Goal: Task Accomplishment & Management: Use online tool/utility

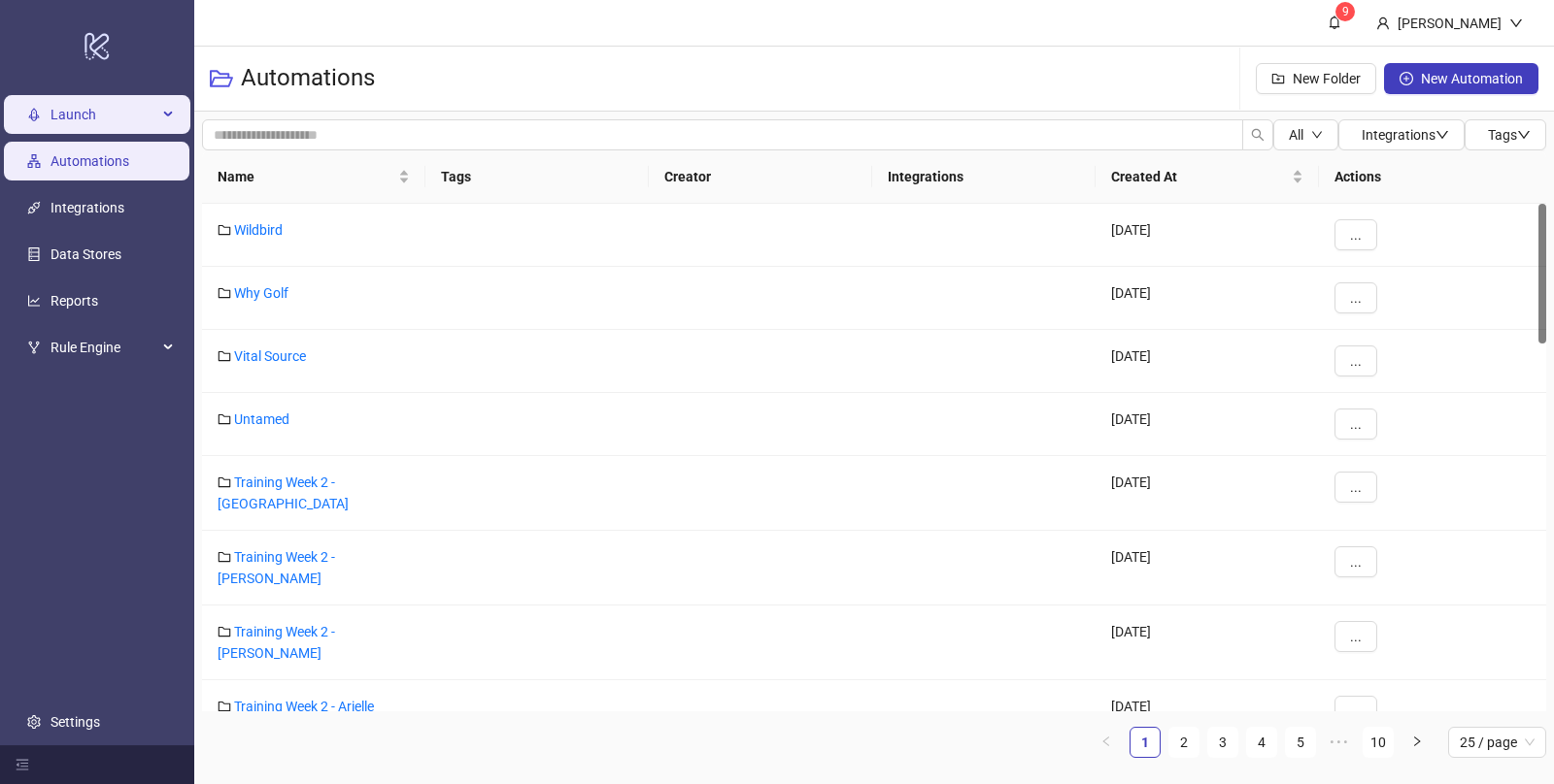
click at [66, 101] on span "Launch" at bounding box center [103, 115] width 107 height 39
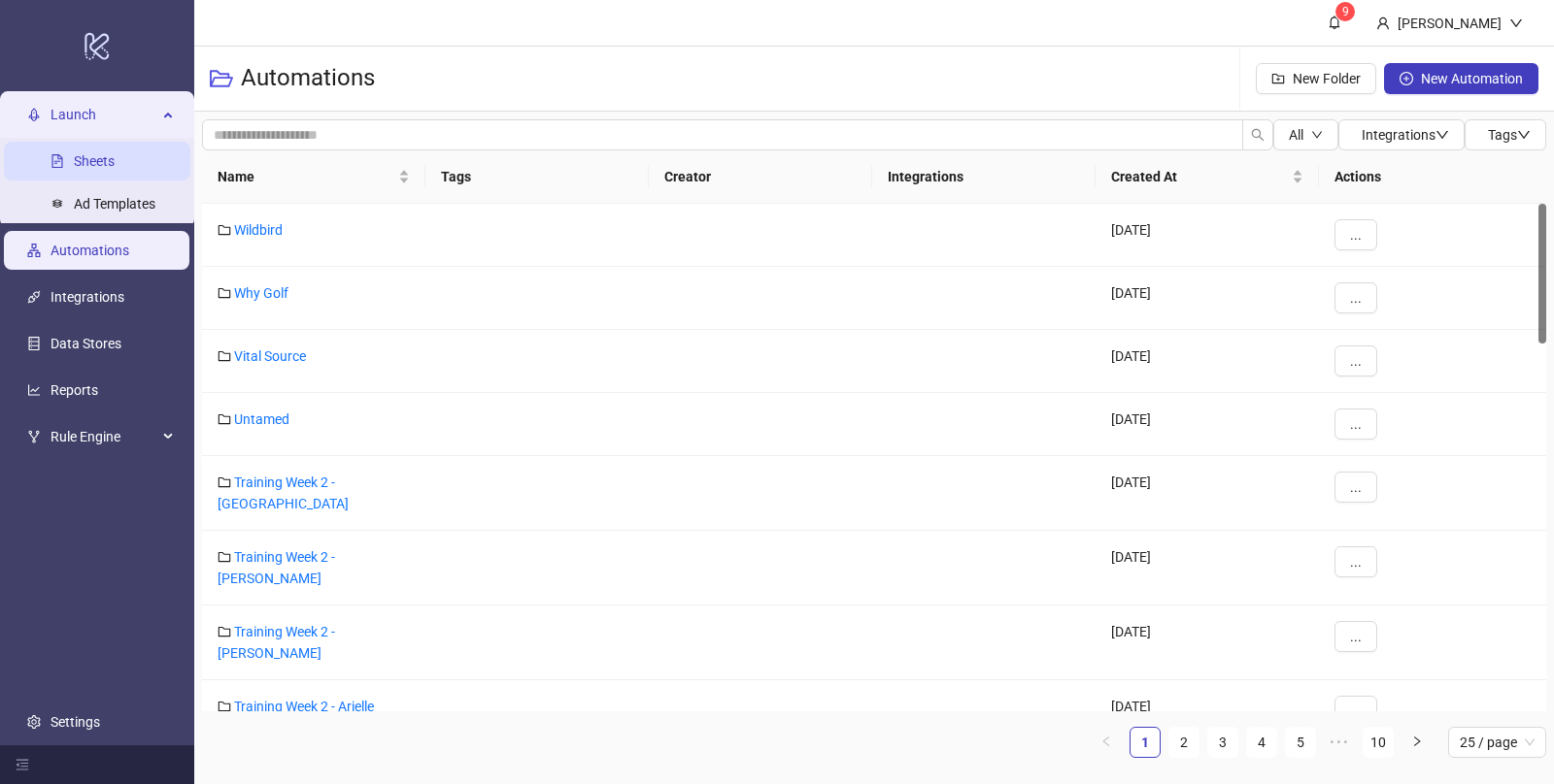
click at [102, 154] on link "Sheets" at bounding box center [93, 161] width 40 height 16
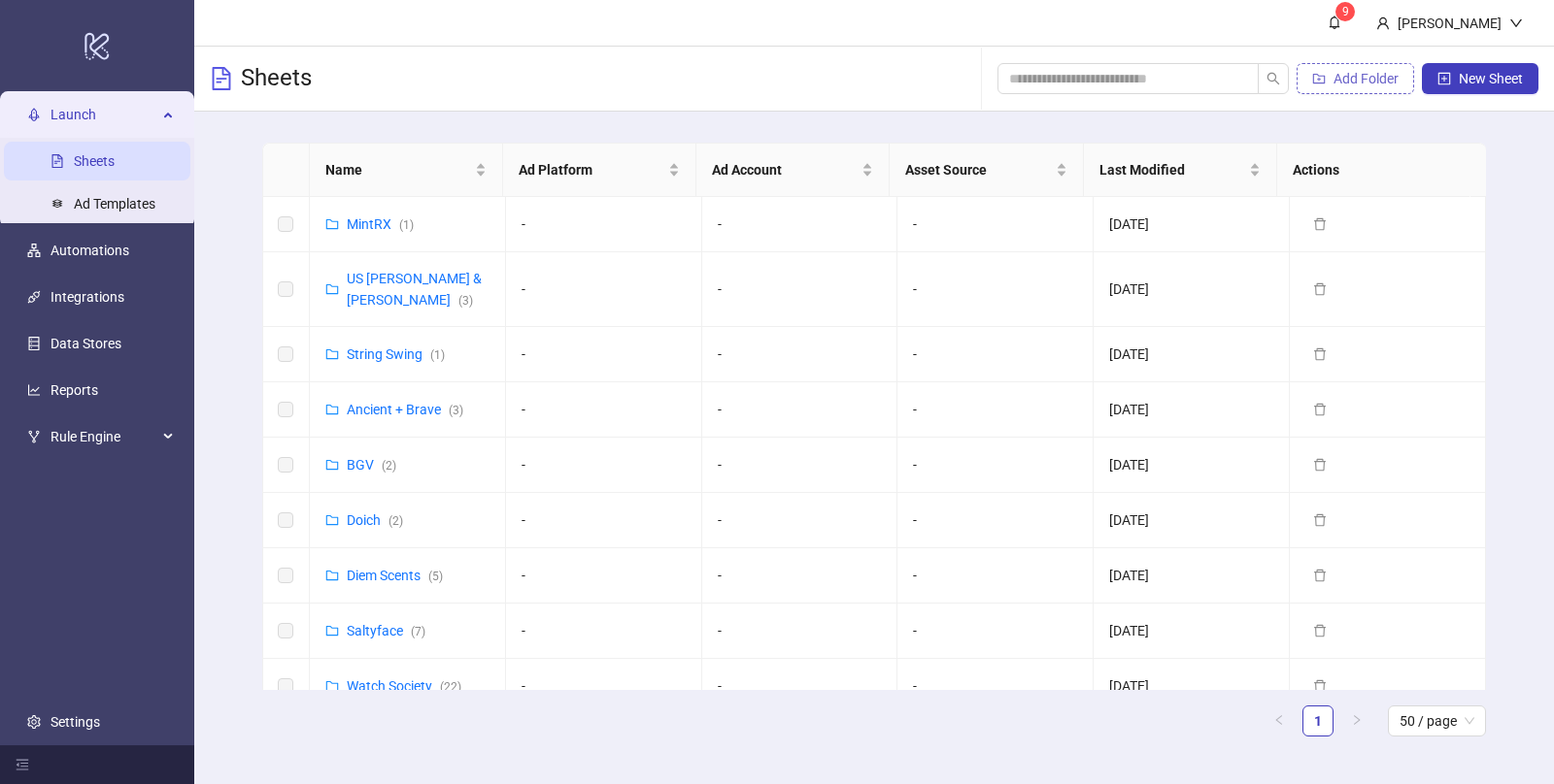
click at [1344, 78] on span "Add Folder" at bounding box center [1365, 79] width 65 height 16
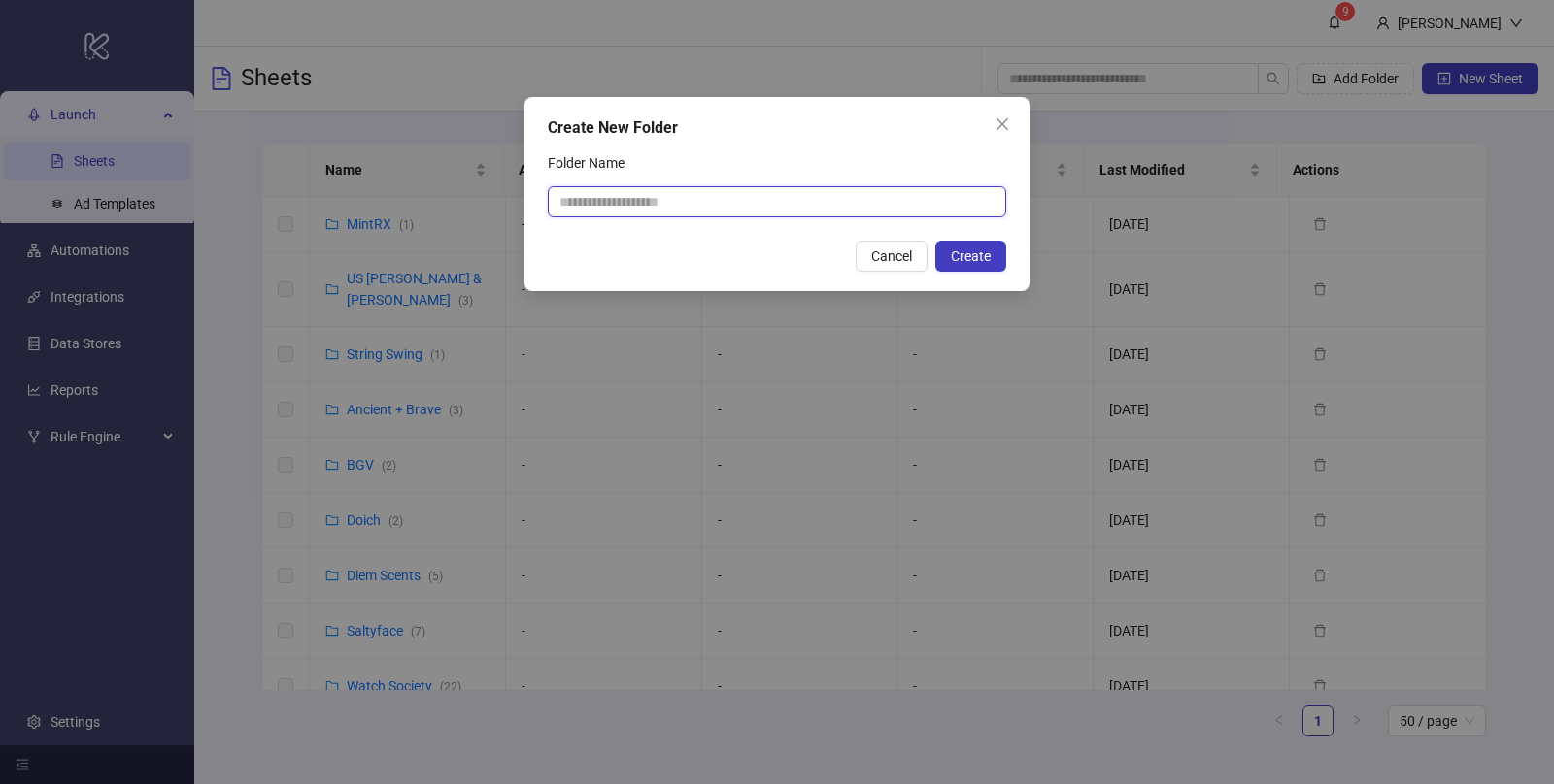
click at [668, 196] on input "Folder Name" at bounding box center [777, 202] width 458 height 31
type input "******"
click at [993, 259] on button "Create" at bounding box center [970, 256] width 71 height 31
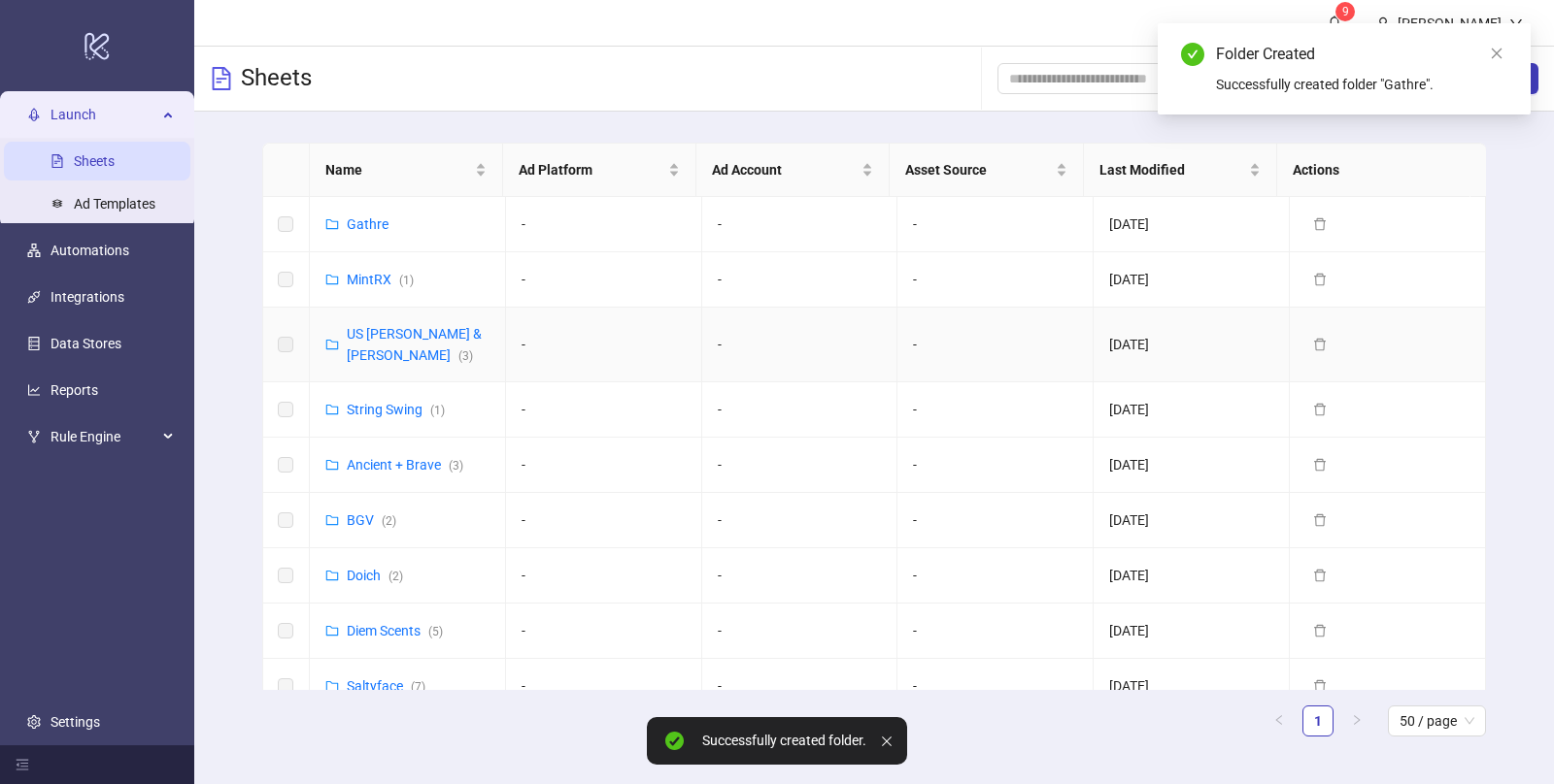
scroll to position [7, 0]
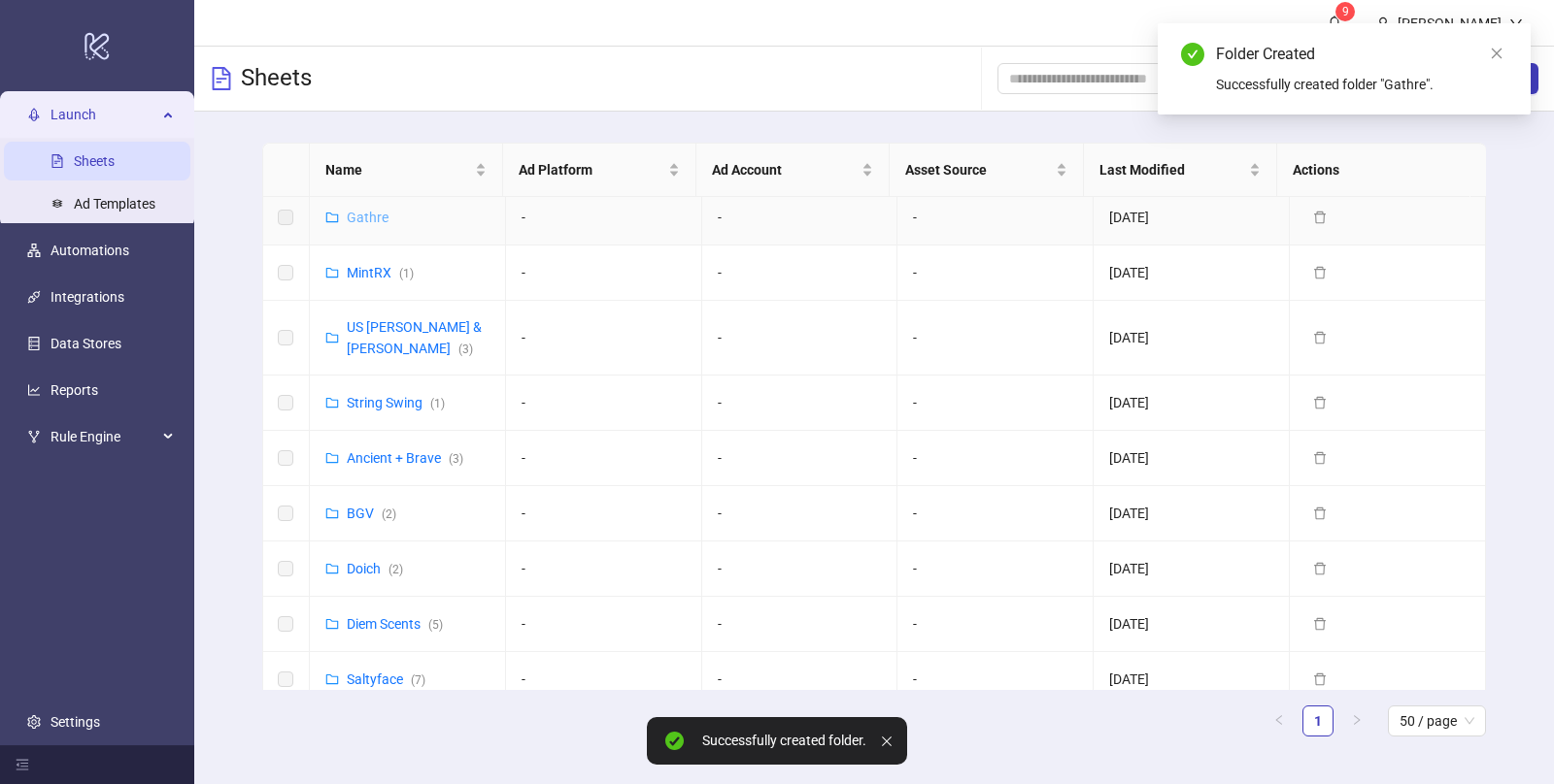
click at [353, 211] on link "Gathre" at bounding box center [368, 217] width 41 height 16
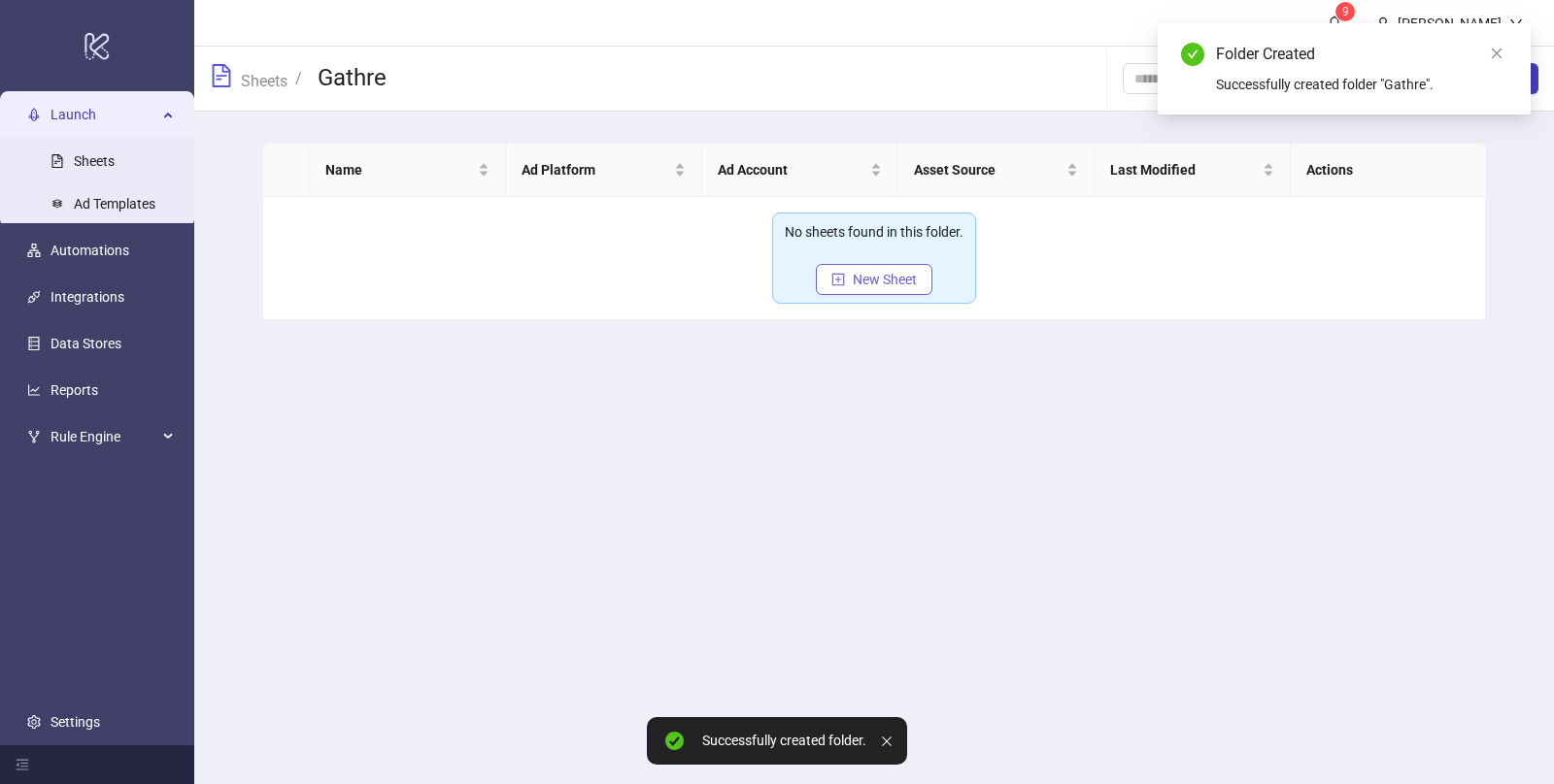
click at [885, 278] on span "New Sheet" at bounding box center [884, 280] width 64 height 16
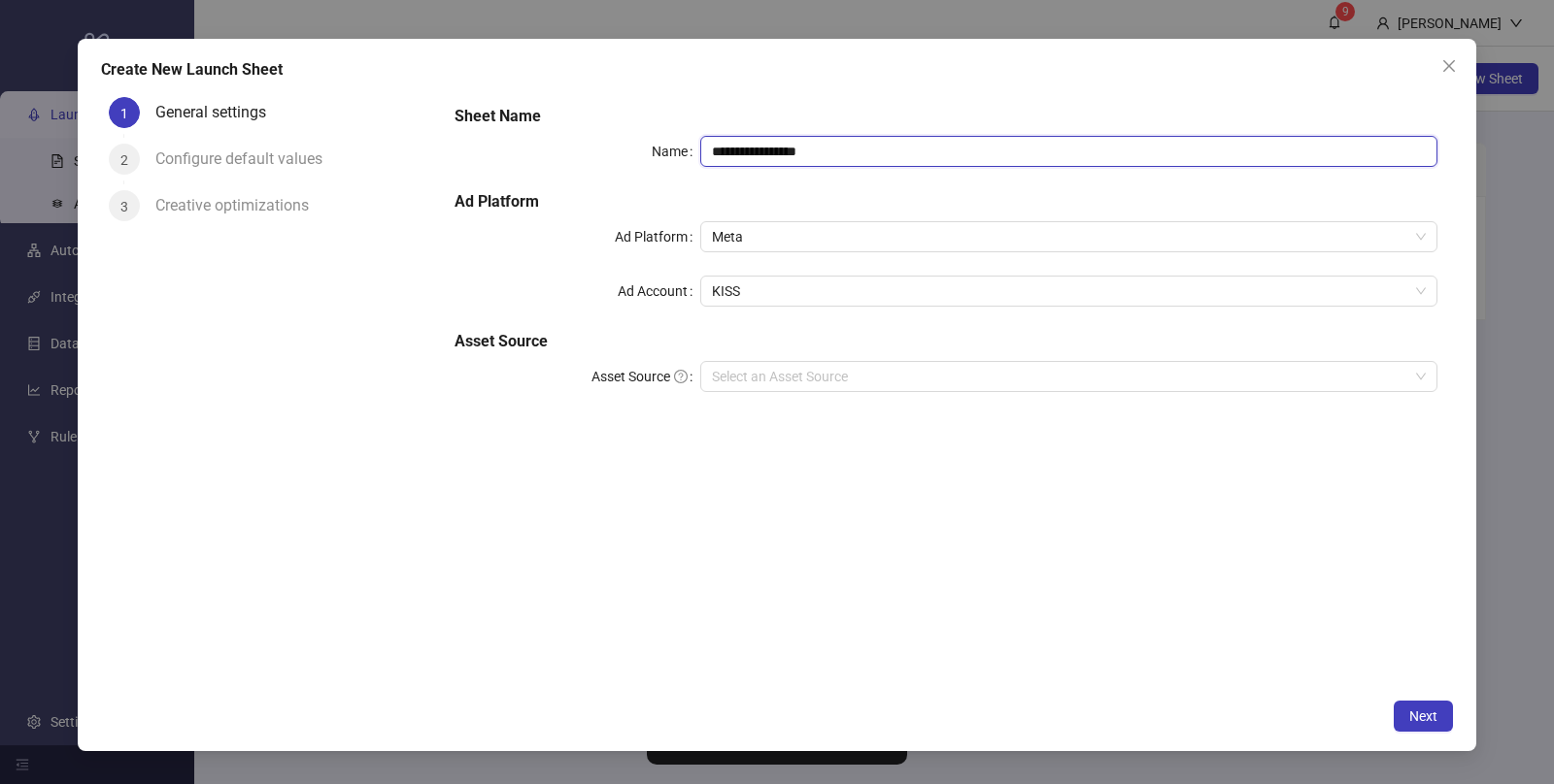
click at [798, 148] on input "**********" at bounding box center [1068, 151] width 737 height 31
click at [712, 149] on input "**********" at bounding box center [1068, 151] width 737 height 31
click at [911, 157] on input "**********" at bounding box center [1068, 151] width 737 height 31
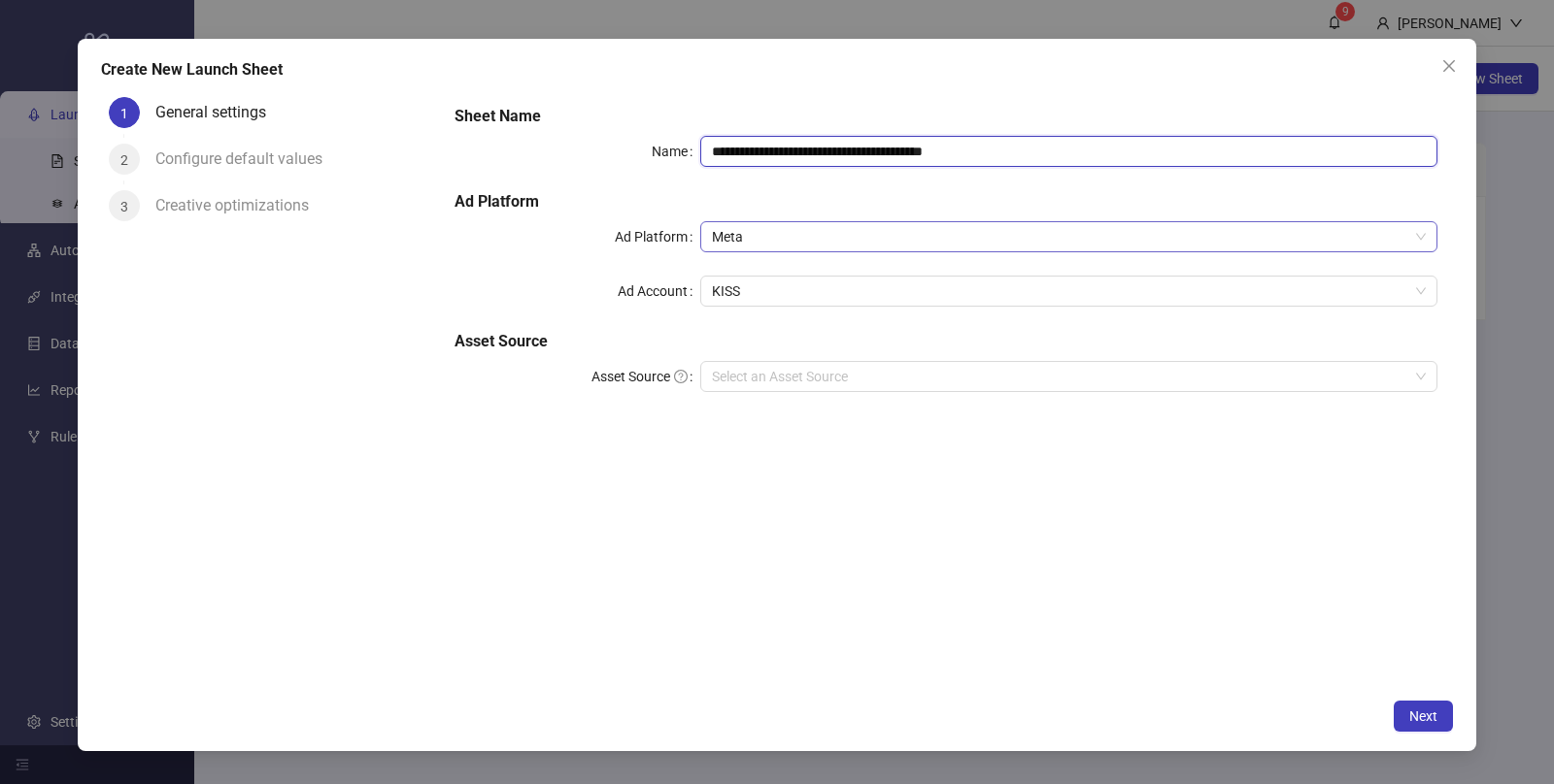
click at [736, 231] on span "Meta" at bounding box center [1068, 237] width 714 height 29
type input "**********"
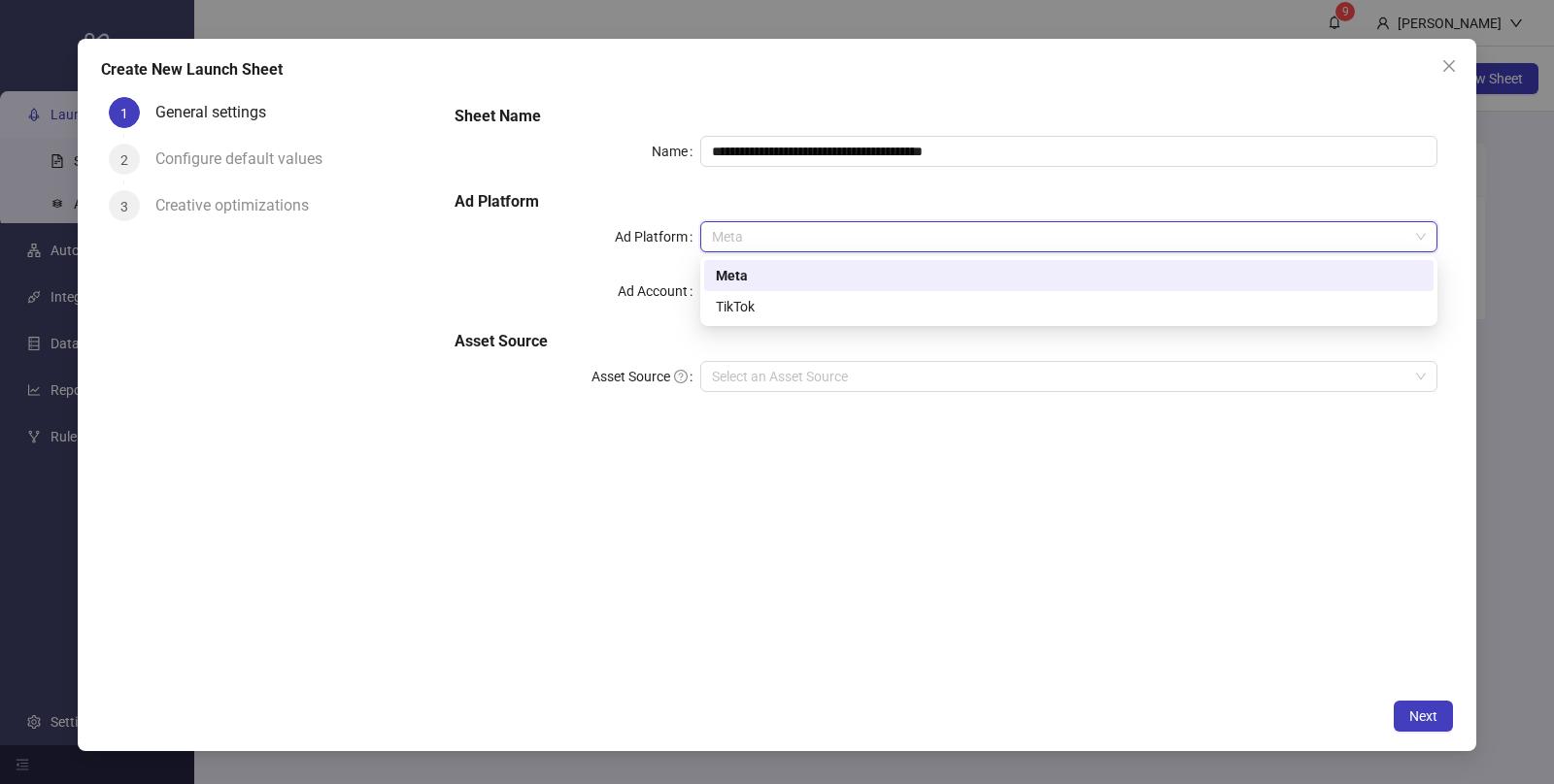
click at [658, 217] on div "**********" at bounding box center [946, 260] width 999 height 326
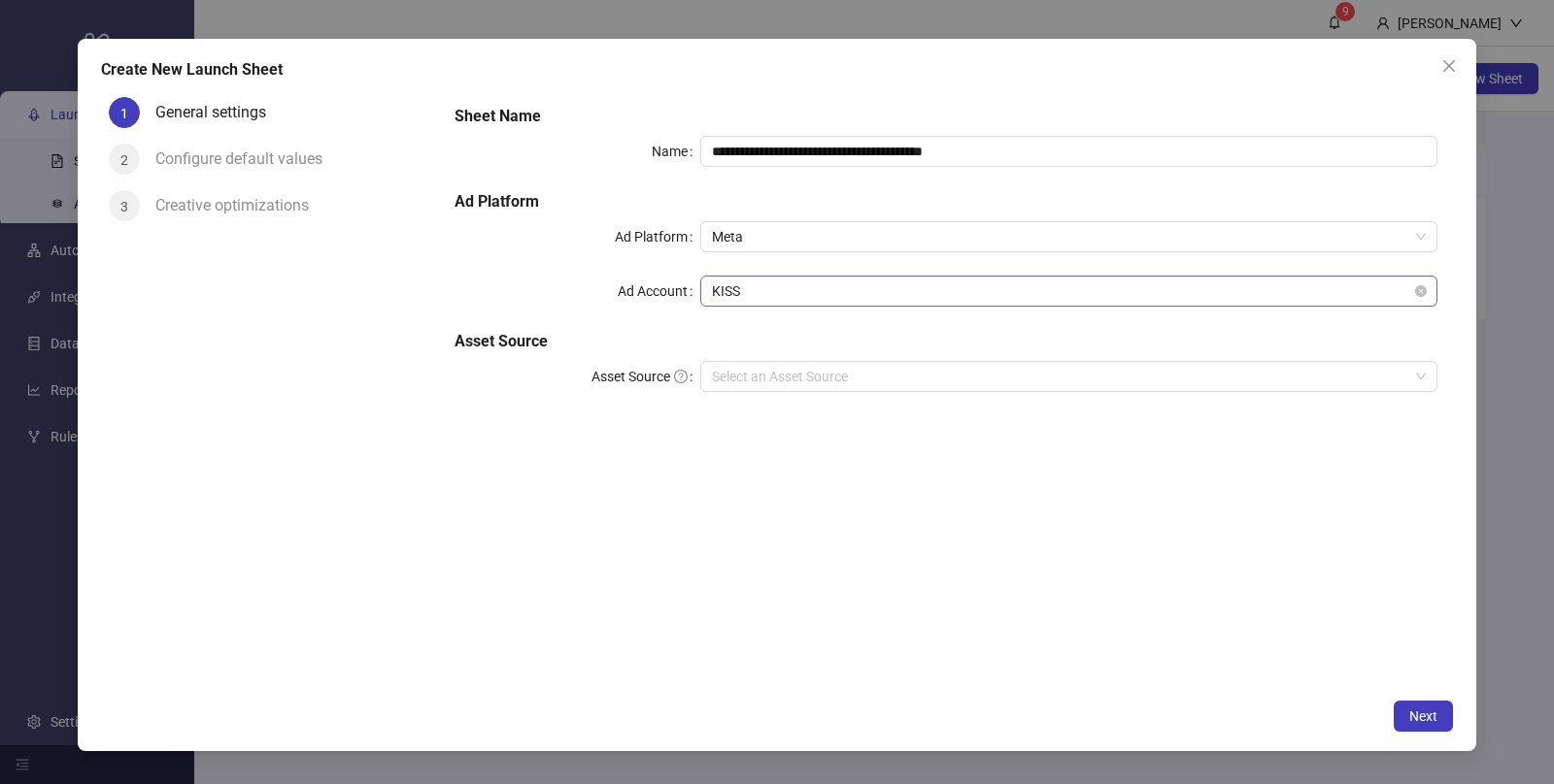
click at [745, 296] on span "KISS" at bounding box center [1068, 292] width 714 height 29
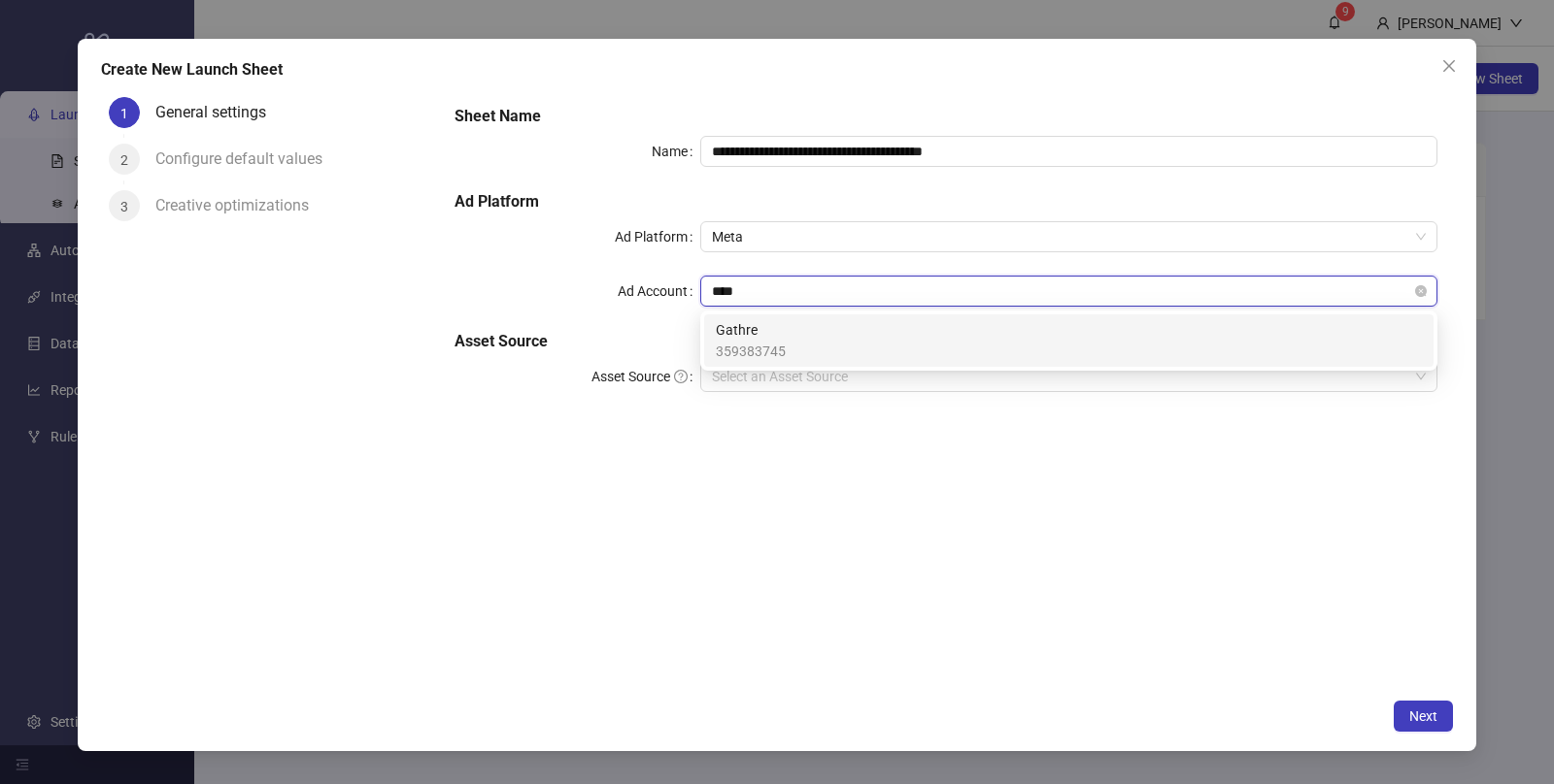
type input "*****"
click at [767, 330] on span "Gathre" at bounding box center [750, 330] width 70 height 22
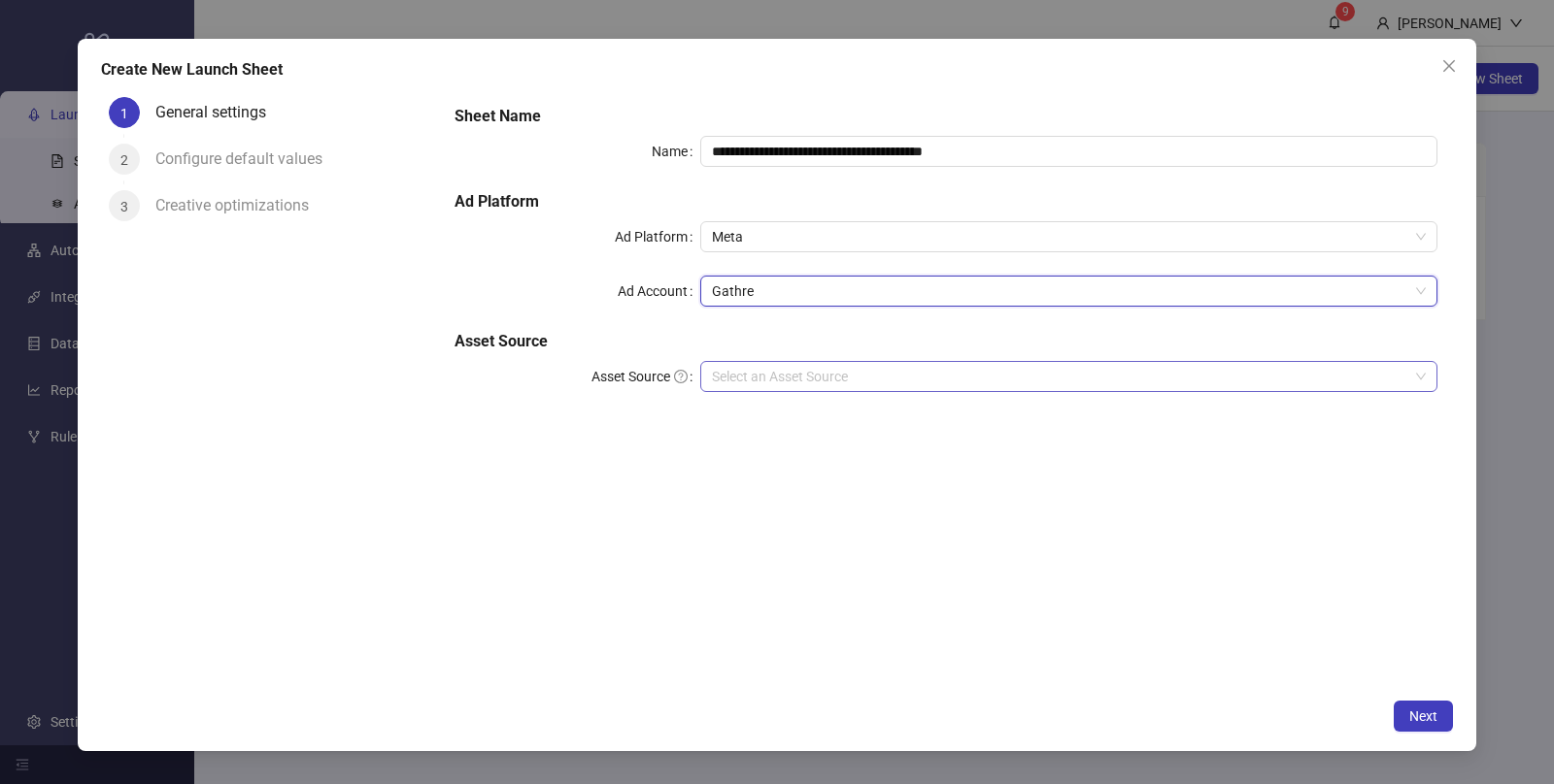
click at [769, 376] on input "Asset Source" at bounding box center [1060, 377] width 696 height 29
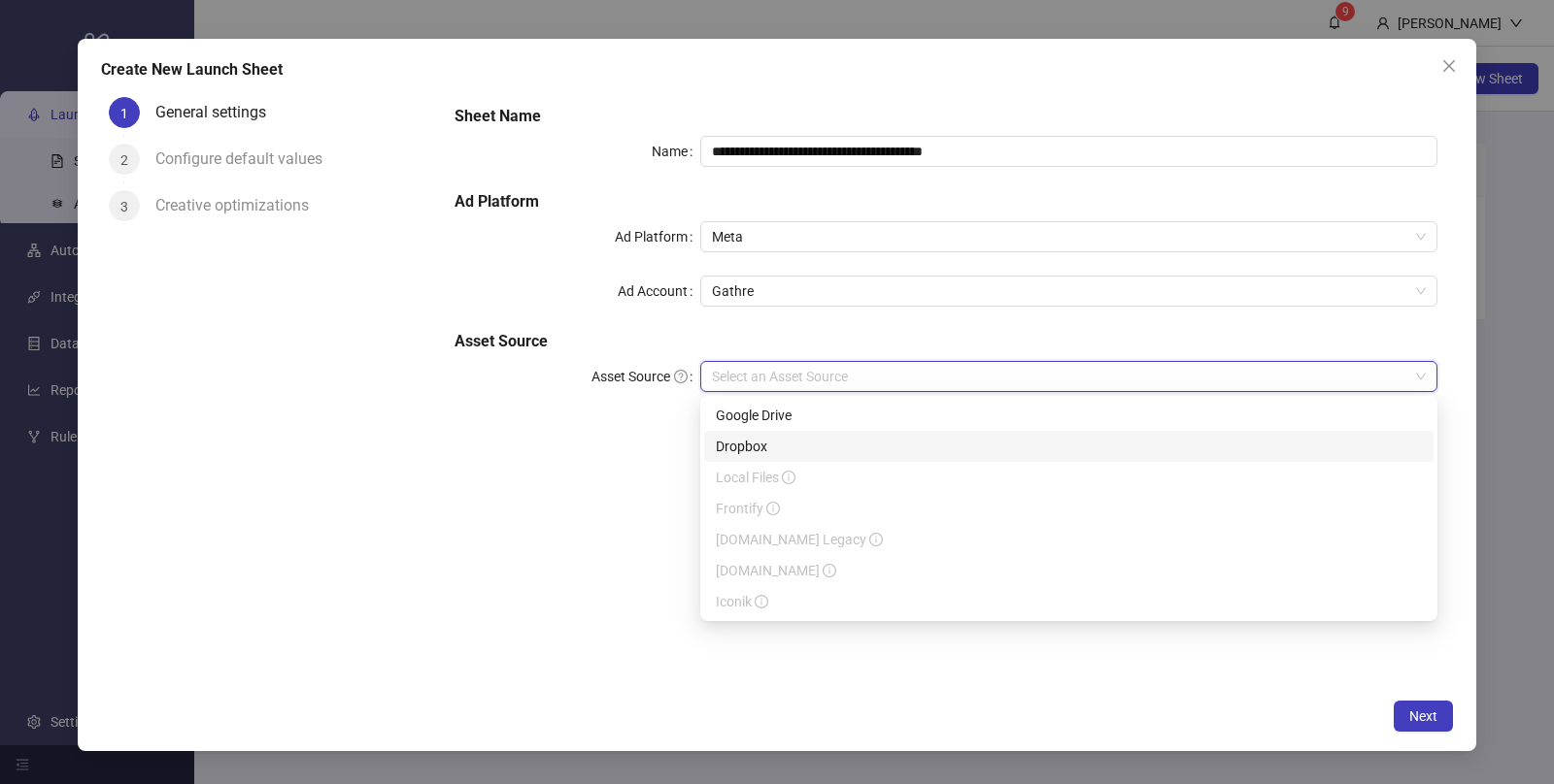
click at [761, 447] on div "Dropbox" at bounding box center [1068, 447] width 706 height 22
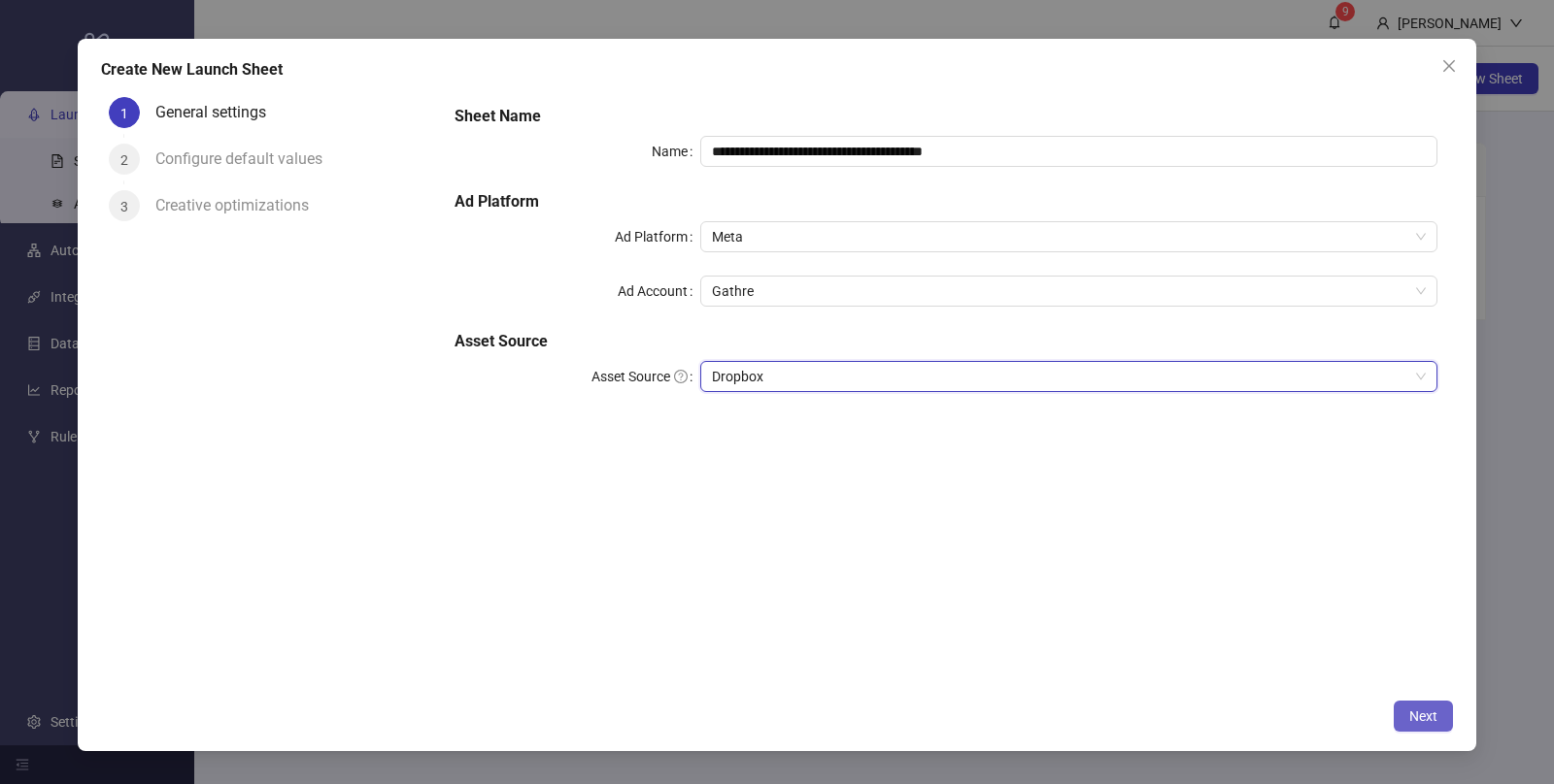
click at [1434, 716] on span "Next" at bounding box center [1423, 716] width 29 height 16
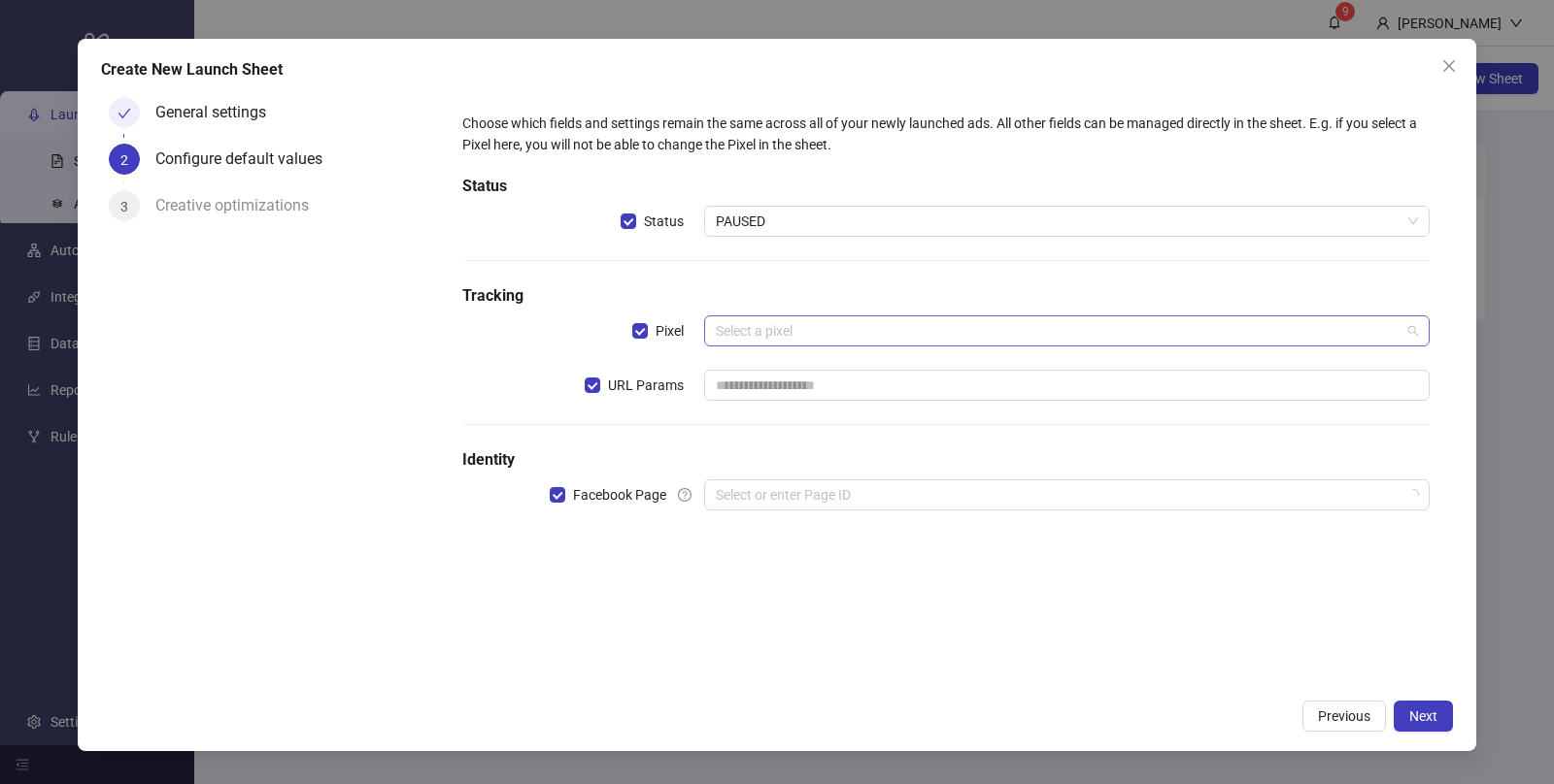
click at [753, 324] on input "search" at bounding box center [1058, 331] width 685 height 29
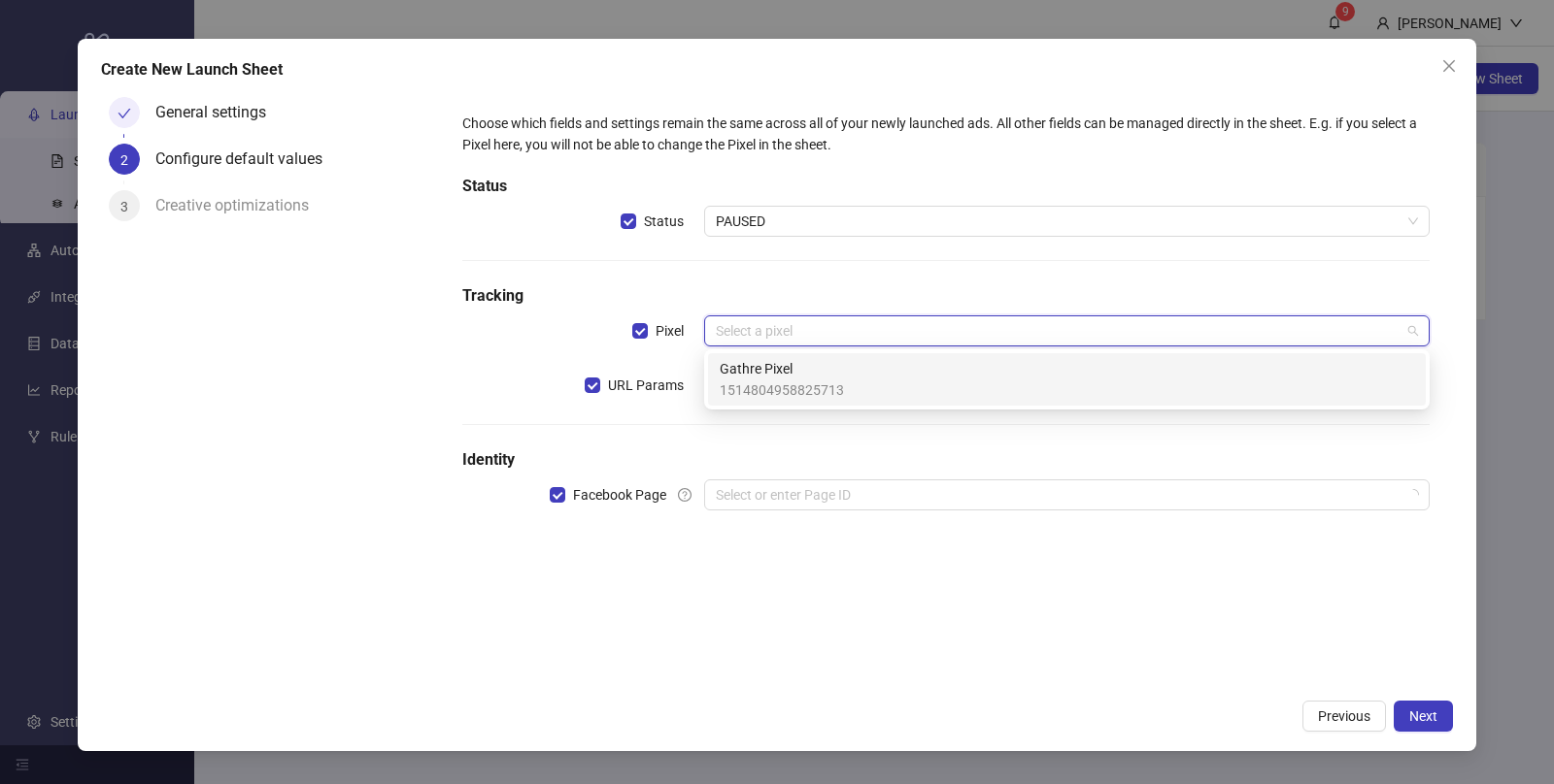
click at [766, 369] on span "Gathre Pixel" at bounding box center [781, 369] width 124 height 22
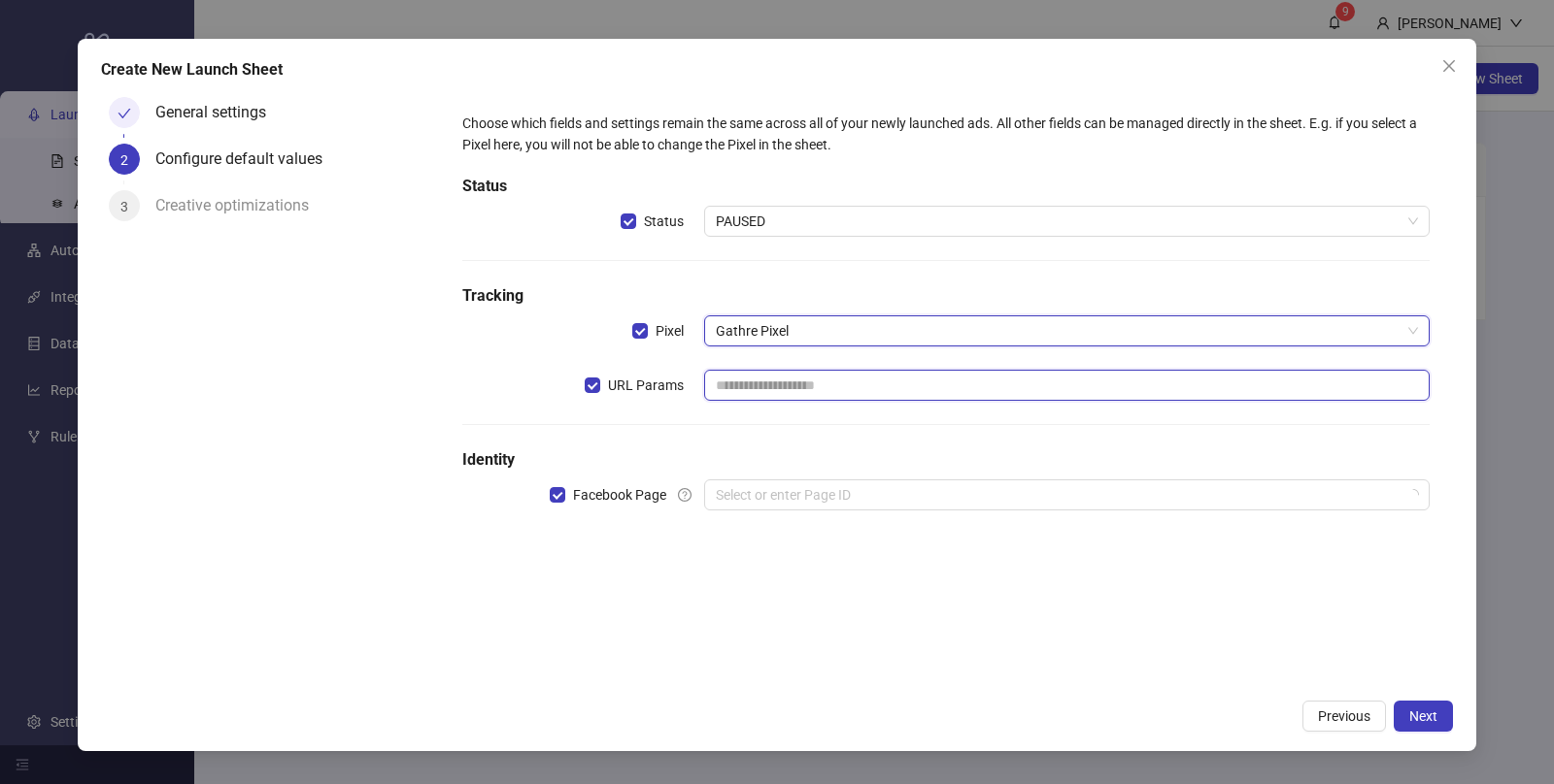
click at [766, 392] on input "text" at bounding box center [1066, 385] width 725 height 31
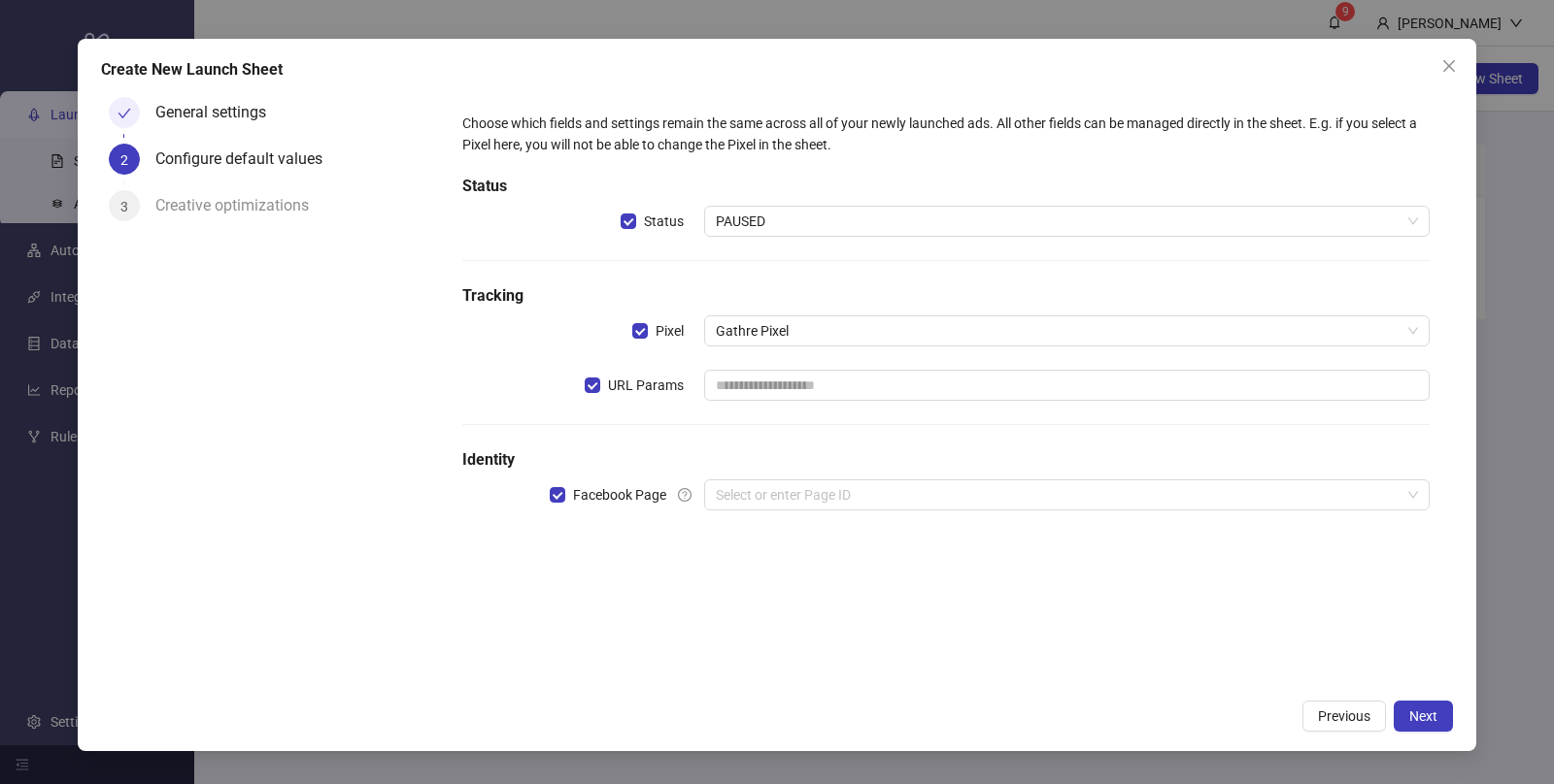
click at [613, 567] on div "Choose which fields and settings remain the same across all of your newly launc…" at bounding box center [946, 389] width 1013 height 599
click at [727, 496] on input "search" at bounding box center [1058, 495] width 685 height 29
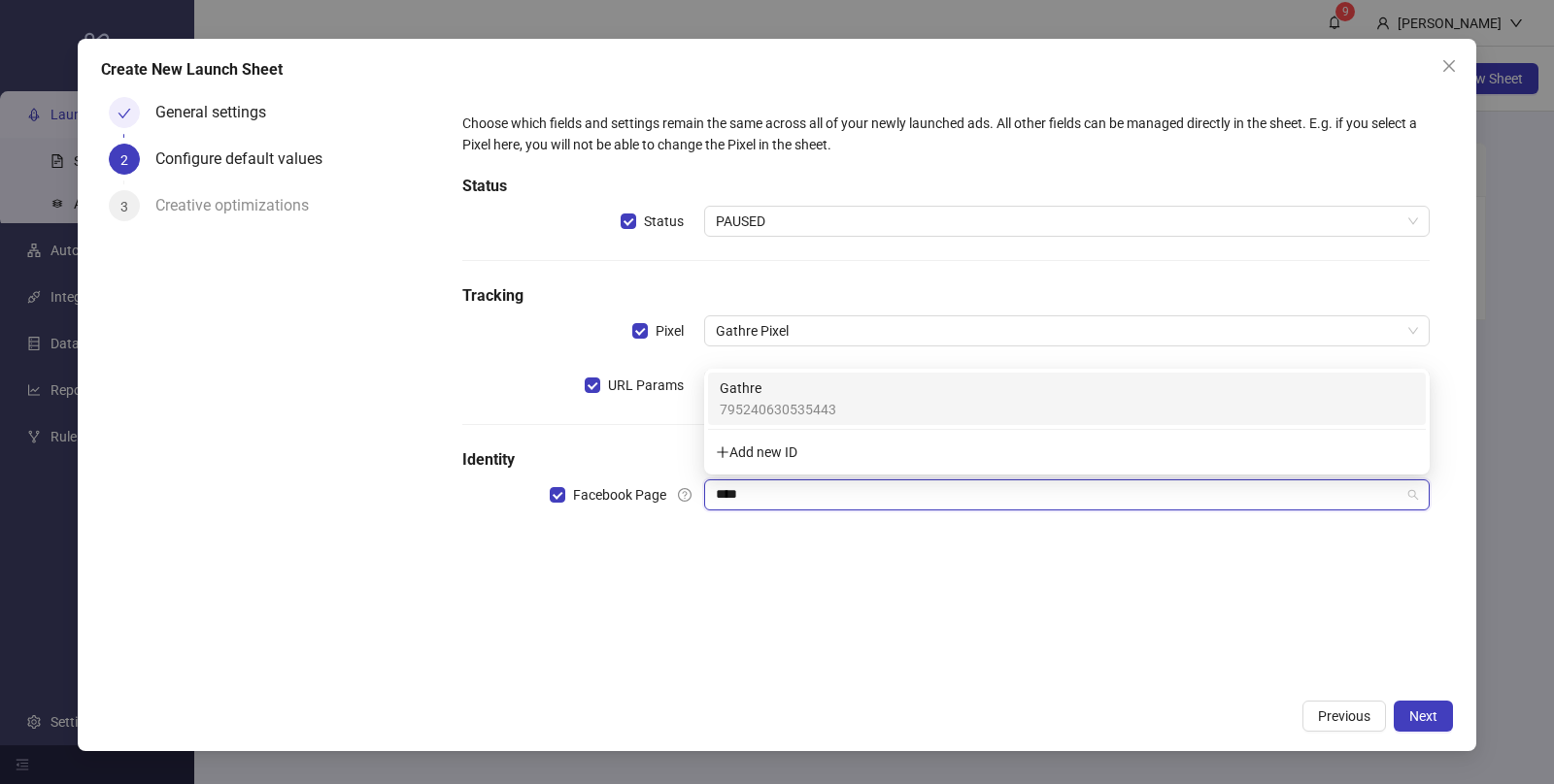
type input "*****"
click at [767, 402] on span "795240630535443" at bounding box center [777, 410] width 117 height 22
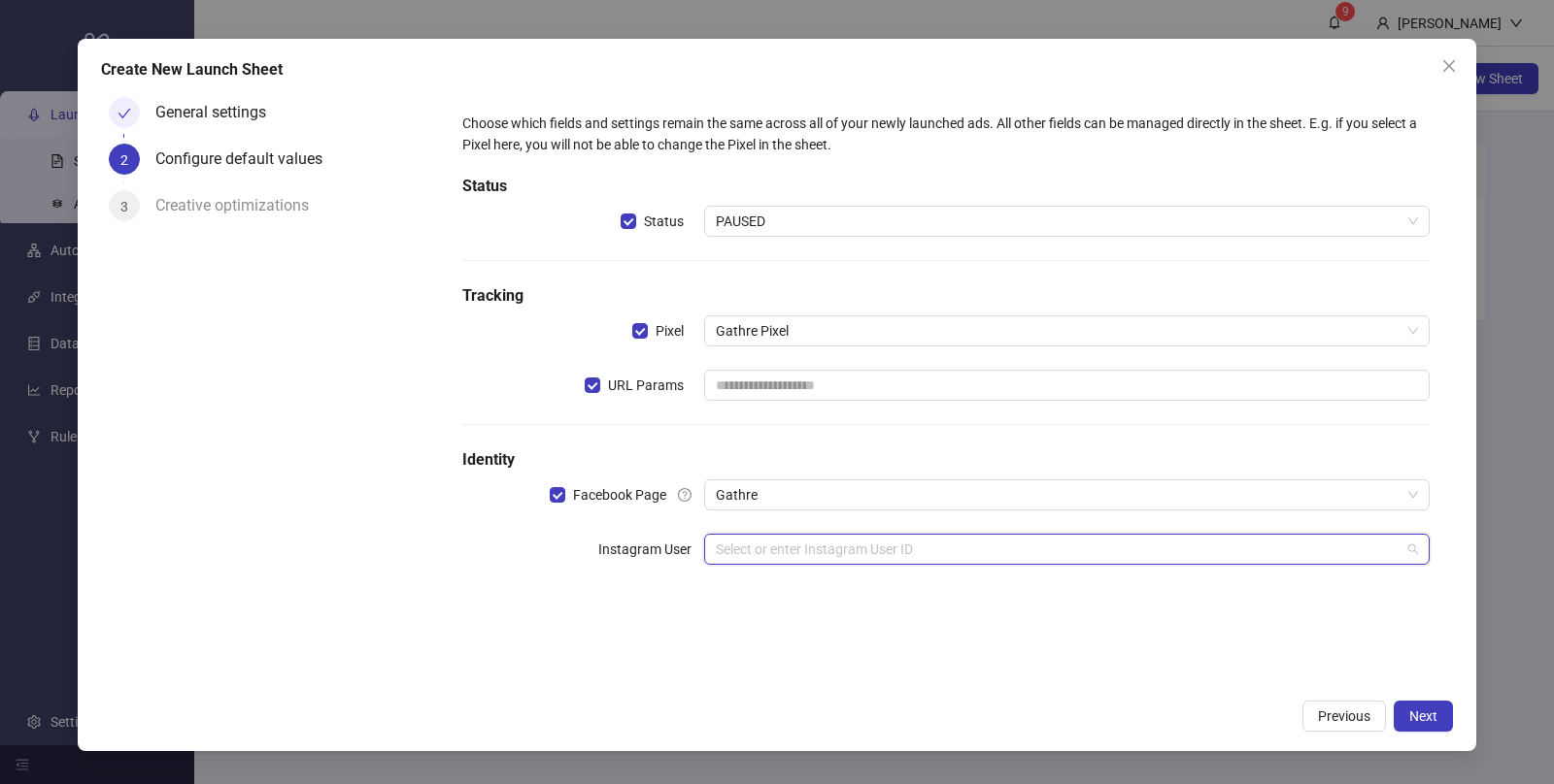
click at [719, 560] on input "search" at bounding box center [1058, 549] width 685 height 29
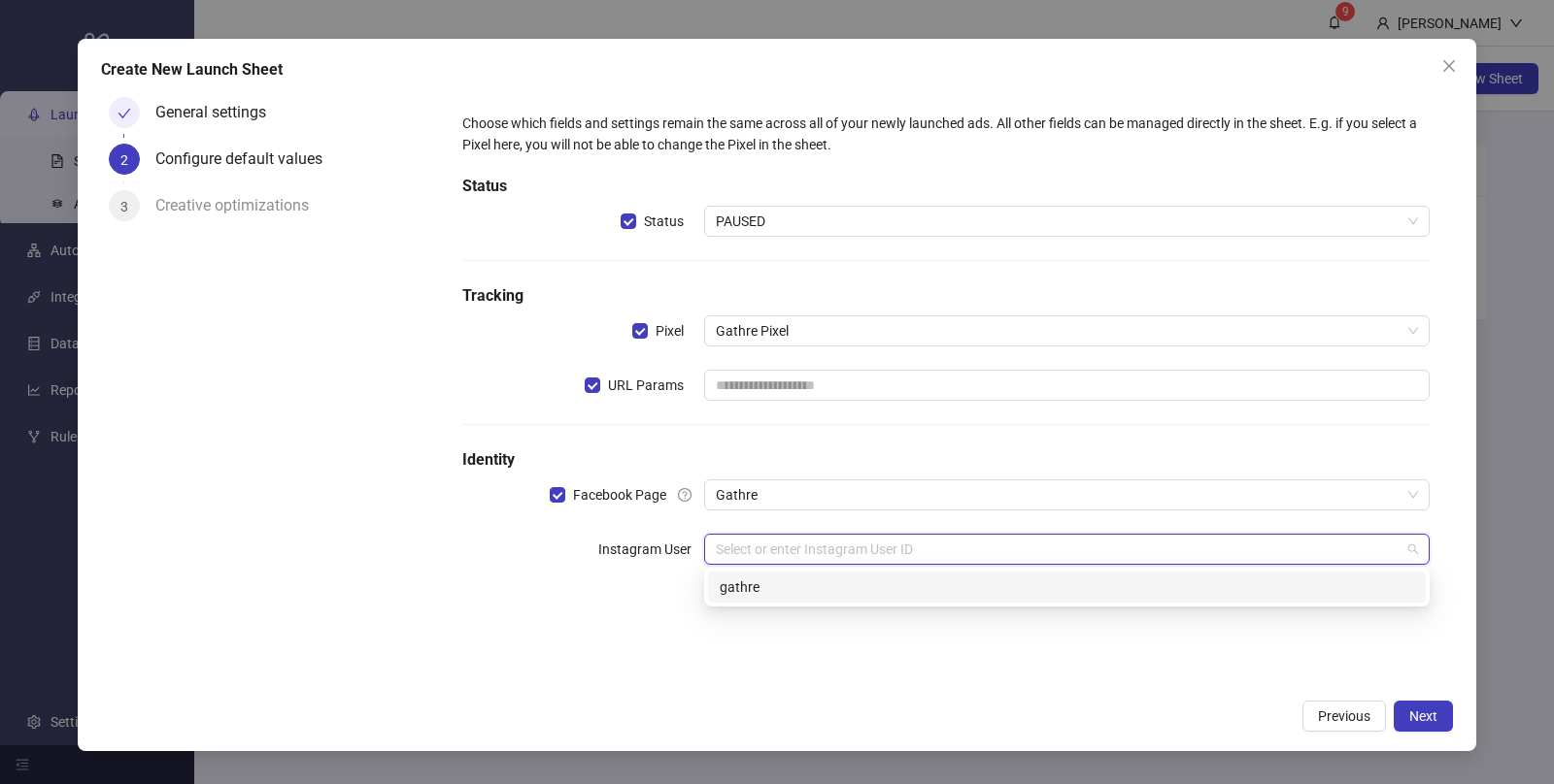
click at [743, 594] on div "gathre" at bounding box center [1066, 588] width 694 height 22
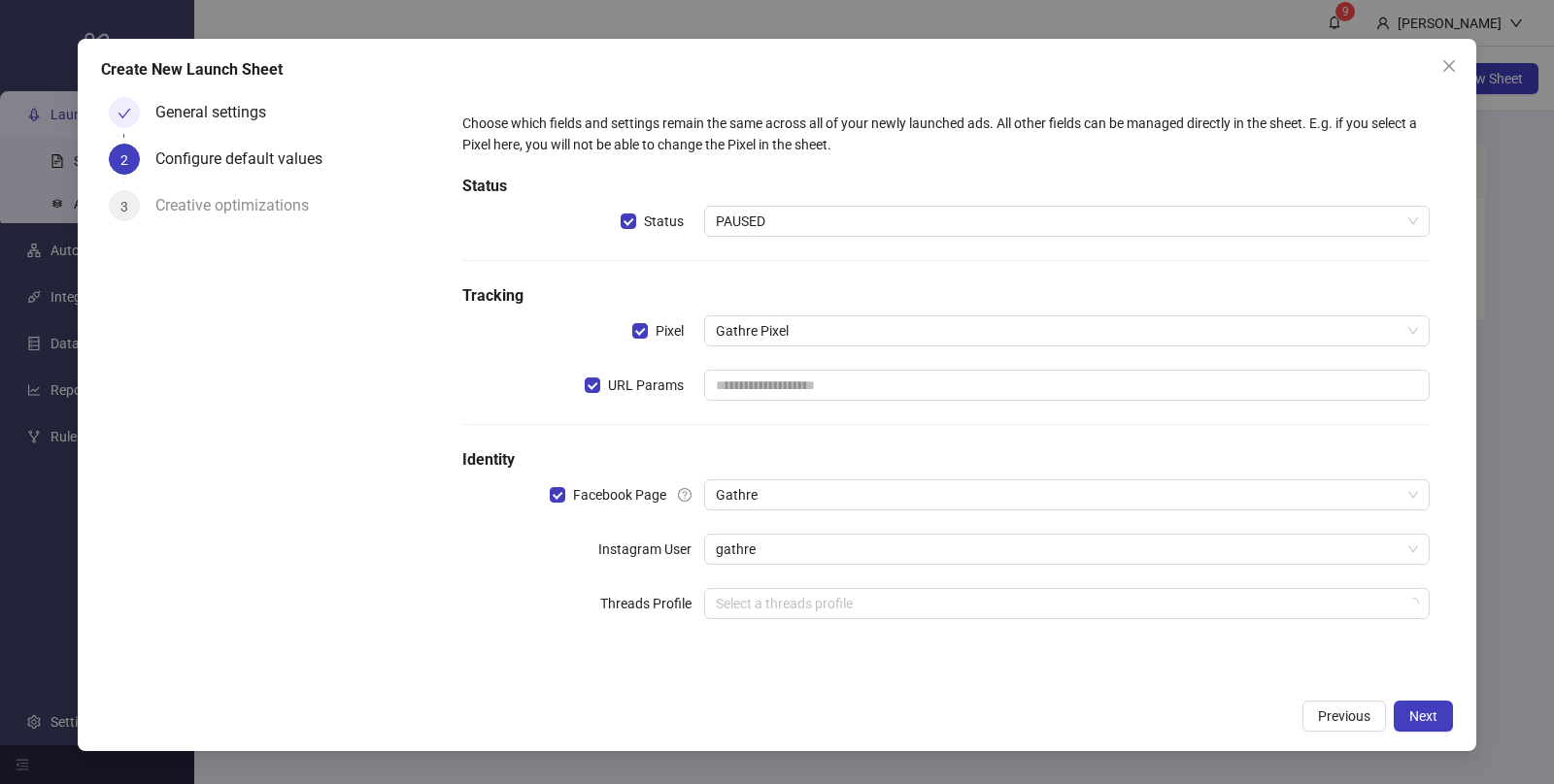
click at [555, 584] on div "Choose which fields and settings remain the same across all of your newly launc…" at bounding box center [946, 377] width 983 height 544
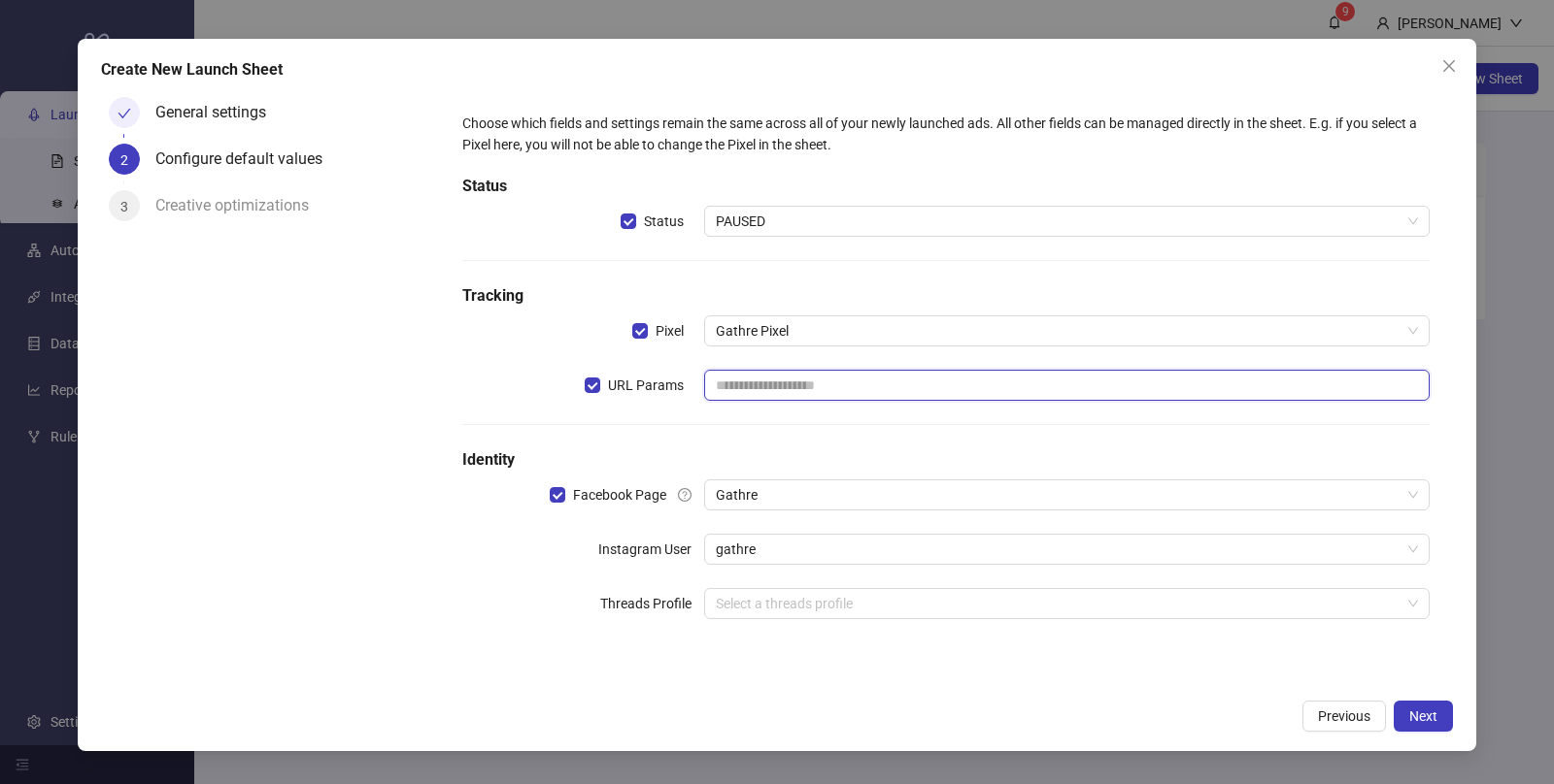
click at [732, 382] on input "text" at bounding box center [1066, 385] width 725 height 31
paste input "**********"
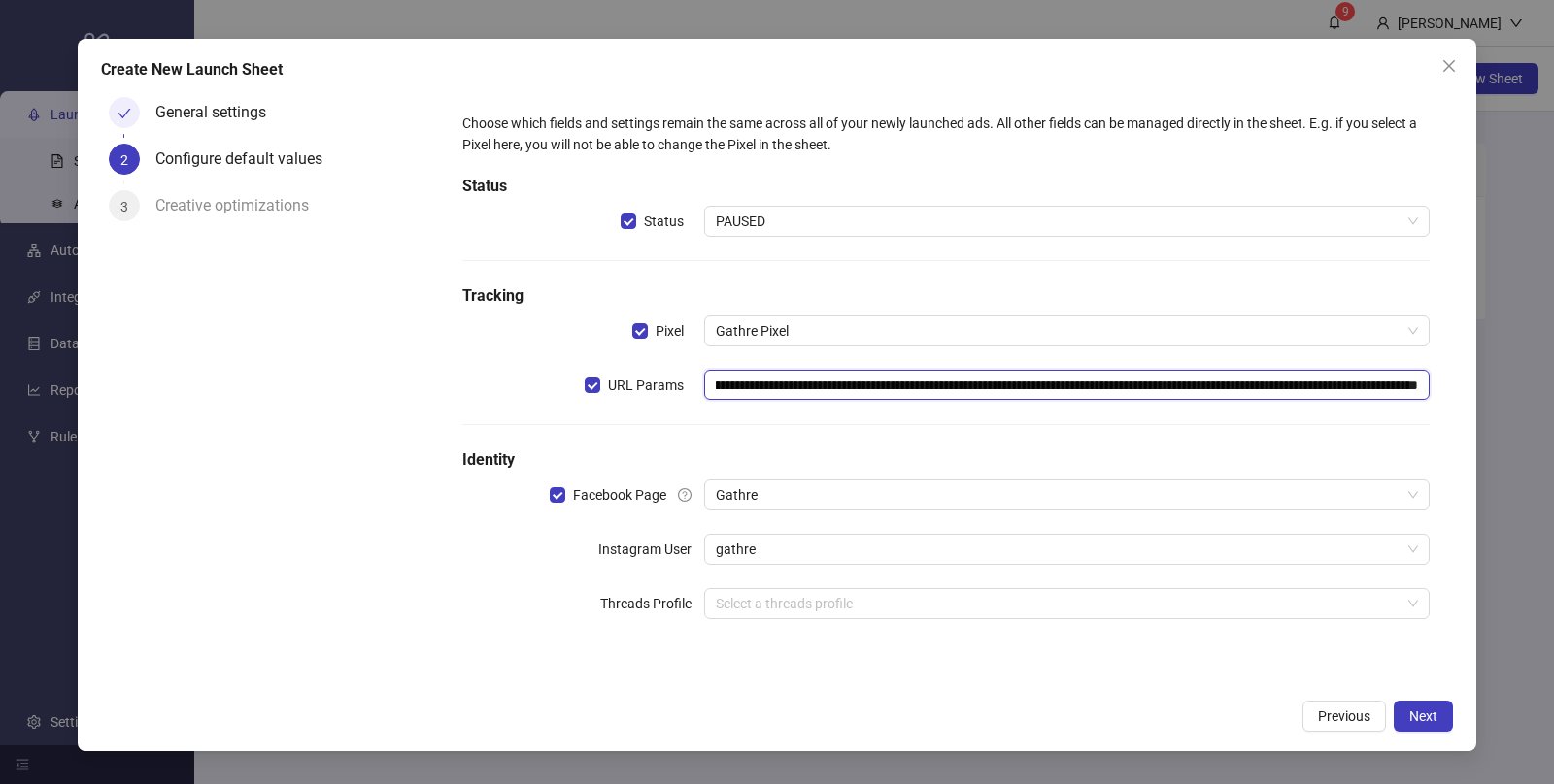
scroll to position [0, 313]
type input "**********"
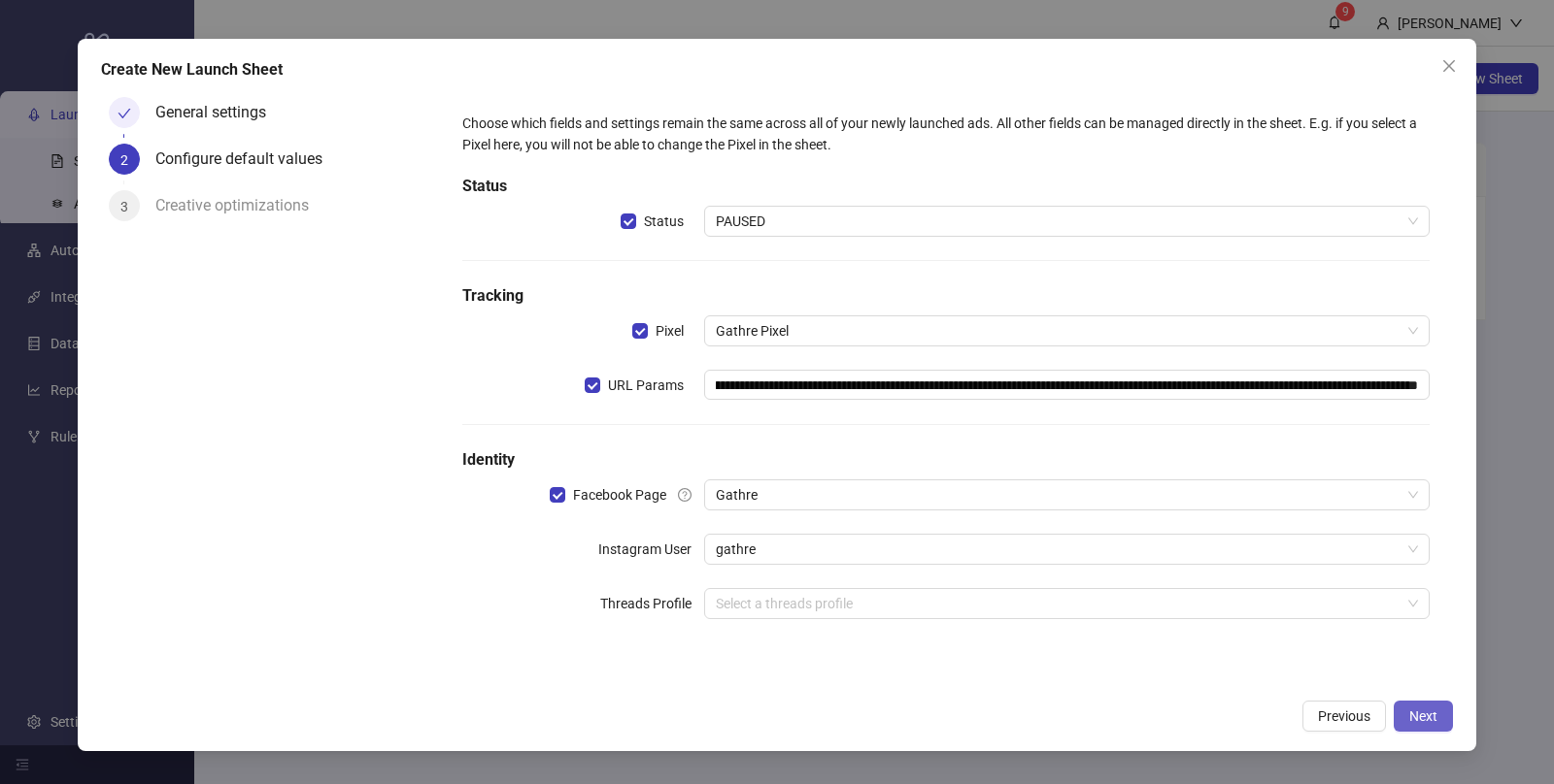
click at [1429, 711] on span "Next" at bounding box center [1423, 716] width 29 height 16
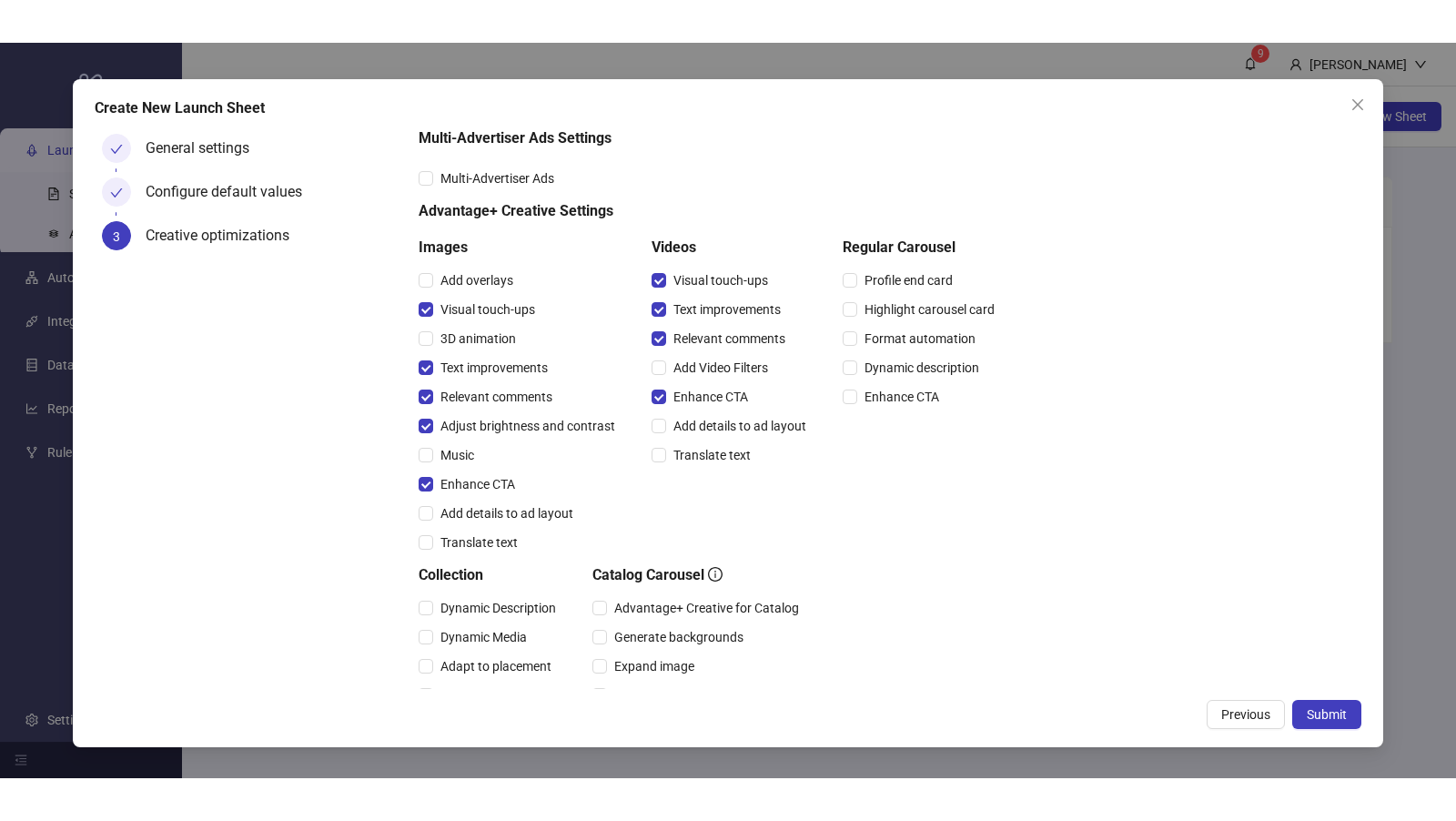
scroll to position [311, 0]
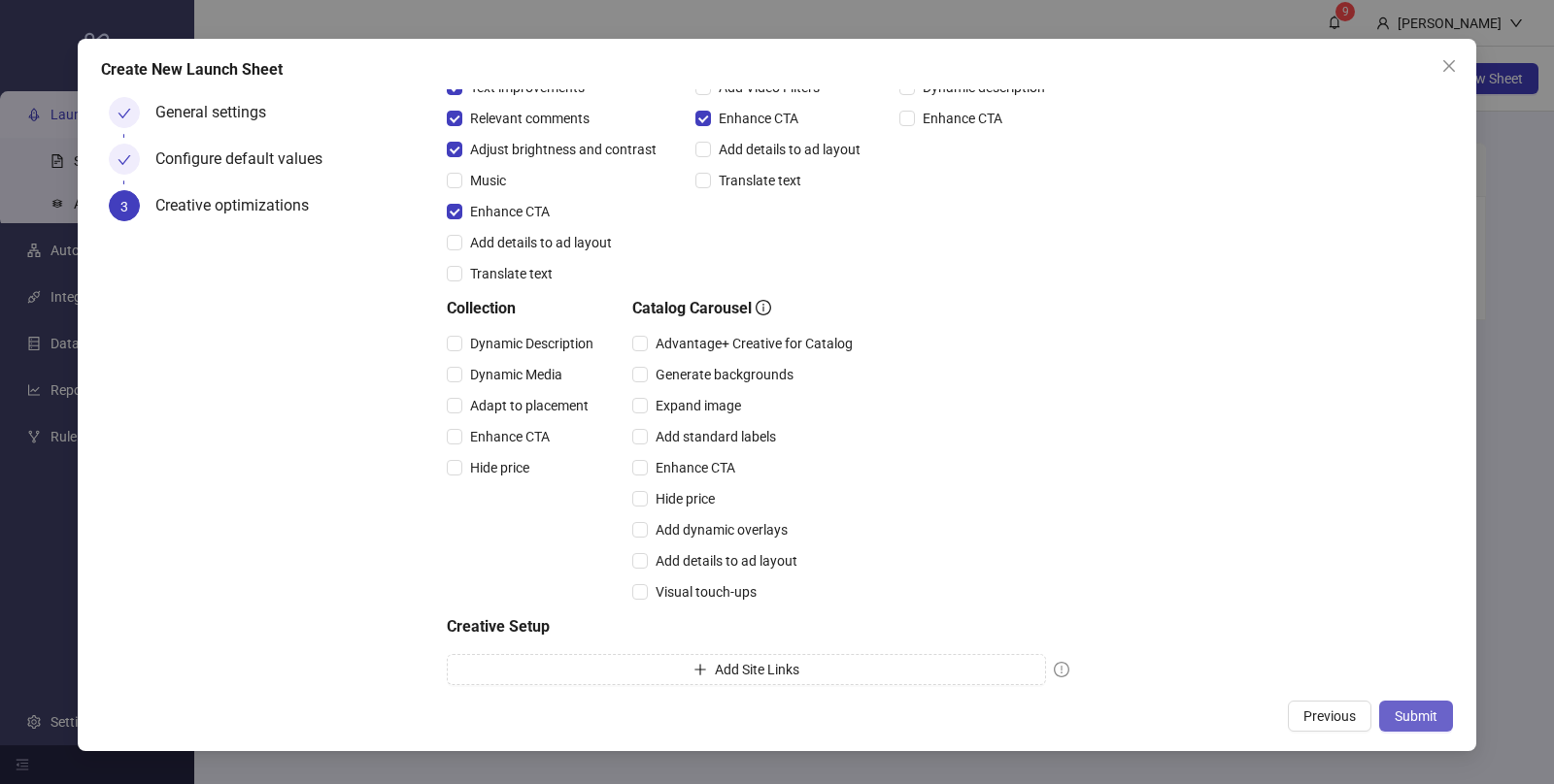
click at [1419, 713] on span "Submit" at bounding box center [1415, 716] width 42 height 16
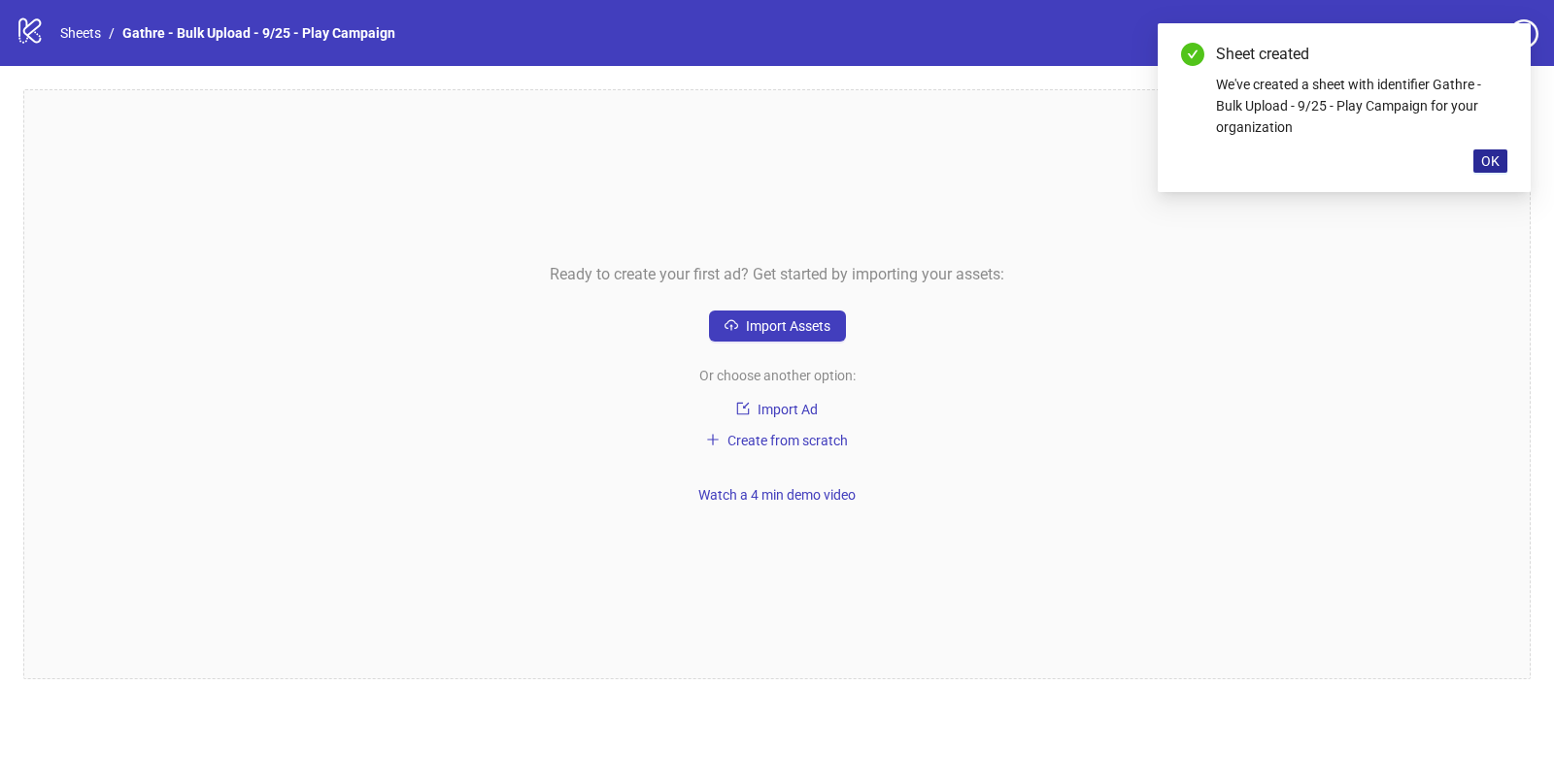
click at [1491, 163] on span "OK" at bounding box center [1490, 161] width 19 height 16
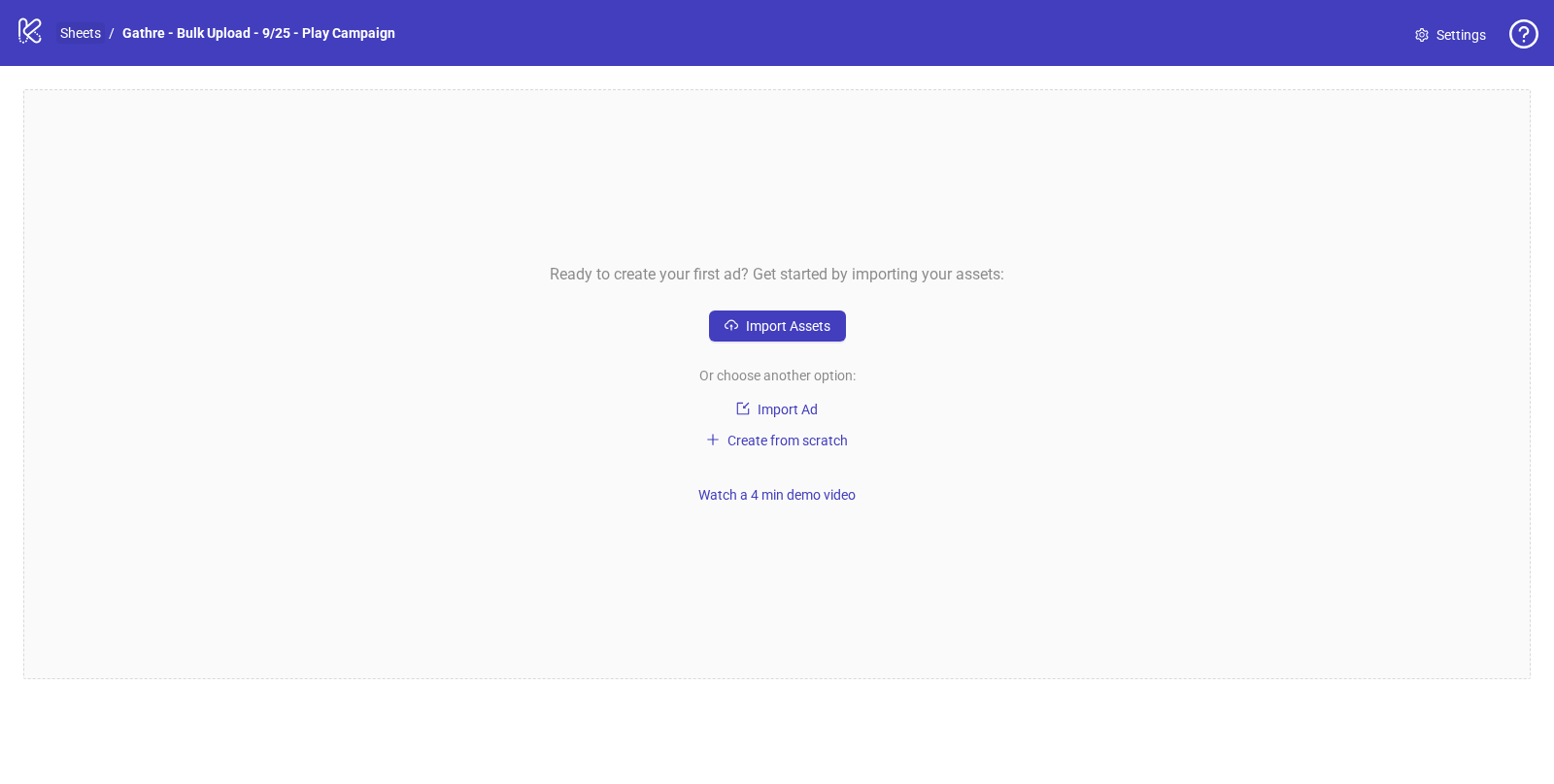
click at [91, 30] on link "Sheets" at bounding box center [80, 33] width 48 height 22
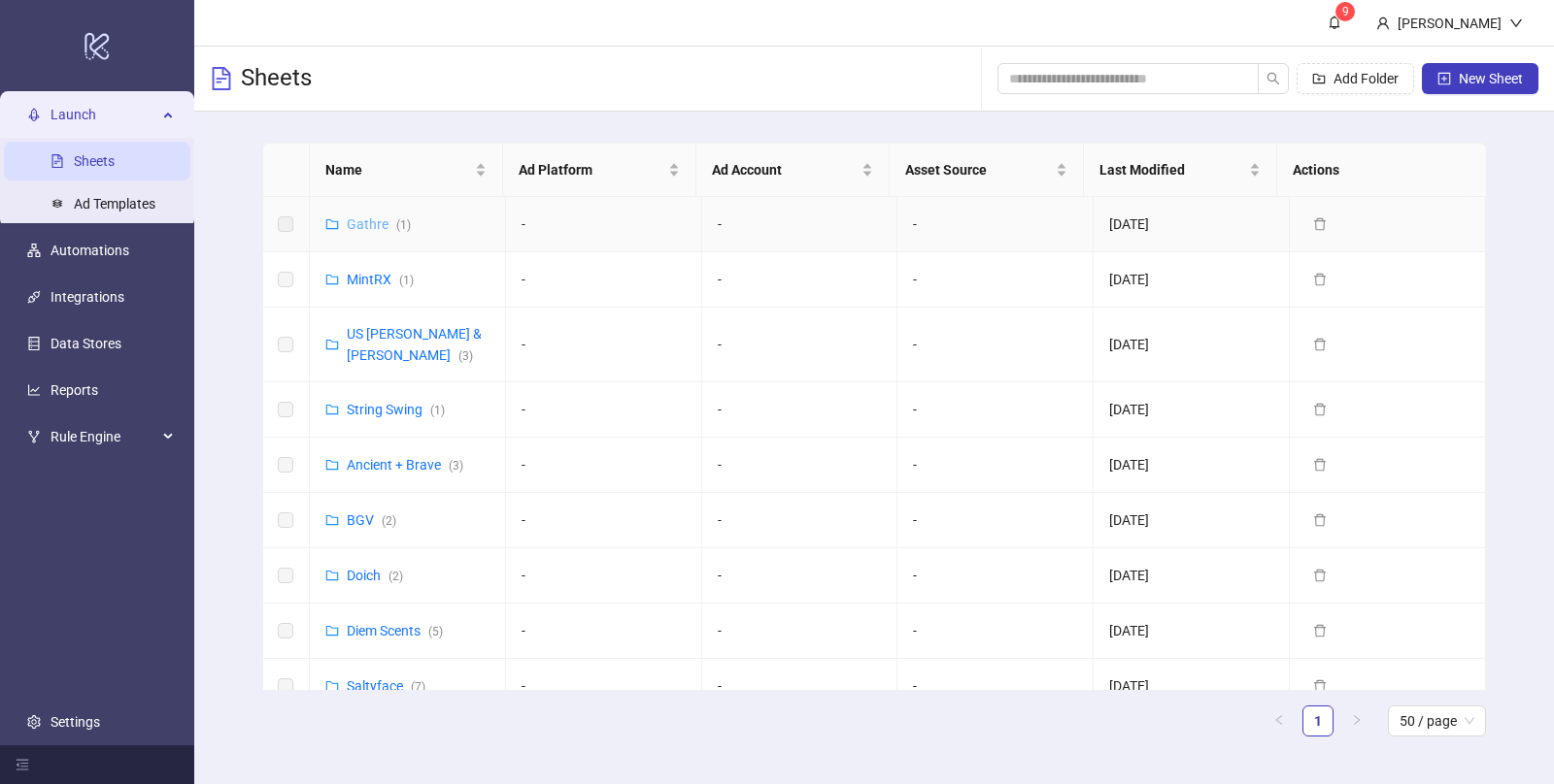
click at [356, 224] on link "Gathre ( 1 )" at bounding box center [378, 224] width 64 height 16
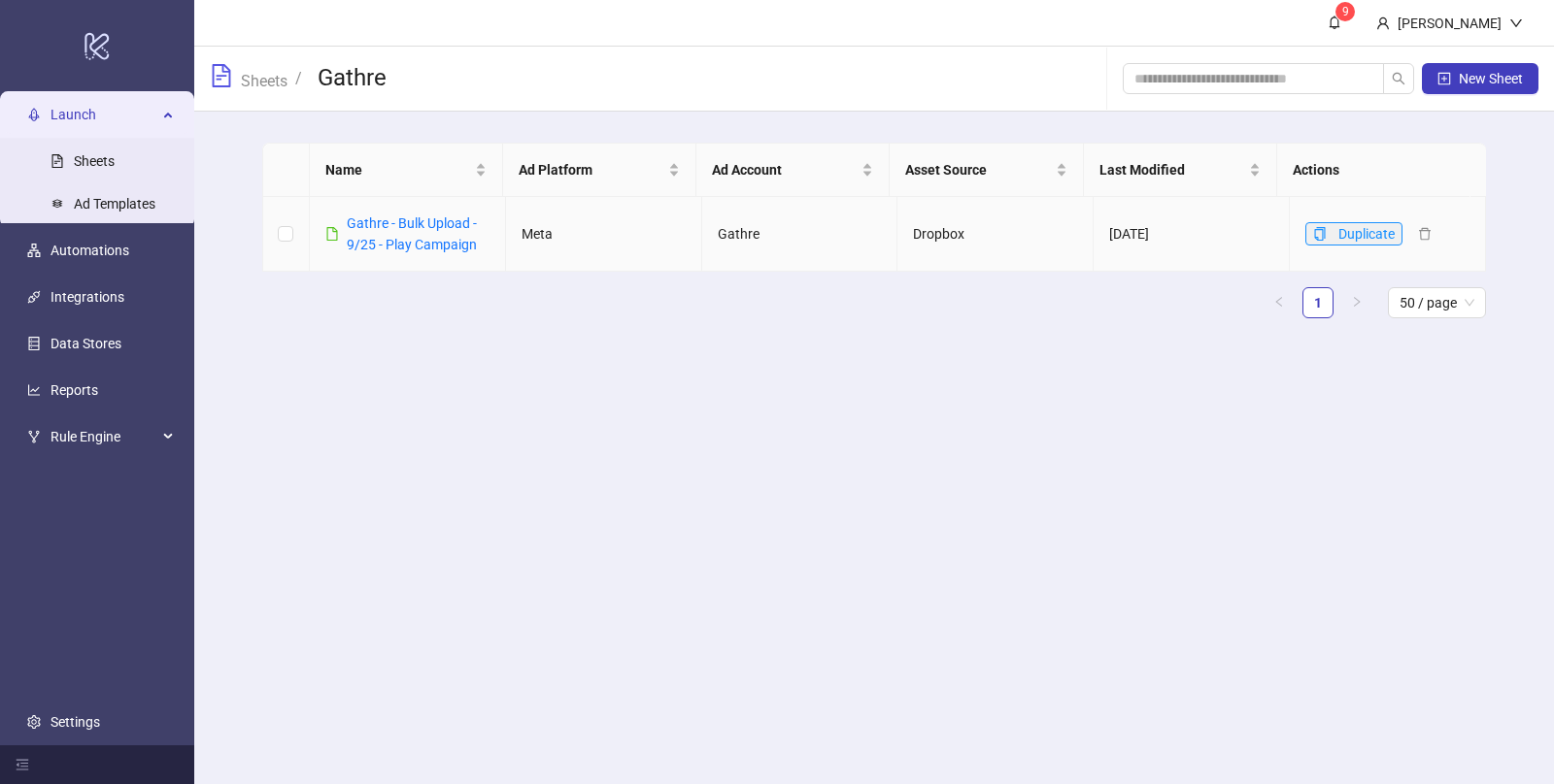
click at [1315, 236] on icon "copy" at bounding box center [1320, 234] width 11 height 14
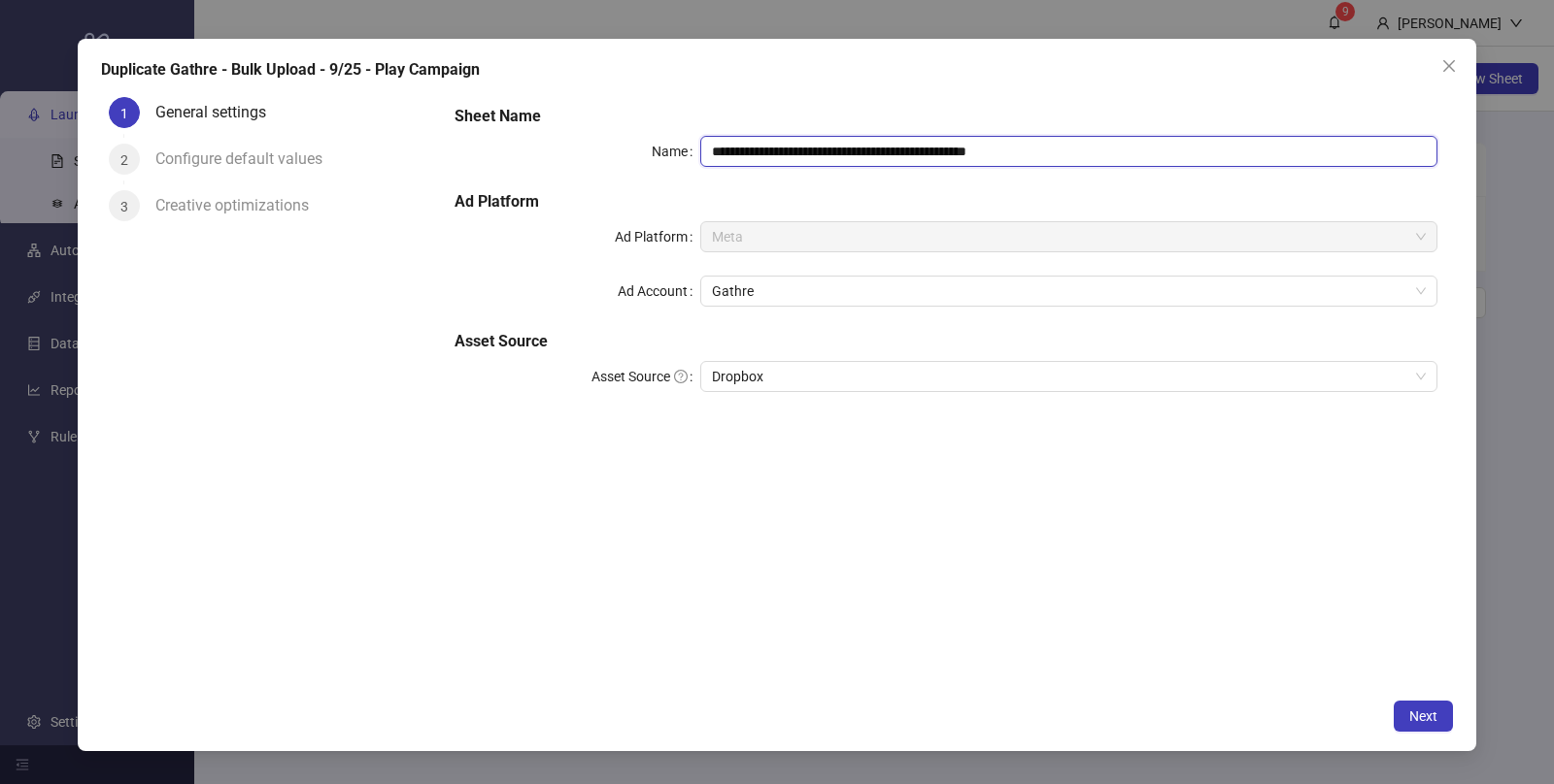
drag, startPoint x: 1067, startPoint y: 147, endPoint x: 886, endPoint y: 148, distance: 181.0
click at [886, 148] on input "**********" at bounding box center [1068, 151] width 737 height 31
type input "**********"
click at [1428, 716] on span "Next" at bounding box center [1423, 716] width 29 height 16
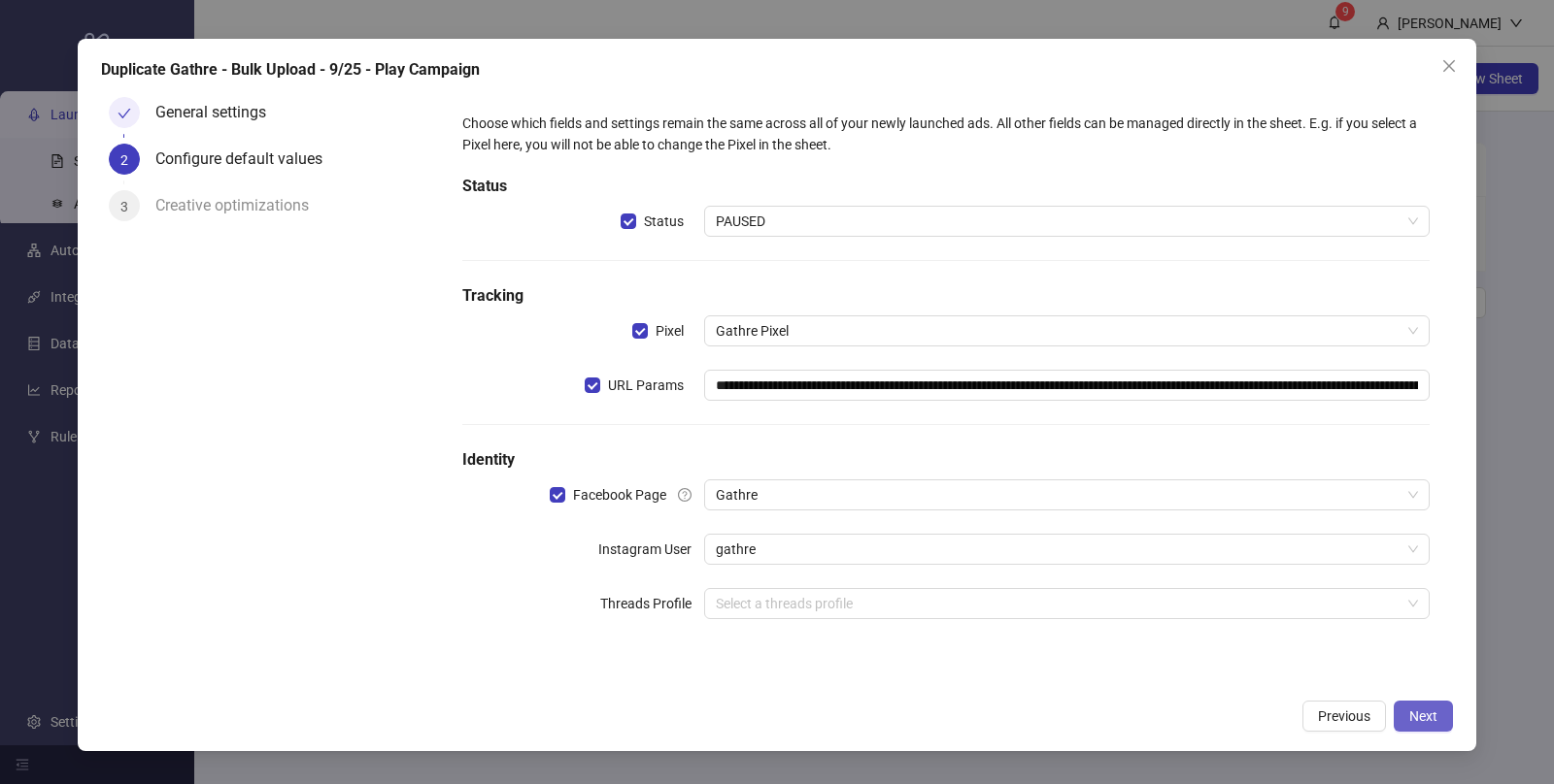
click at [1428, 716] on span "Next" at bounding box center [1423, 716] width 29 height 16
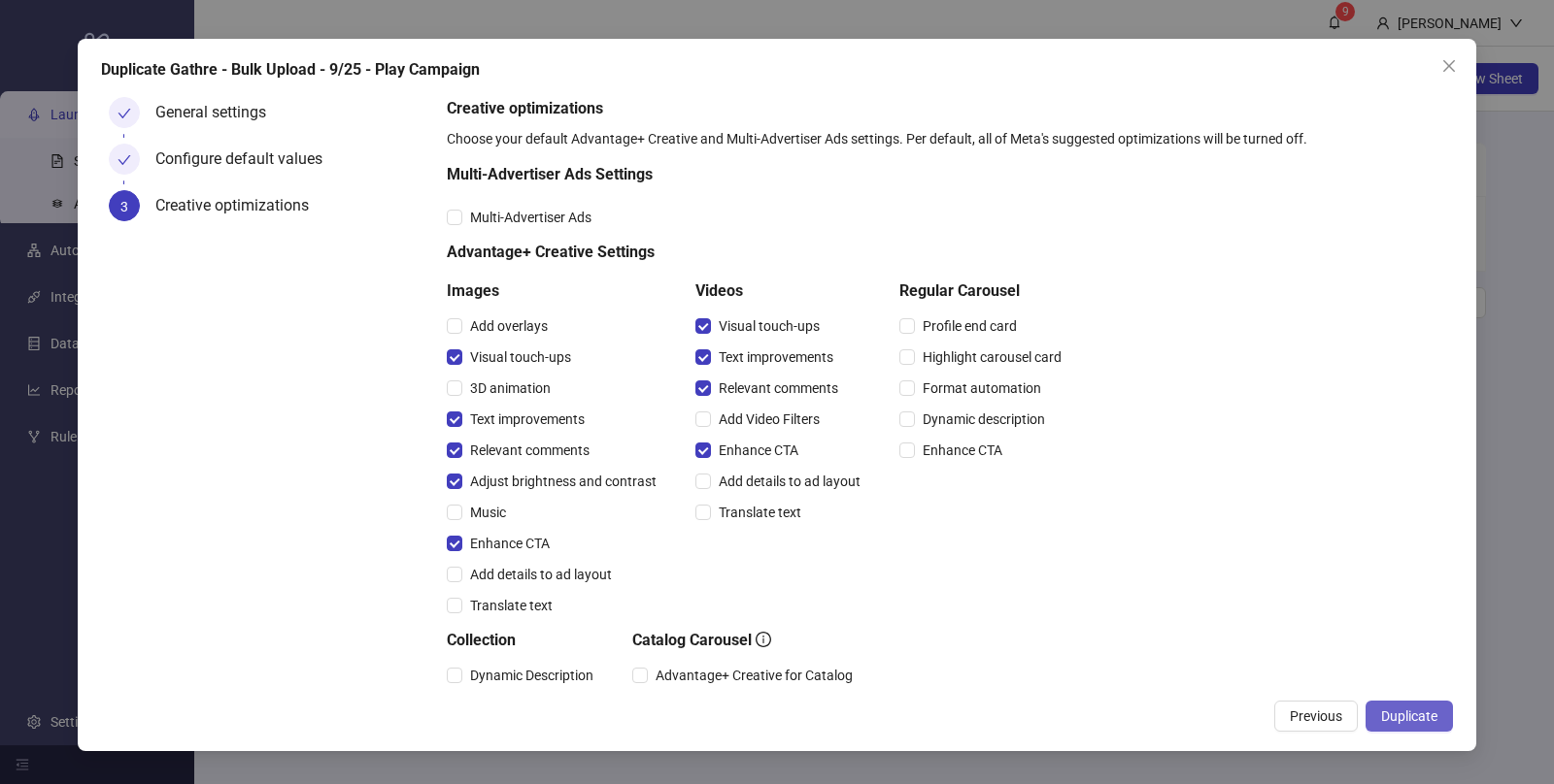
click at [1415, 715] on span "Duplicate" at bounding box center [1409, 716] width 56 height 16
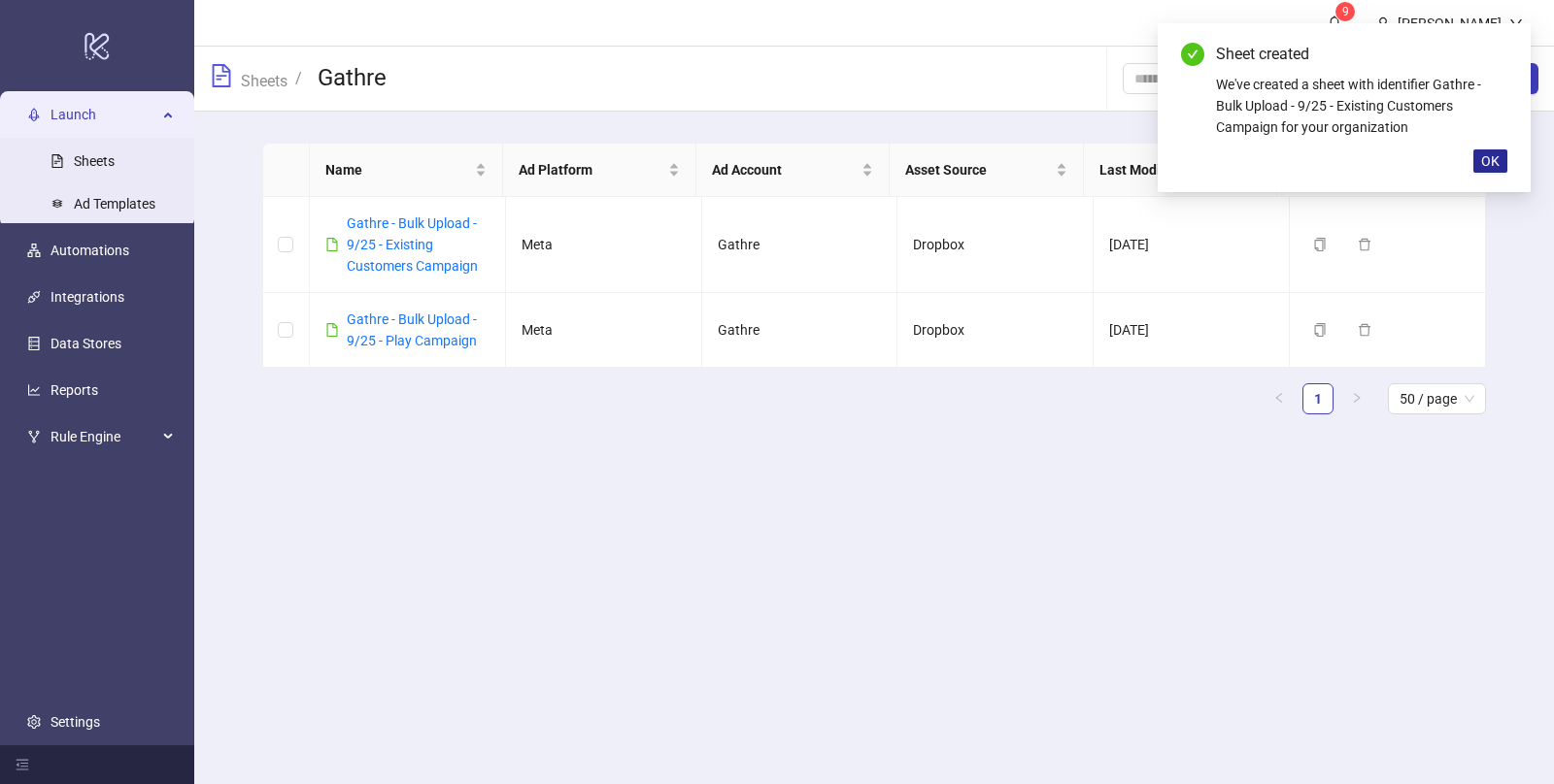
click at [1486, 165] on span "OK" at bounding box center [1490, 161] width 19 height 16
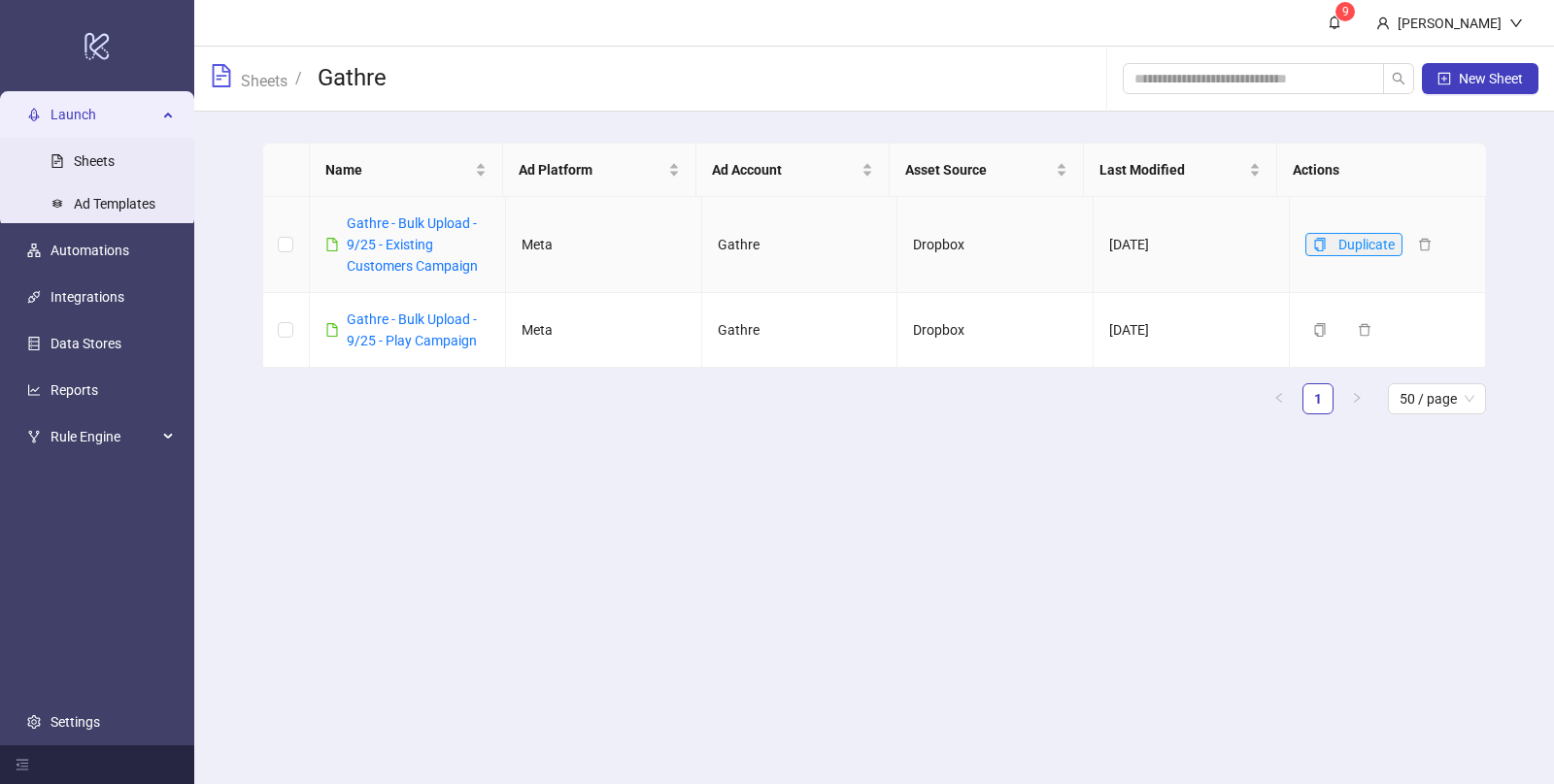
click at [1315, 247] on icon "copy" at bounding box center [1320, 245] width 11 height 14
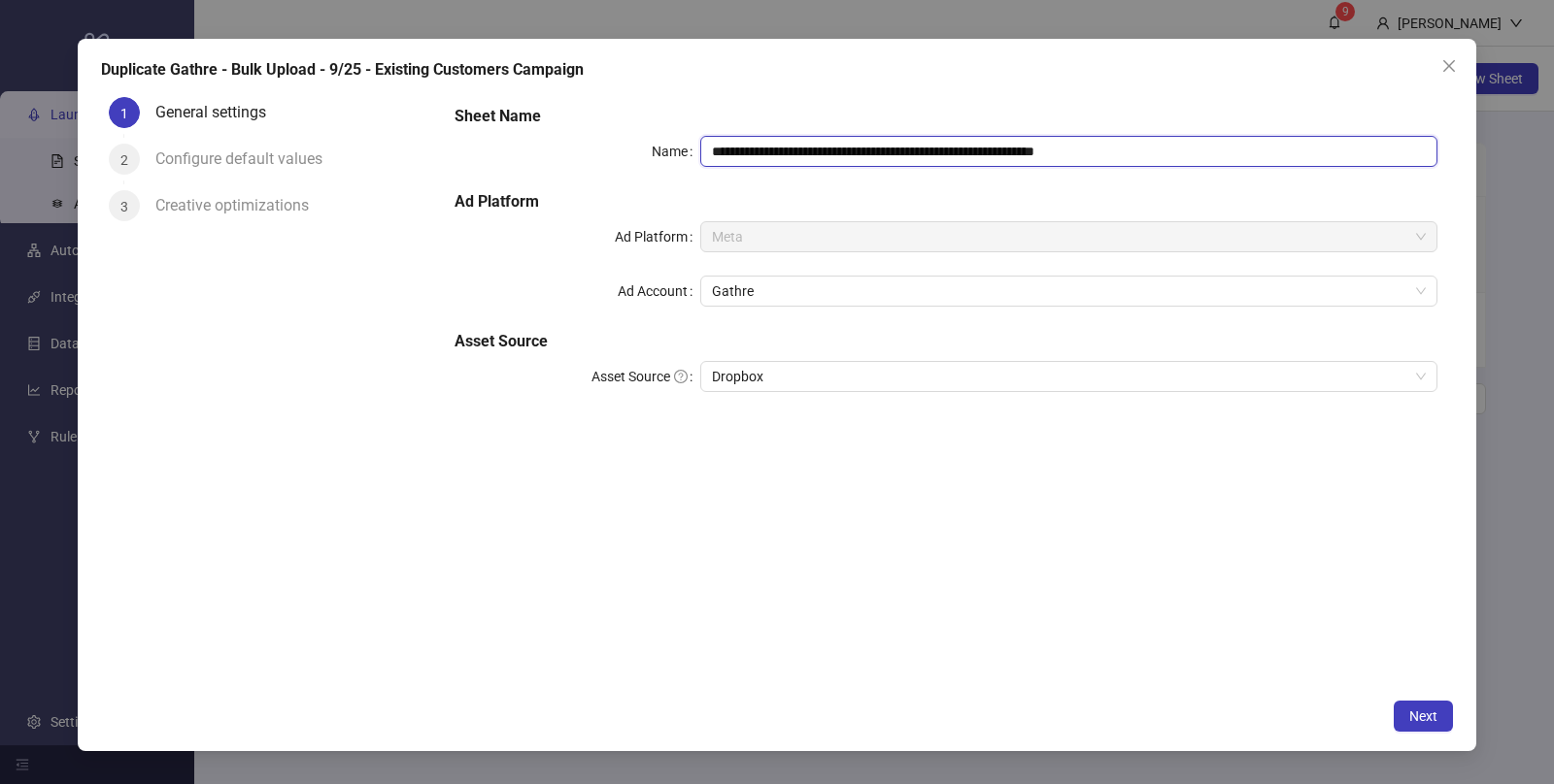
drag, startPoint x: 1153, startPoint y: 151, endPoint x: 884, endPoint y: 157, distance: 269.1
click at [884, 157] on input "**********" at bounding box center [1068, 151] width 737 height 31
type input "**********"
click at [1426, 711] on span "Next" at bounding box center [1423, 716] width 29 height 16
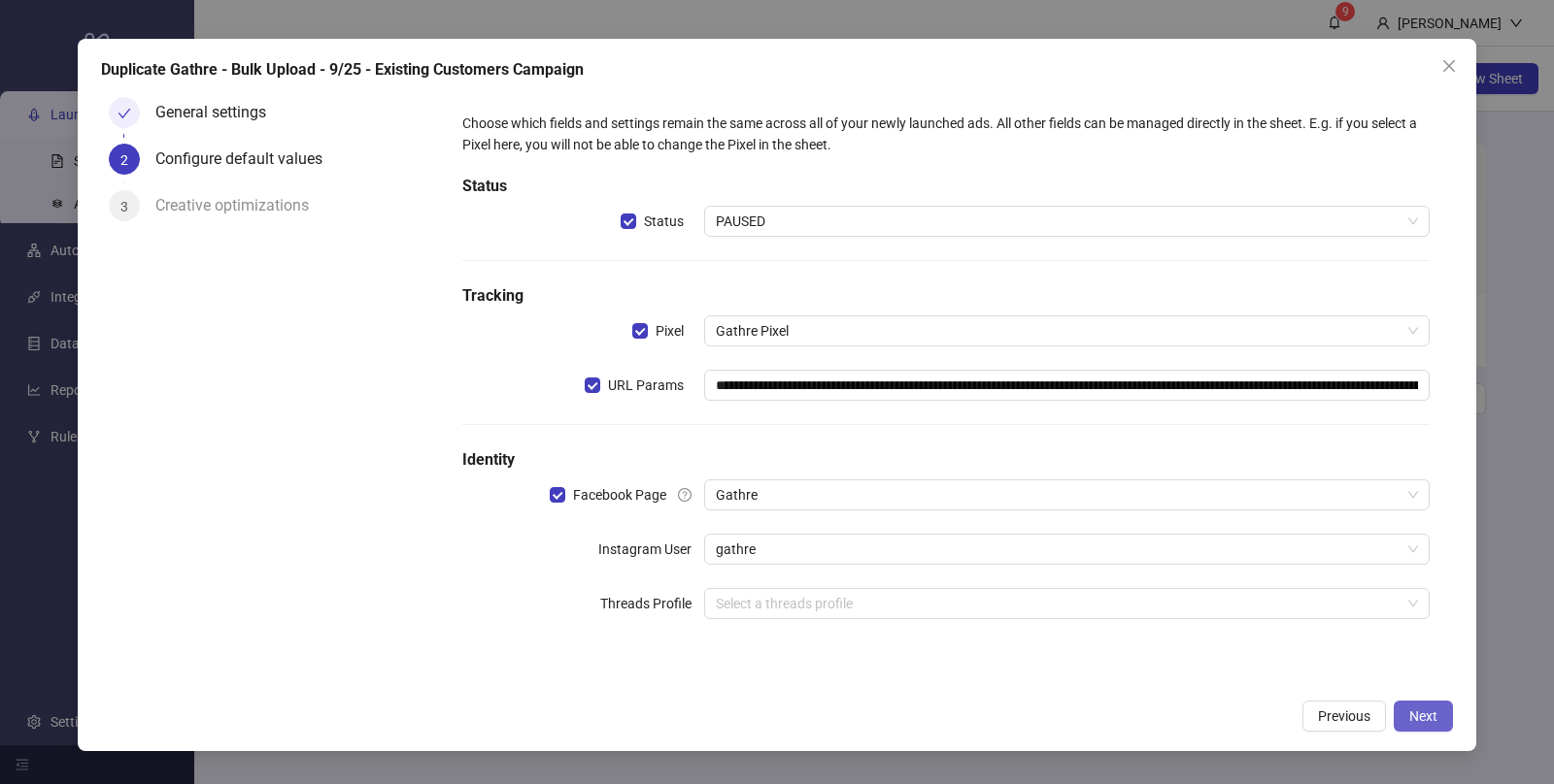
click at [1426, 711] on span "Next" at bounding box center [1423, 716] width 29 height 16
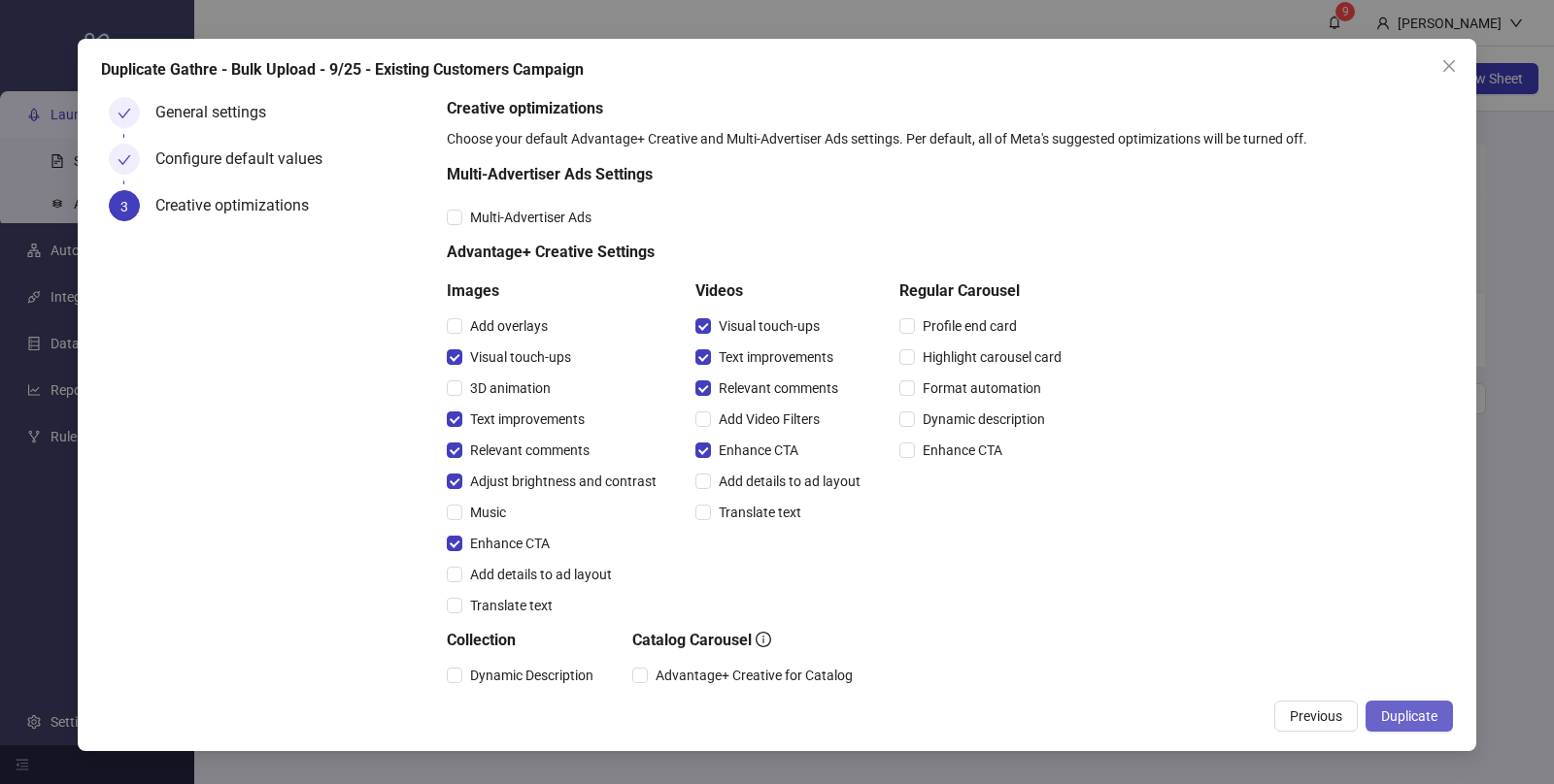
click at [1426, 711] on span "Duplicate" at bounding box center [1409, 716] width 56 height 16
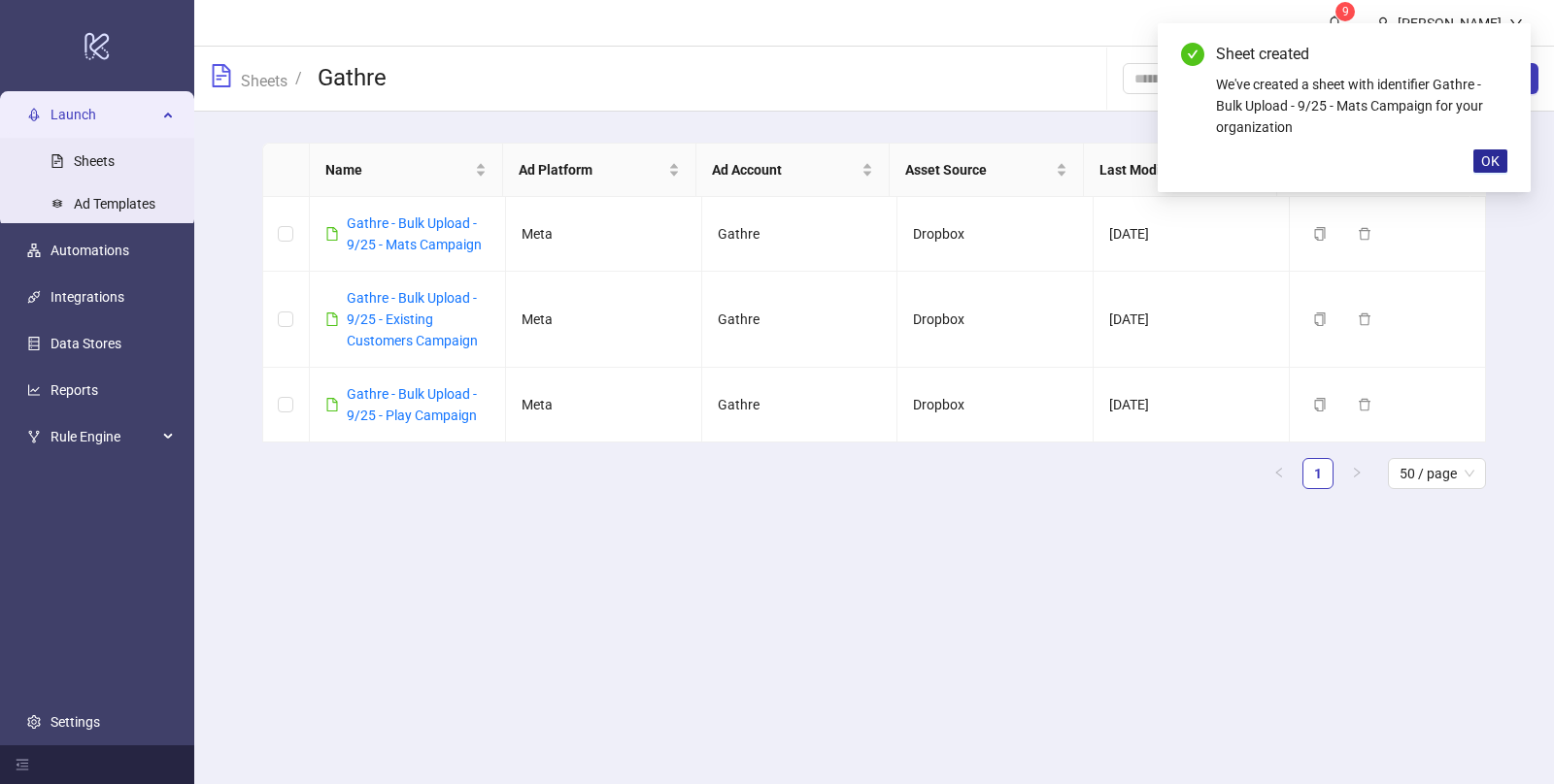
click at [1500, 168] on button "OK" at bounding box center [1490, 161] width 34 height 24
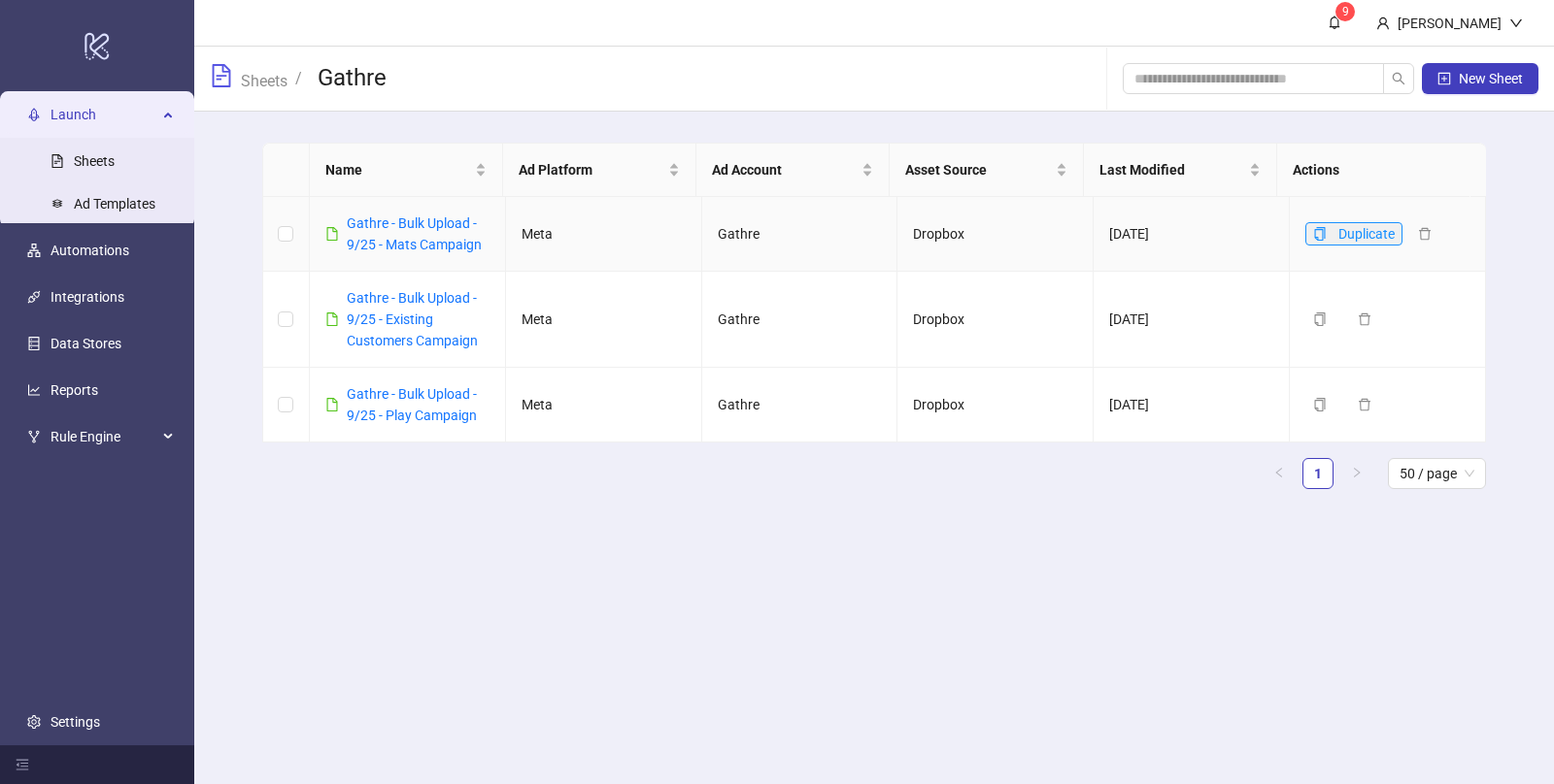
click at [1313, 227] on icon "copy" at bounding box center [1320, 234] width 14 height 14
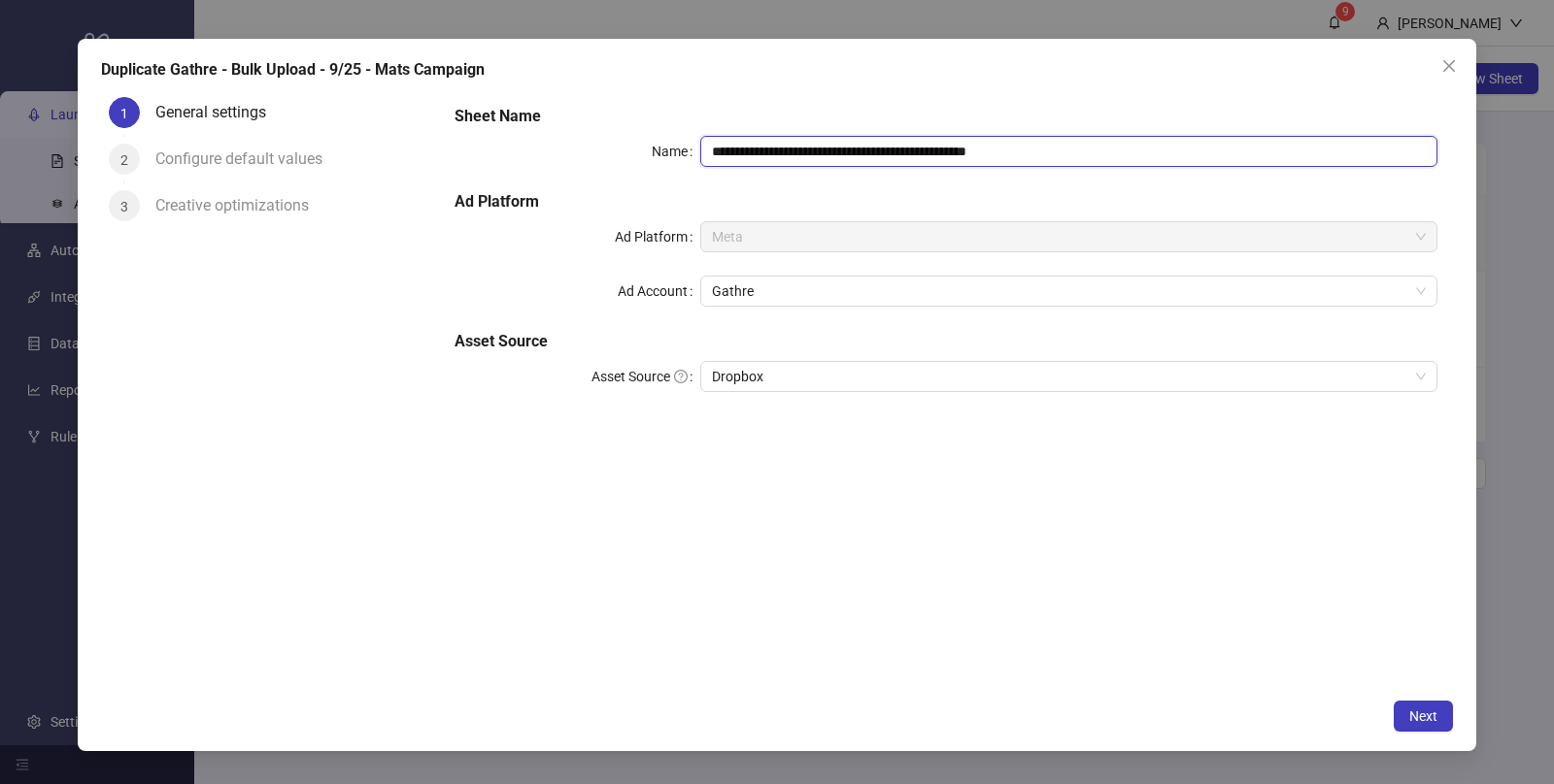
drag, startPoint x: 1092, startPoint y: 148, endPoint x: 885, endPoint y: 148, distance: 207.0
click at [885, 148] on input "**********" at bounding box center [1068, 151] width 737 height 31
type input "**********"
click at [1436, 709] on span "Next" at bounding box center [1423, 716] width 29 height 16
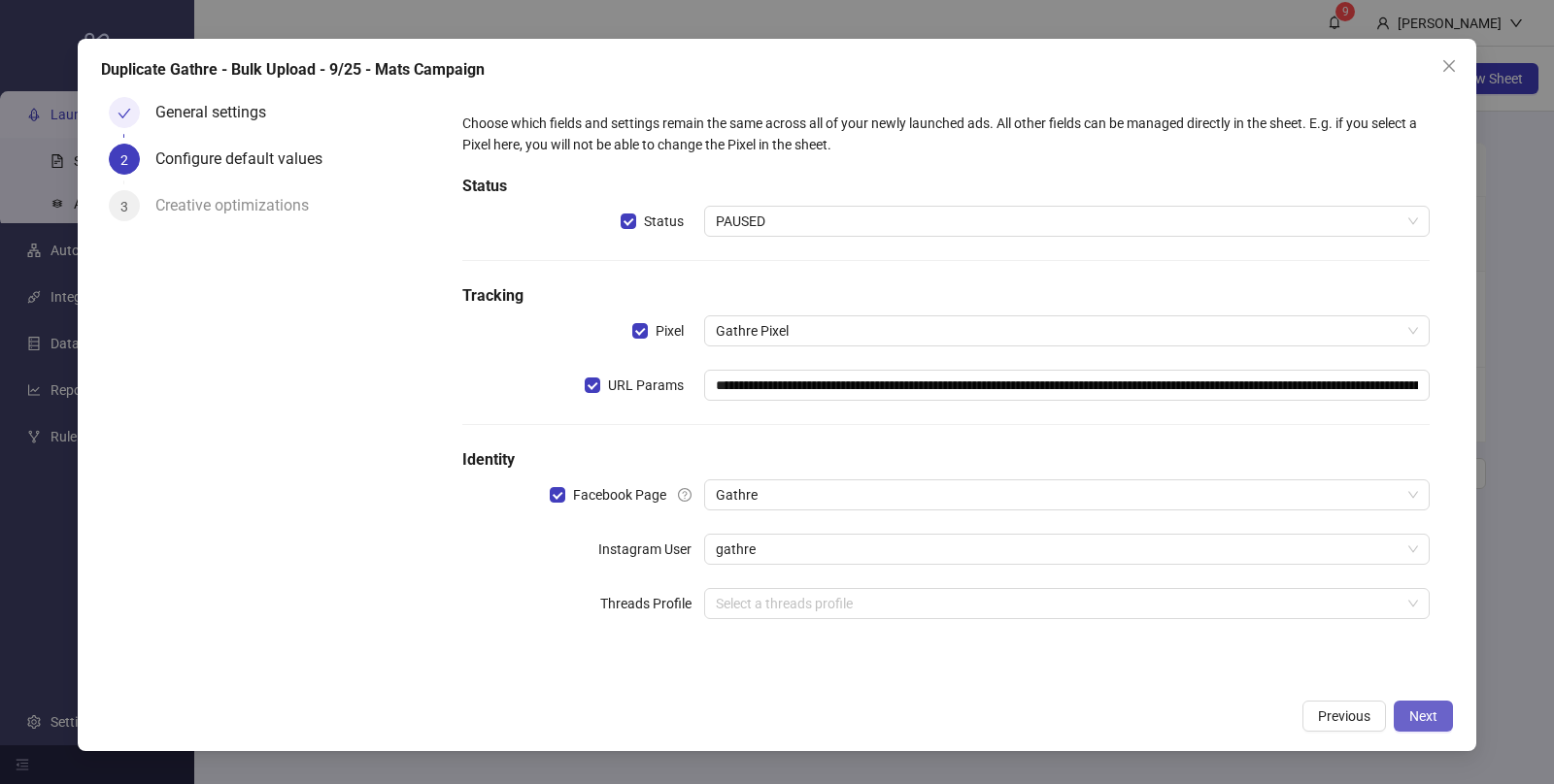
click at [1436, 709] on span "Next" at bounding box center [1423, 716] width 29 height 16
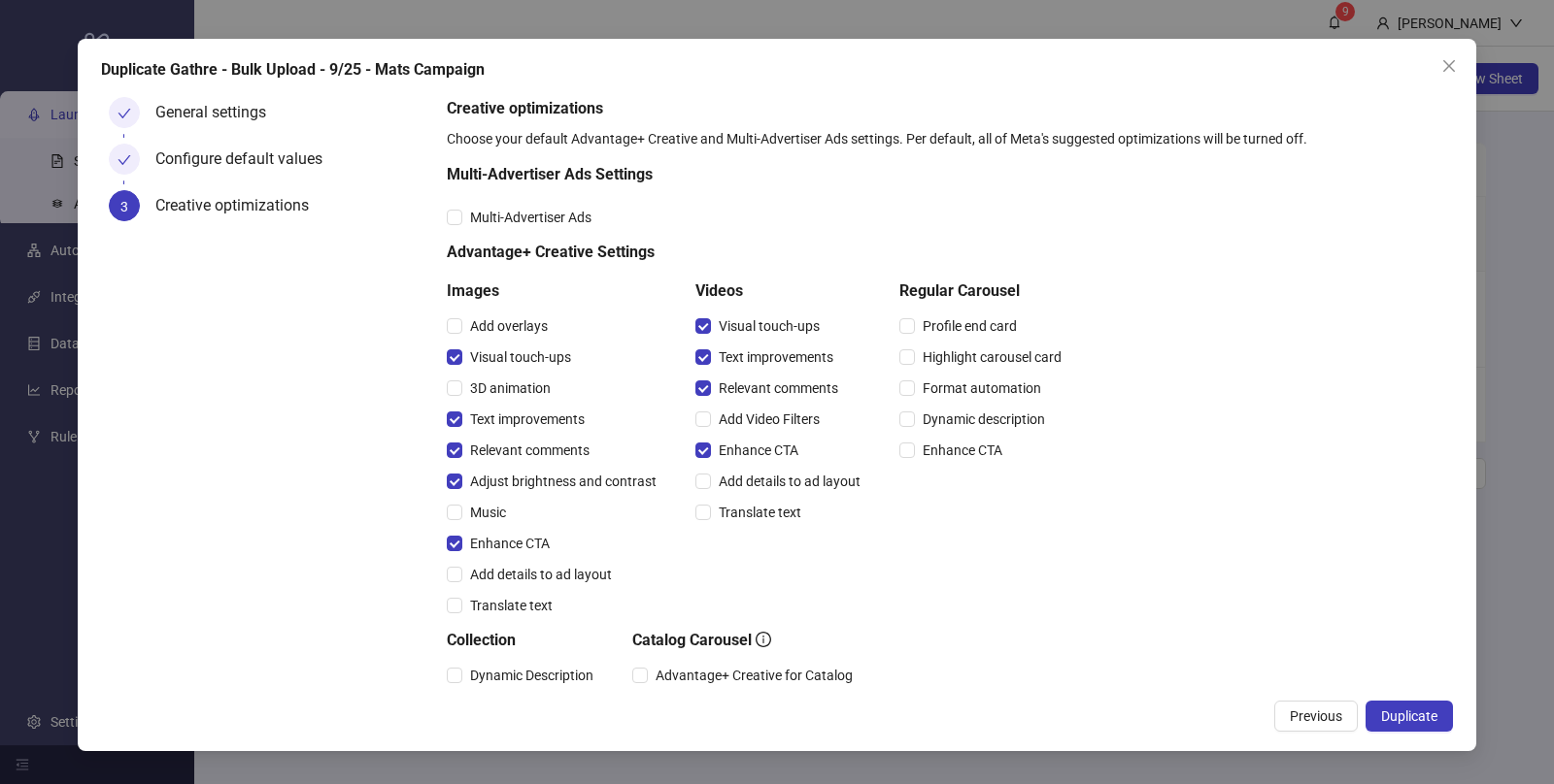
click at [1436, 709] on span "Duplicate" at bounding box center [1409, 716] width 56 height 16
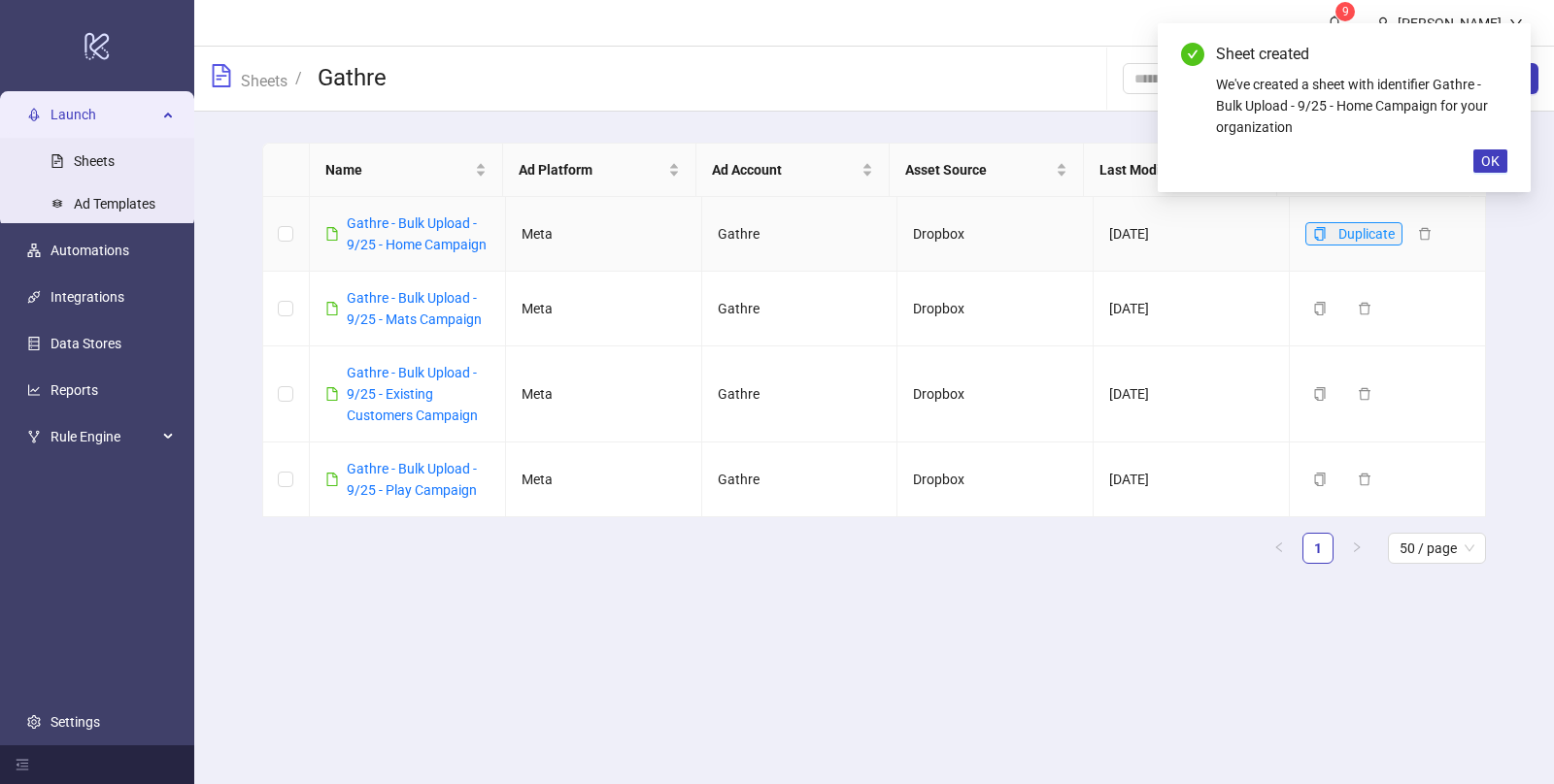
click at [1313, 237] on icon "copy" at bounding box center [1320, 234] width 14 height 14
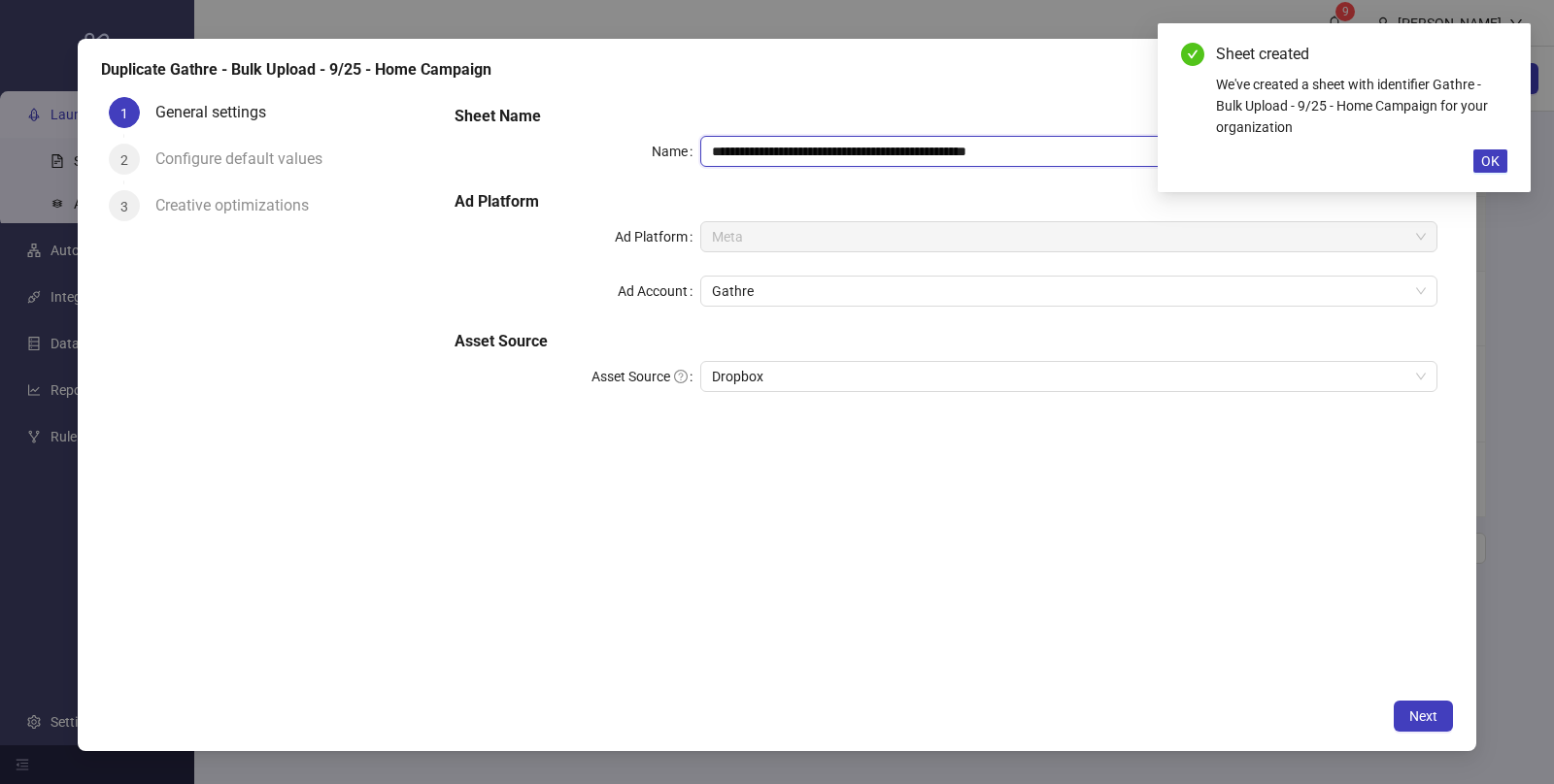
drag, startPoint x: 1040, startPoint y: 153, endPoint x: 885, endPoint y: 152, distance: 155.0
click at [885, 152] on input "**********" at bounding box center [1068, 151] width 737 height 31
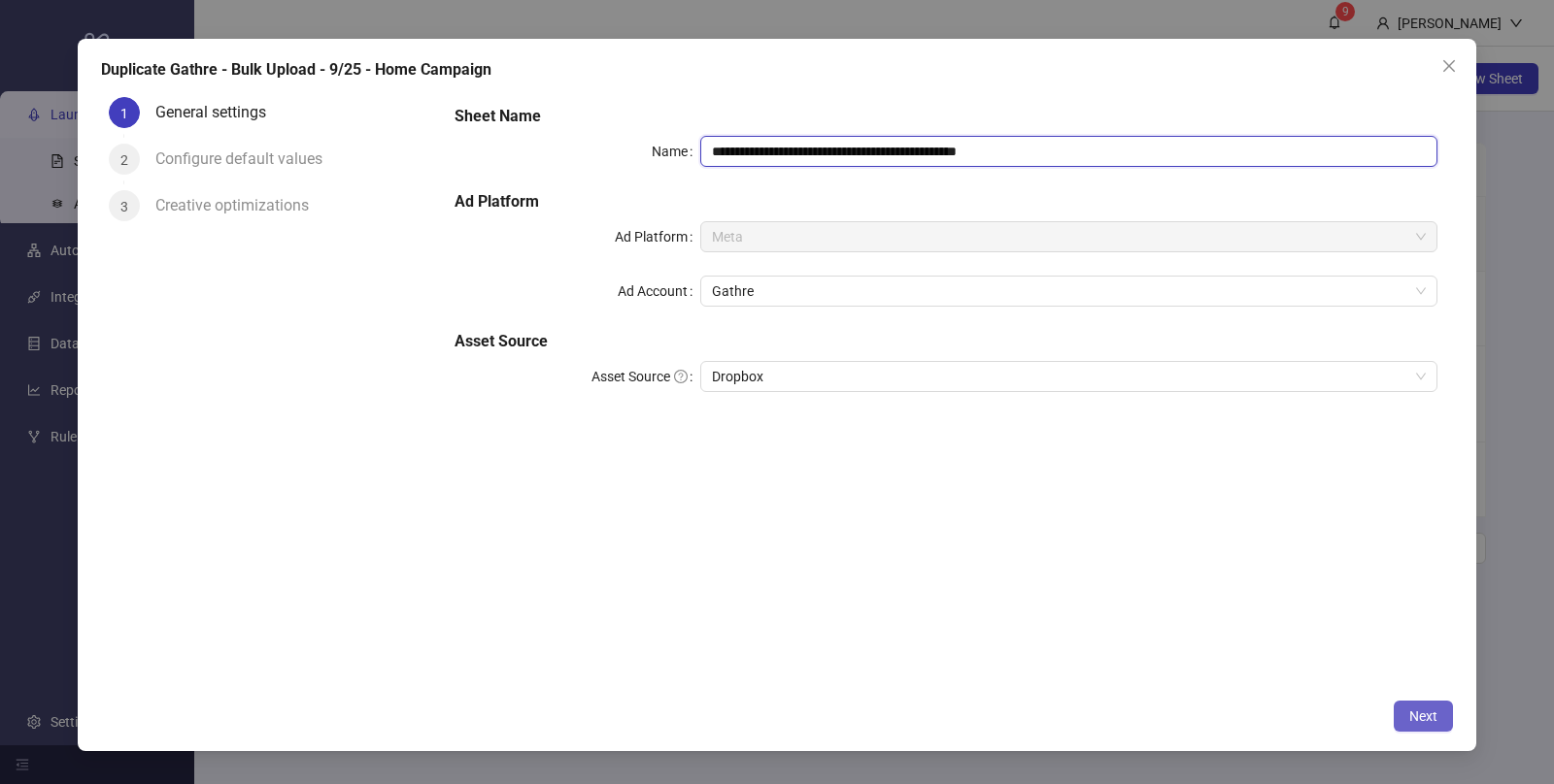
type input "**********"
click at [1419, 714] on span "Next" at bounding box center [1423, 716] width 29 height 16
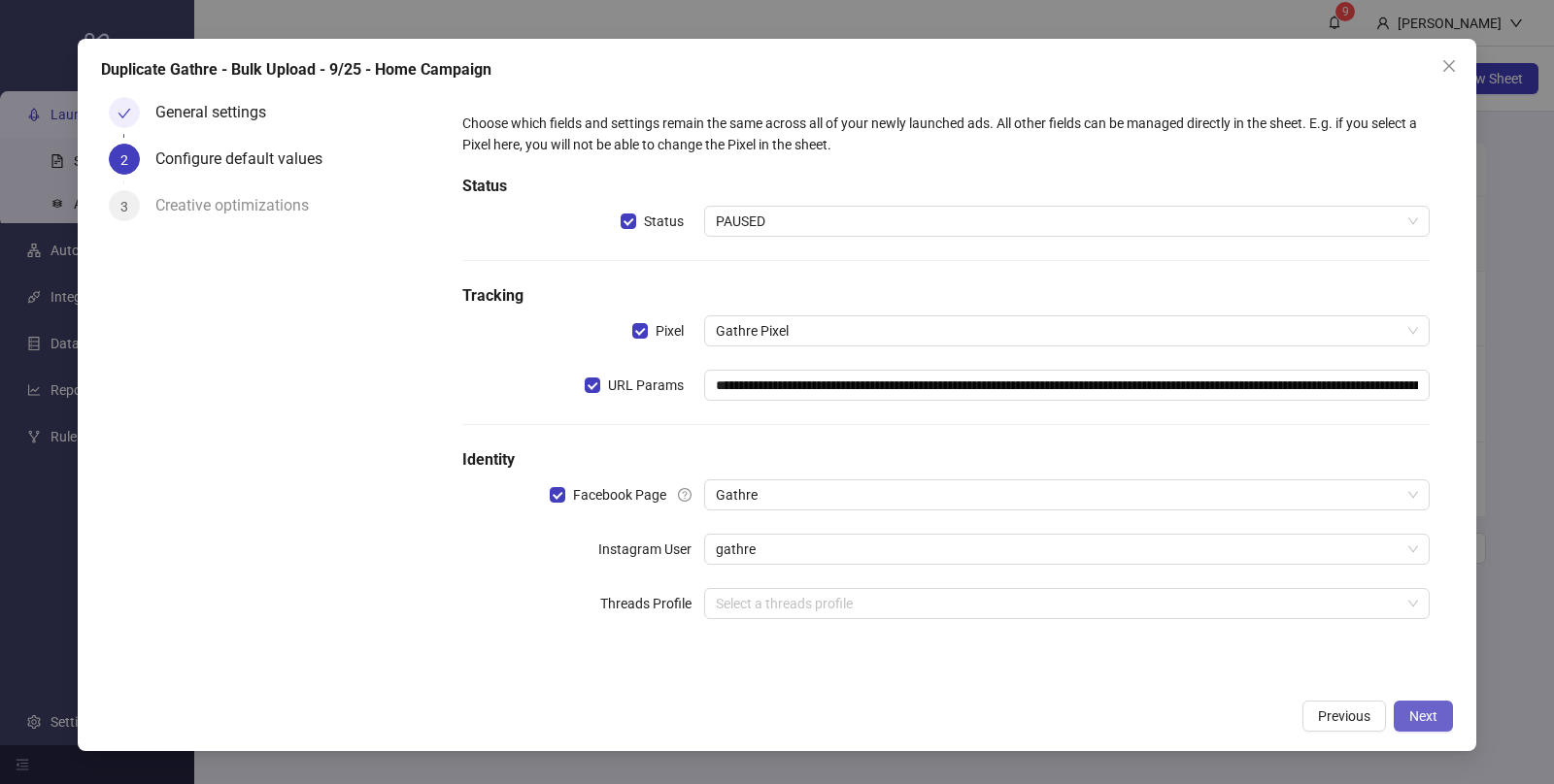
click at [1426, 717] on span "Next" at bounding box center [1423, 716] width 29 height 16
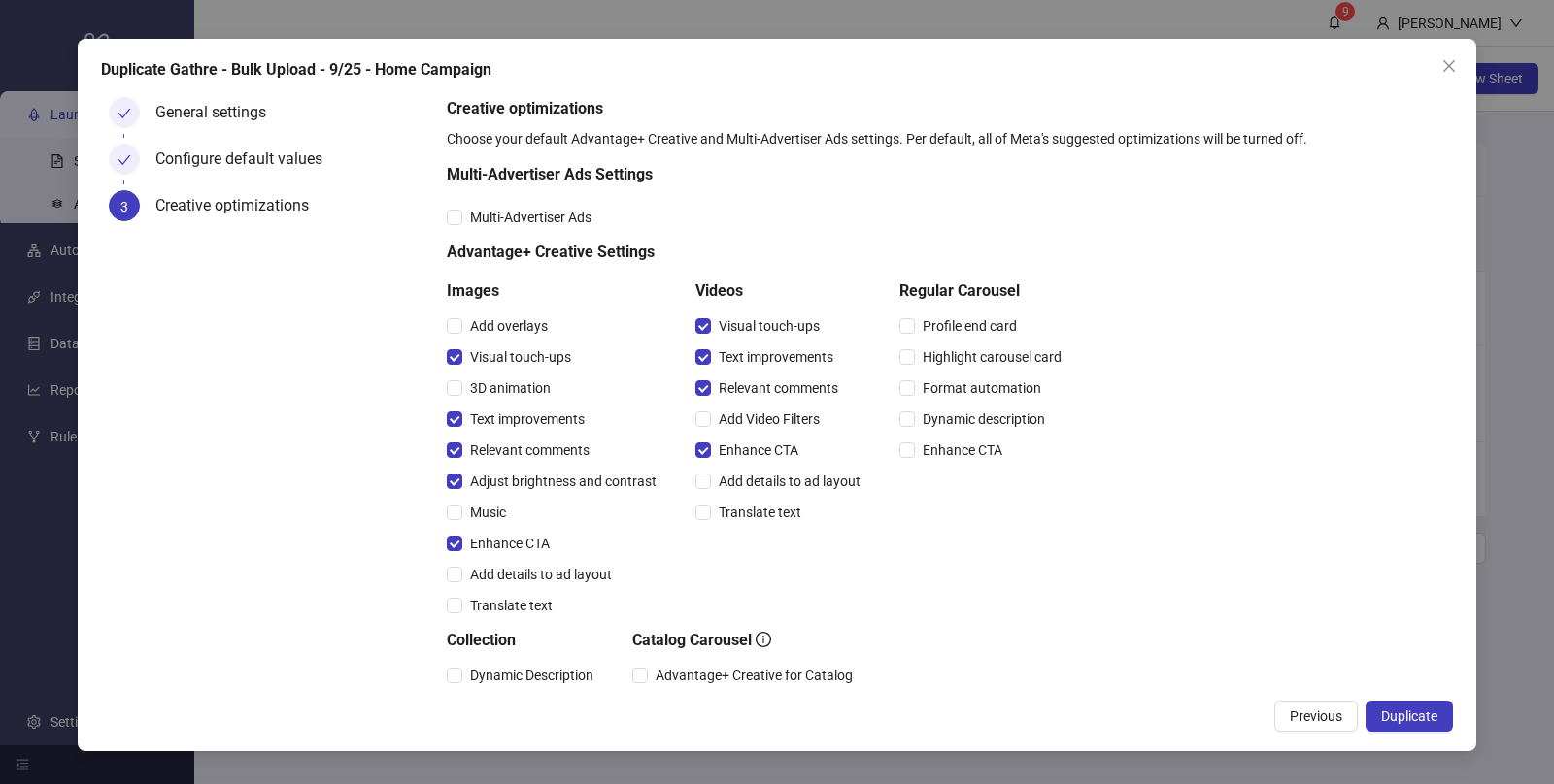
click at [1426, 717] on span "Duplicate" at bounding box center [1409, 716] width 56 height 16
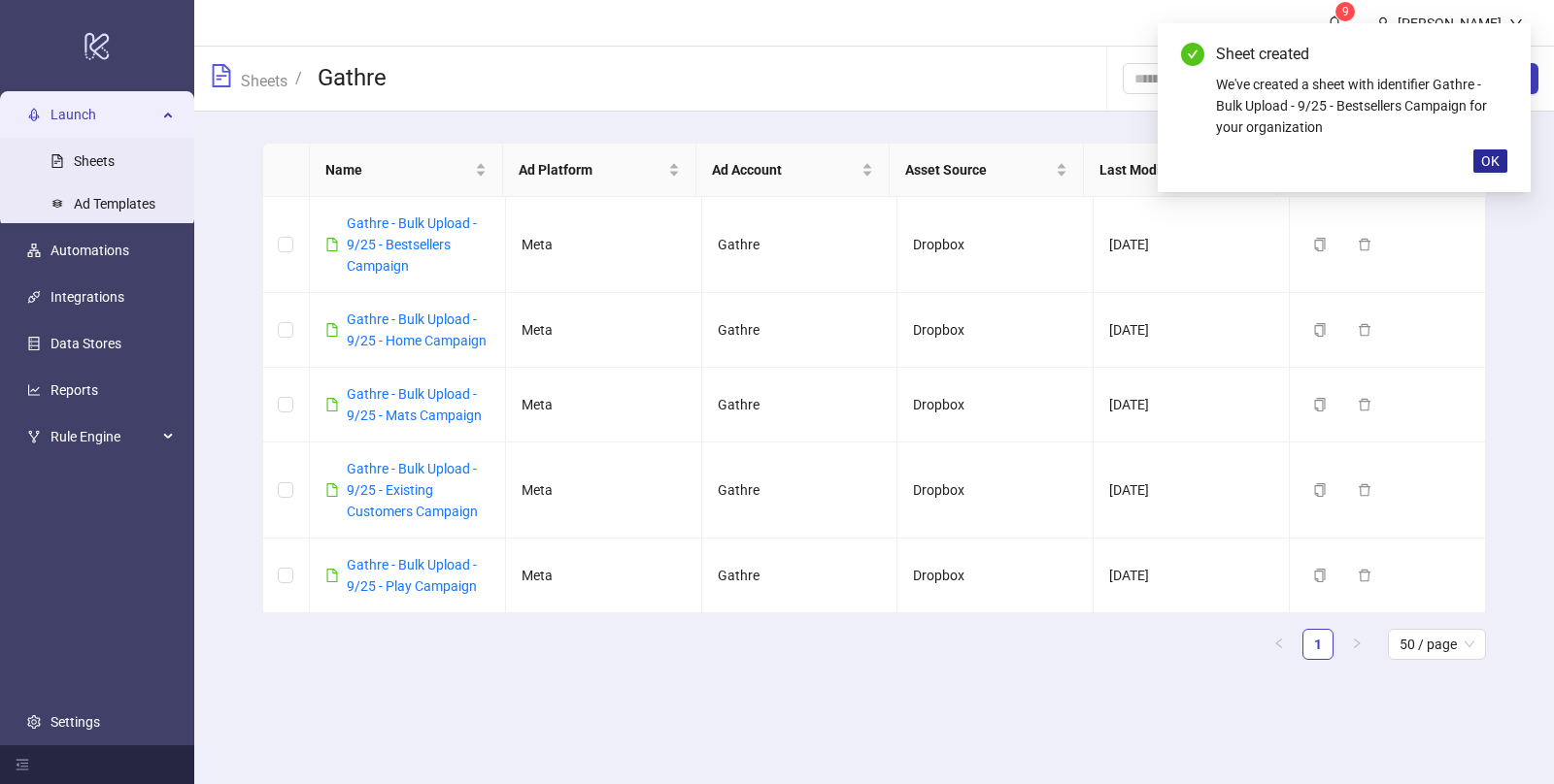
click at [1499, 161] on button "OK" at bounding box center [1490, 161] width 34 height 24
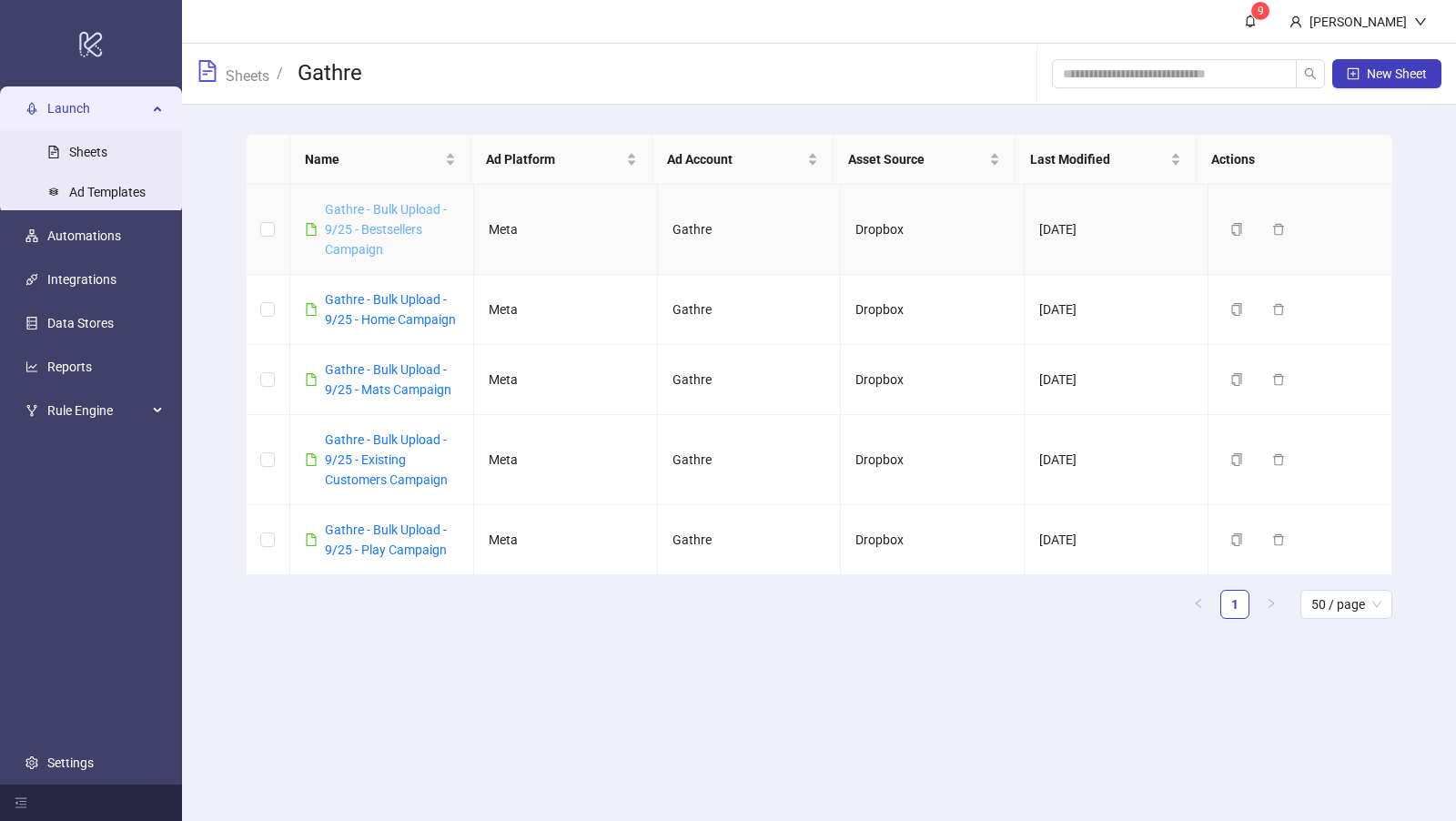
click at [399, 229] on link "Gathre - Bulk Upload - 9/25 - Bestsellers Campaign" at bounding box center [386, 229] width 122 height 54
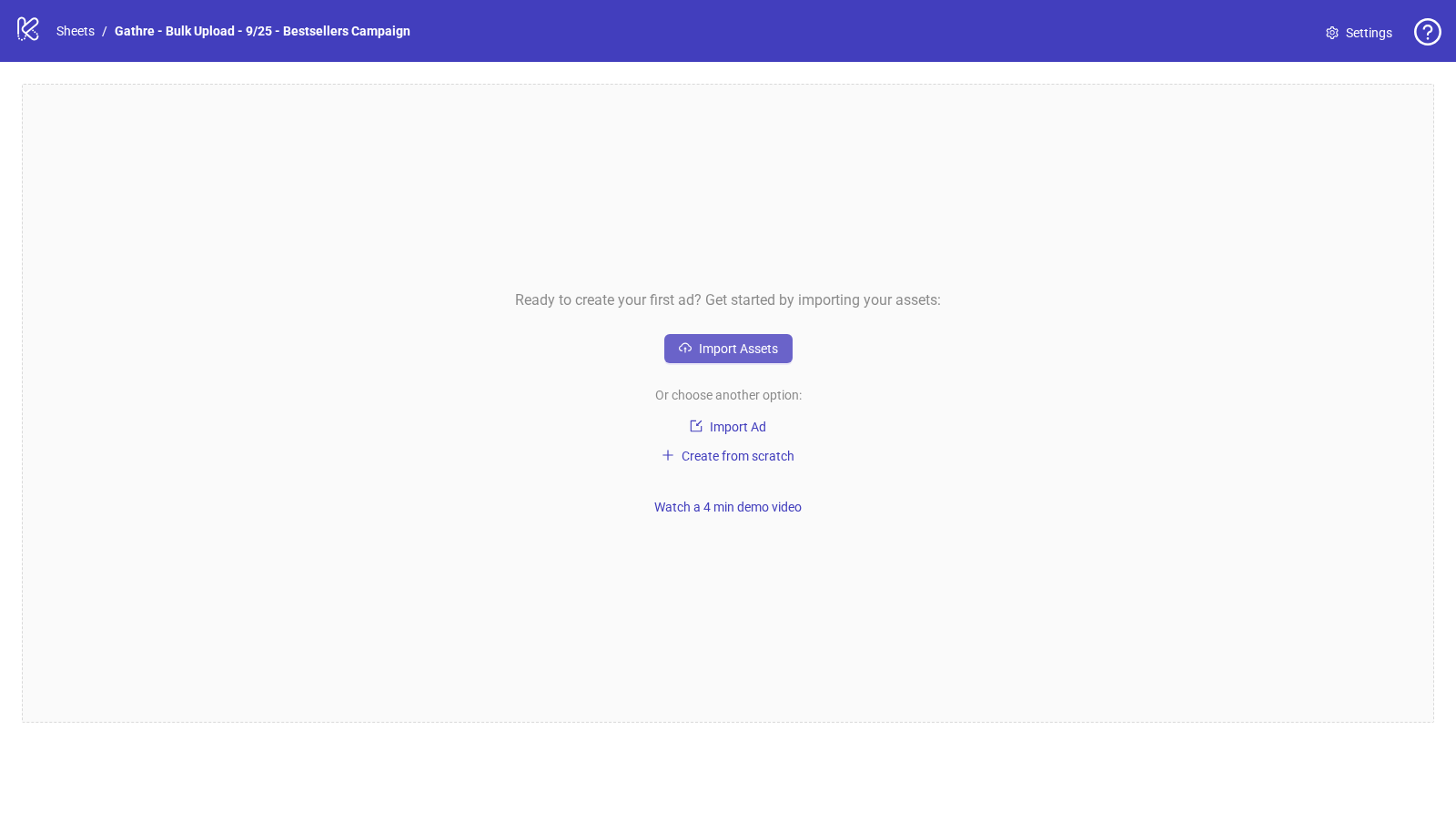
click at [719, 349] on span "Import Assets" at bounding box center [739, 348] width 79 height 15
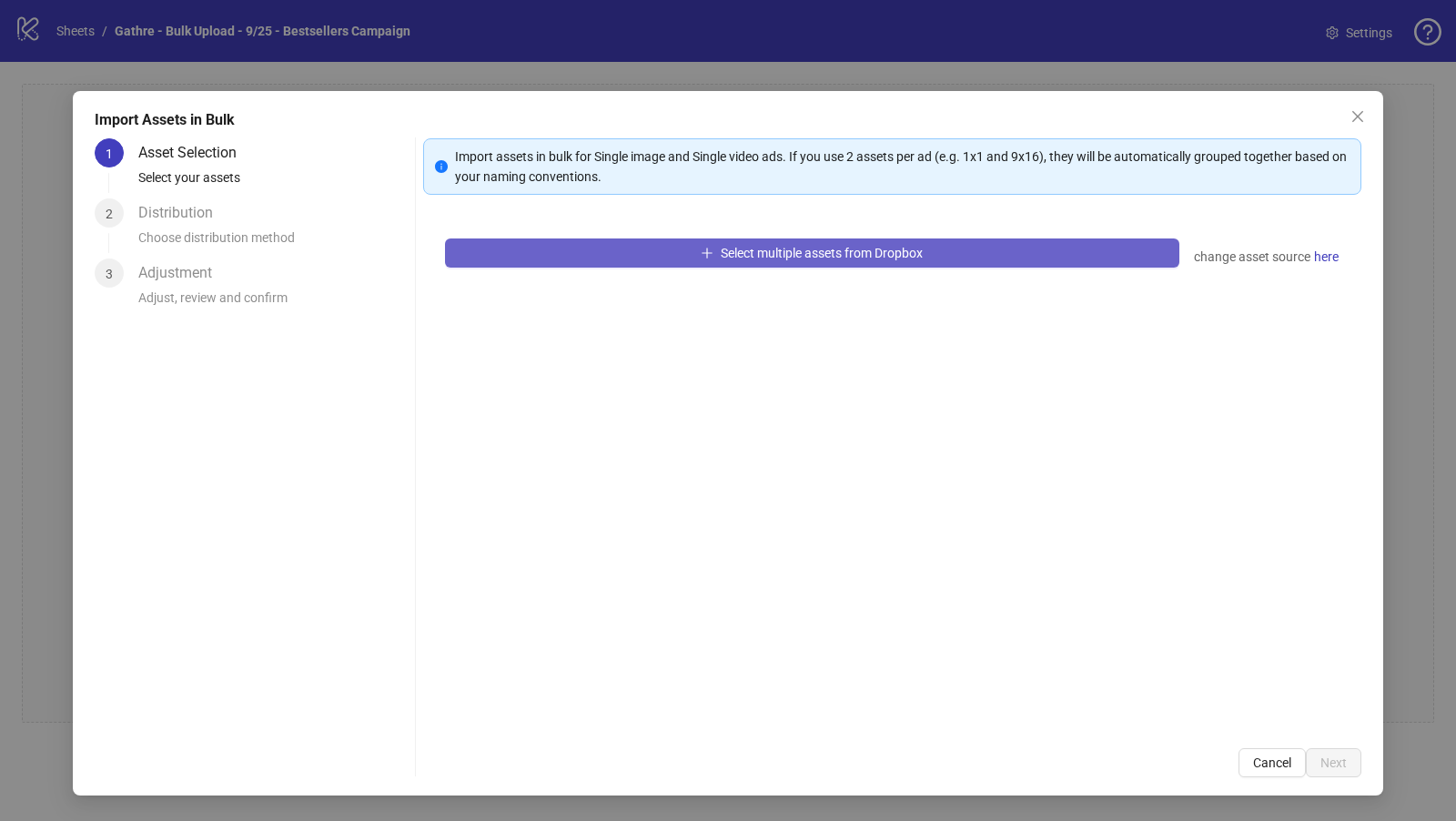
click at [684, 255] on button "Select multiple assets from Dropbox" at bounding box center [811, 253] width 734 height 29
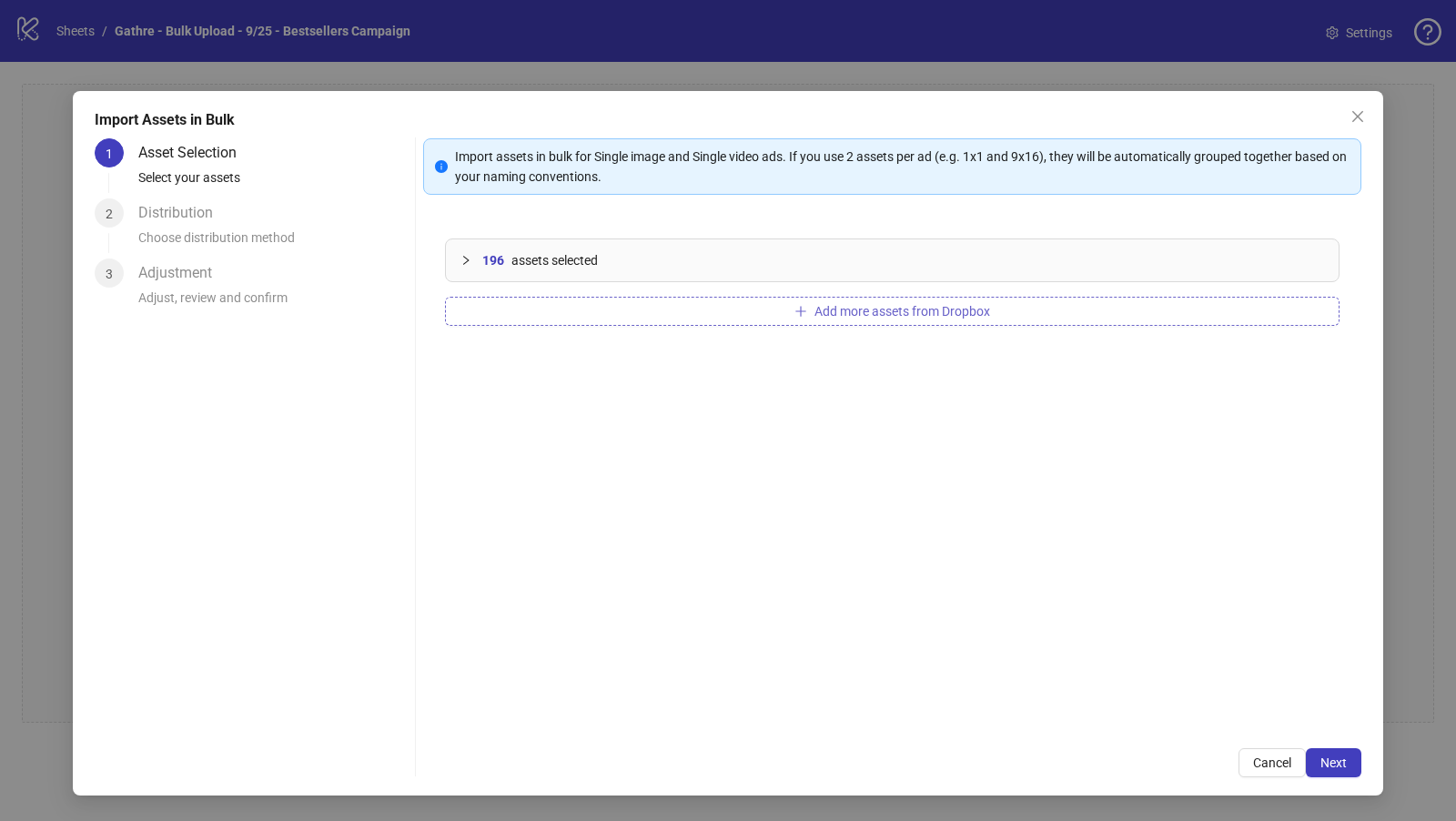
click at [669, 319] on button "Add more assets from Dropbox" at bounding box center [891, 311] width 894 height 29
click at [680, 302] on button "Add more assets from Dropbox" at bounding box center [891, 311] width 894 height 29
click at [1345, 734] on span "Next" at bounding box center [1334, 763] width 27 height 15
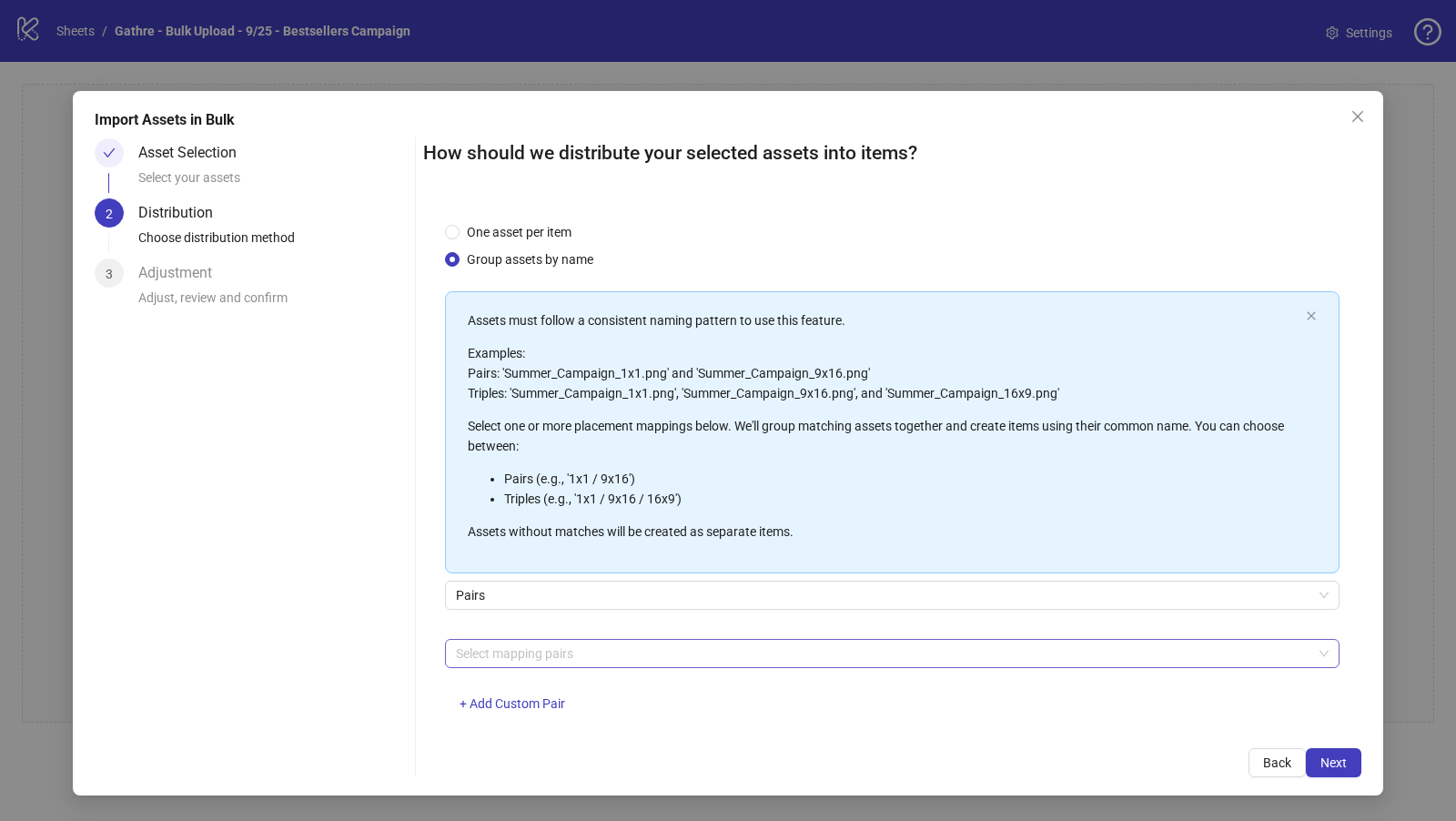
click at [482, 643] on div at bounding box center [882, 654] width 868 height 26
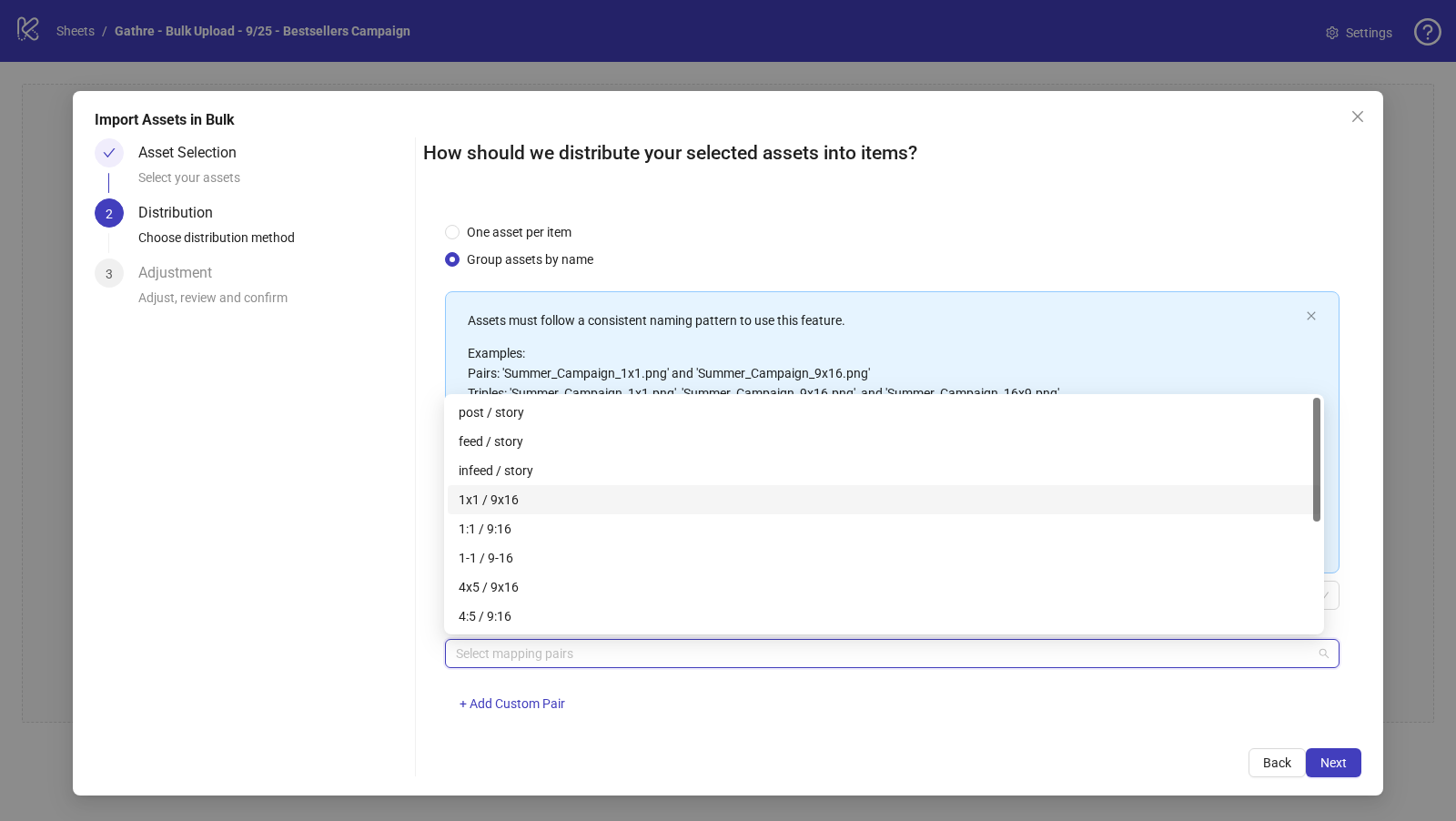
click at [507, 491] on div "1x1 / 9x16" at bounding box center [884, 500] width 851 height 20
click at [509, 589] on div "4x5 / 9x16" at bounding box center [884, 587] width 851 height 20
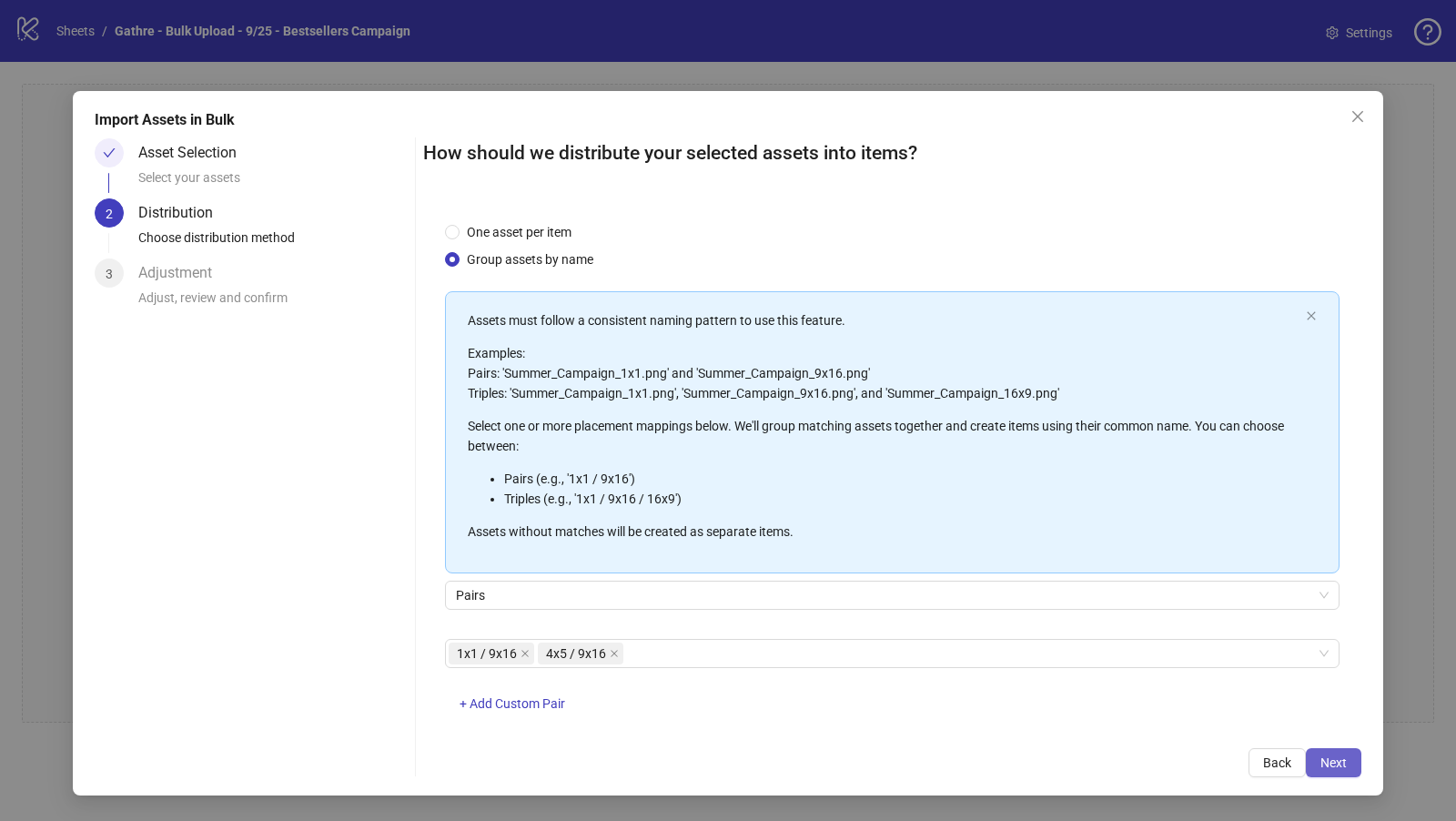
click at [1338, 734] on span "Next" at bounding box center [1334, 763] width 27 height 15
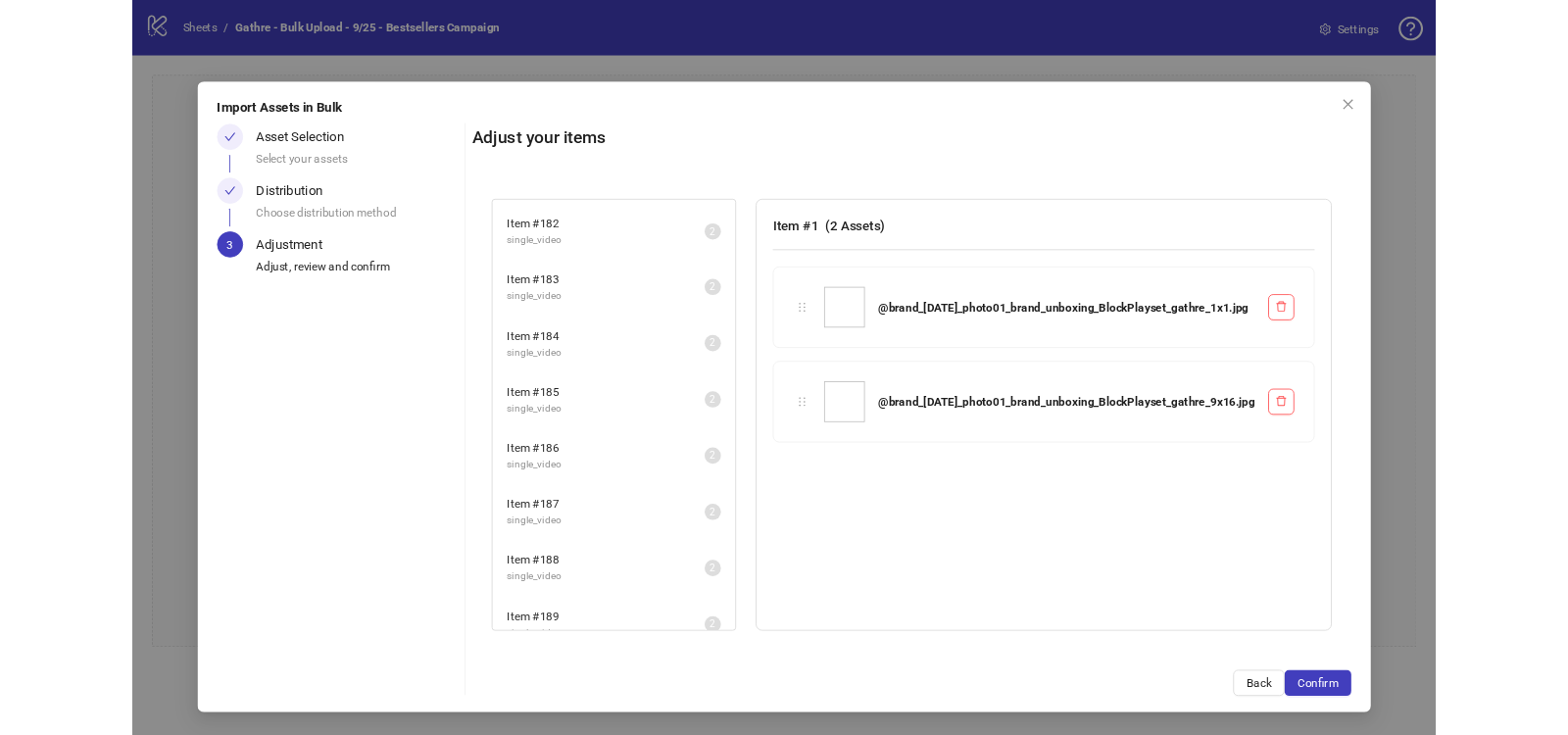
scroll to position [12374, 0]
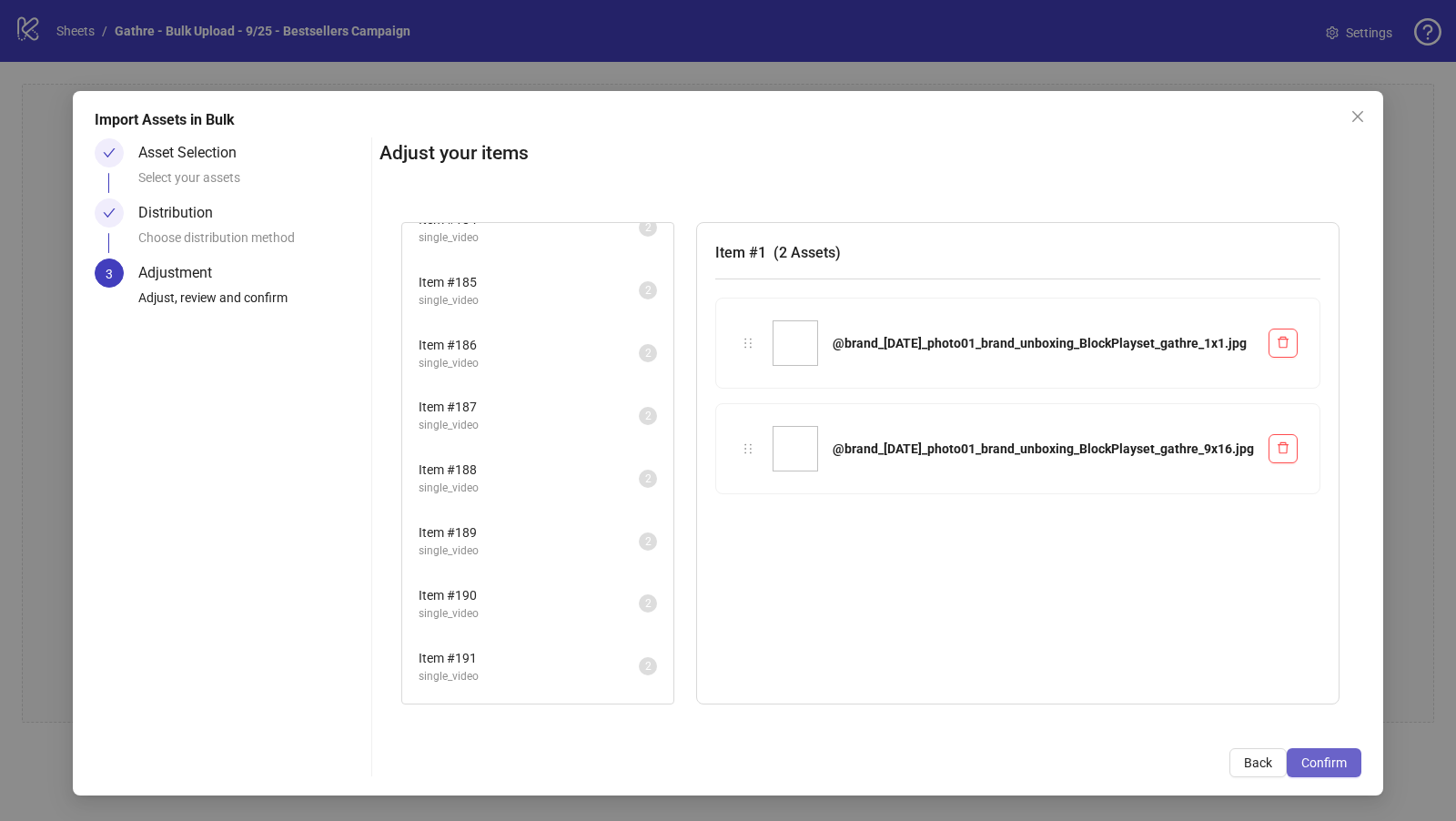
click at [1323, 734] on span "Confirm" at bounding box center [1323, 763] width 45 height 15
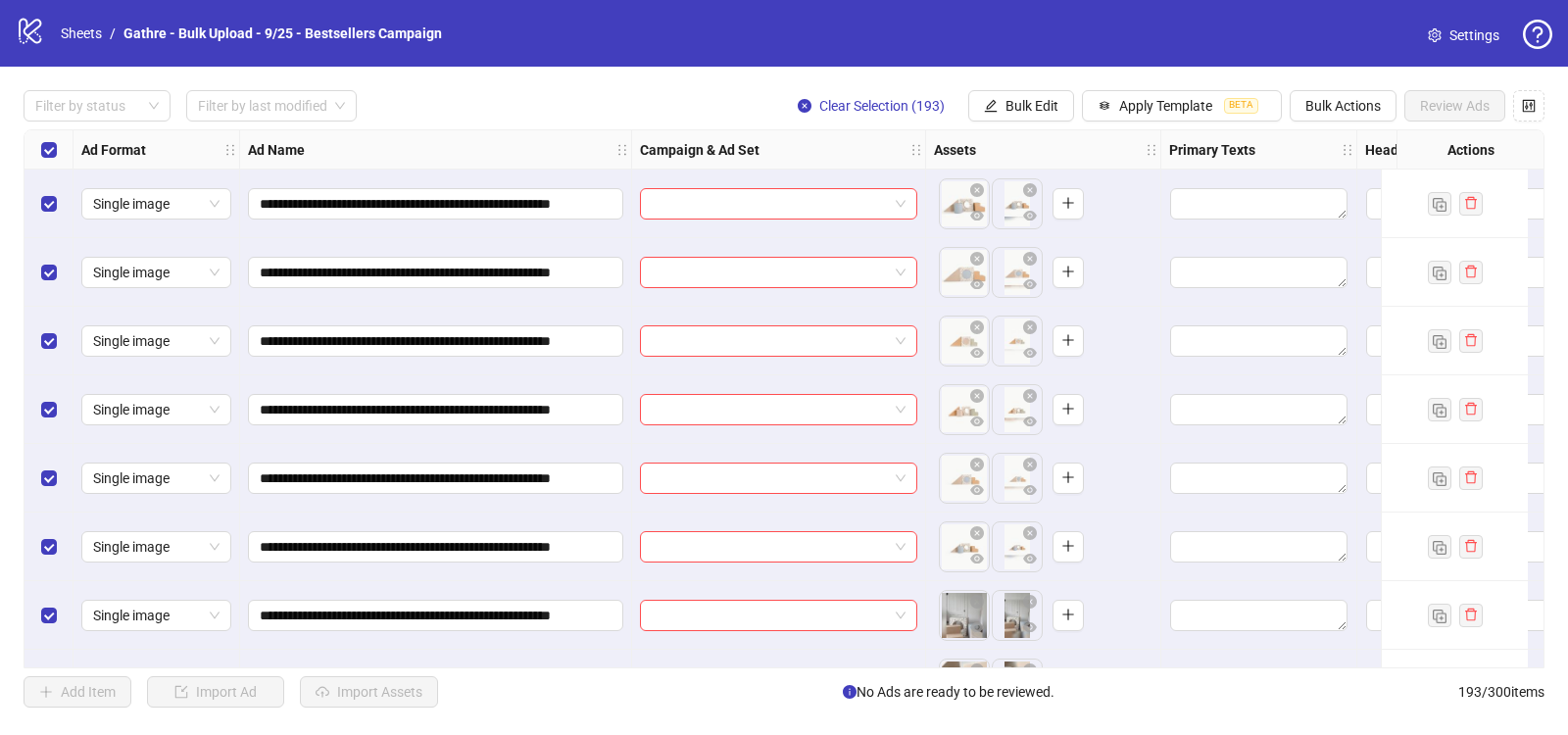
scroll to position [0, 0]
click at [87, 35] on link "Sheets" at bounding box center [80, 34] width 49 height 22
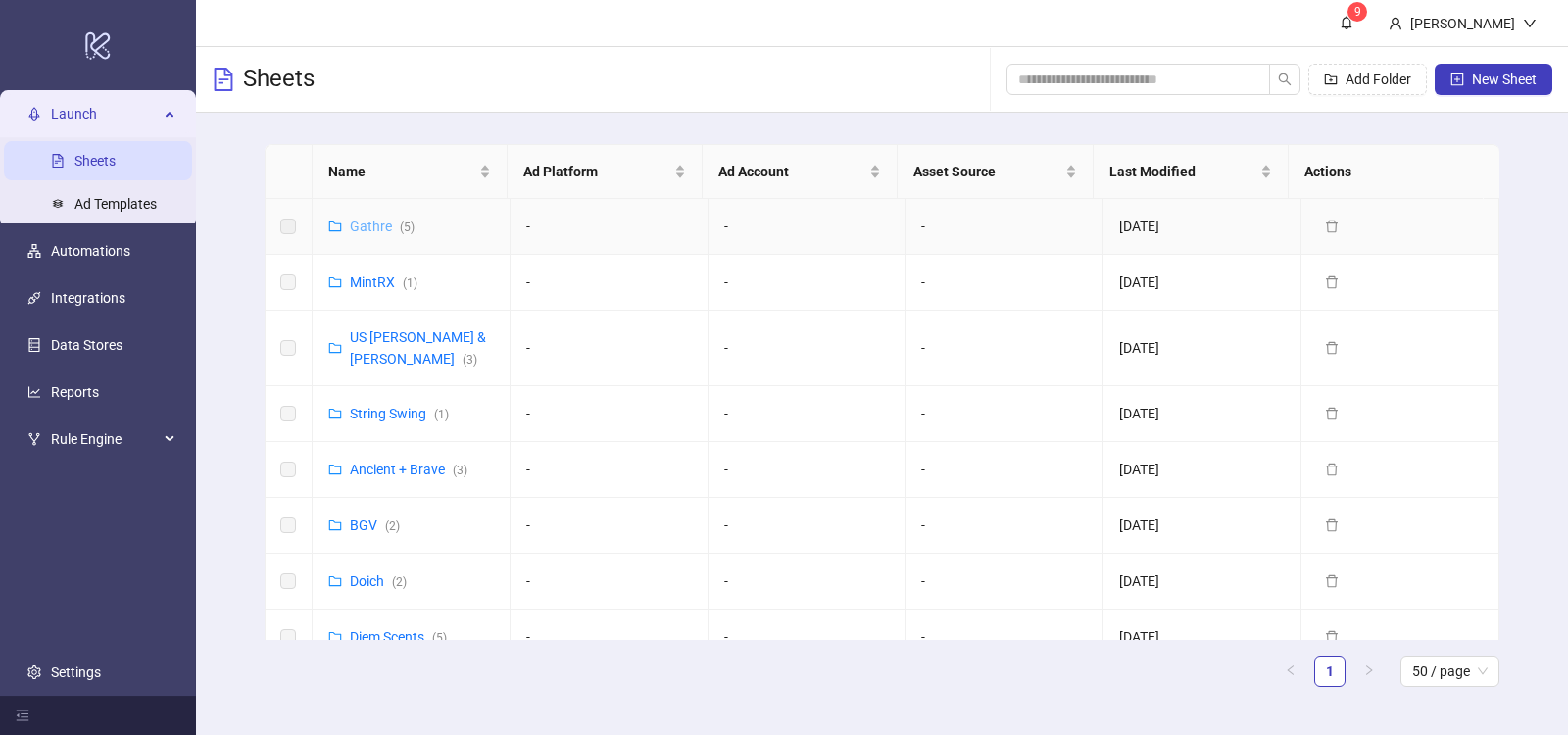
click at [377, 223] on link "Gathre ( 5 )" at bounding box center [382, 226] width 64 height 16
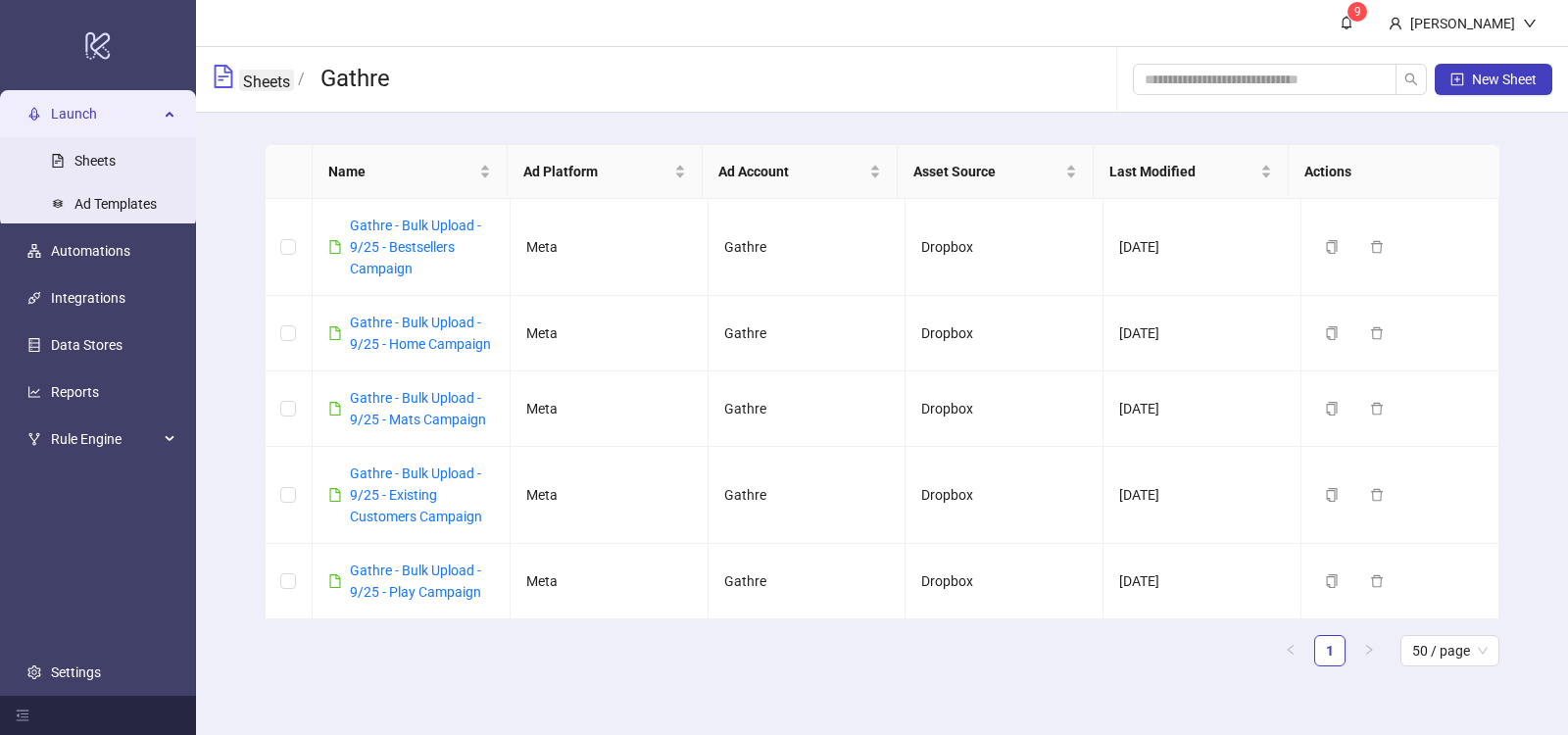
click at [267, 79] on link "Sheets" at bounding box center [266, 80] width 55 height 22
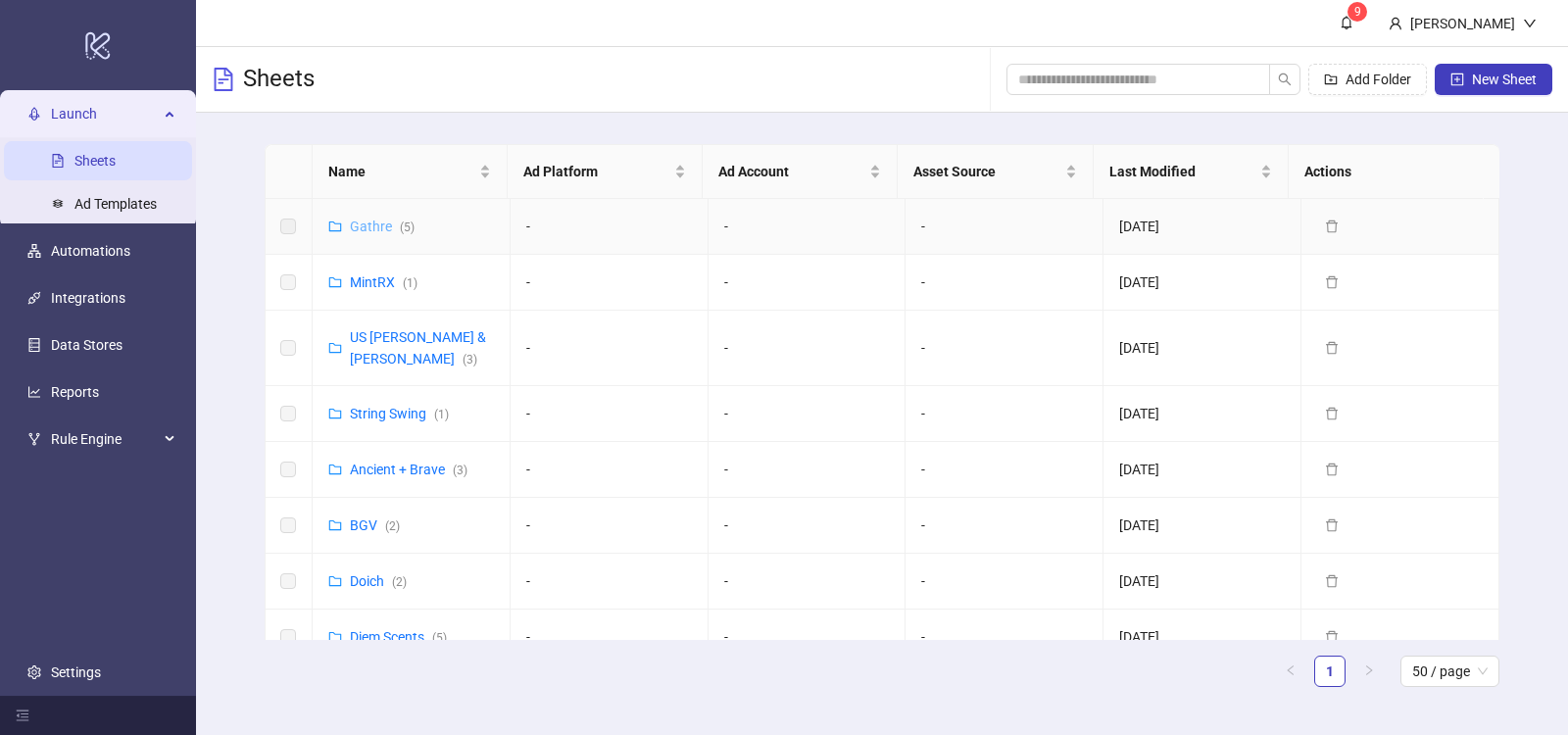
click at [365, 225] on link "Gathre ( 5 )" at bounding box center [382, 226] width 64 height 16
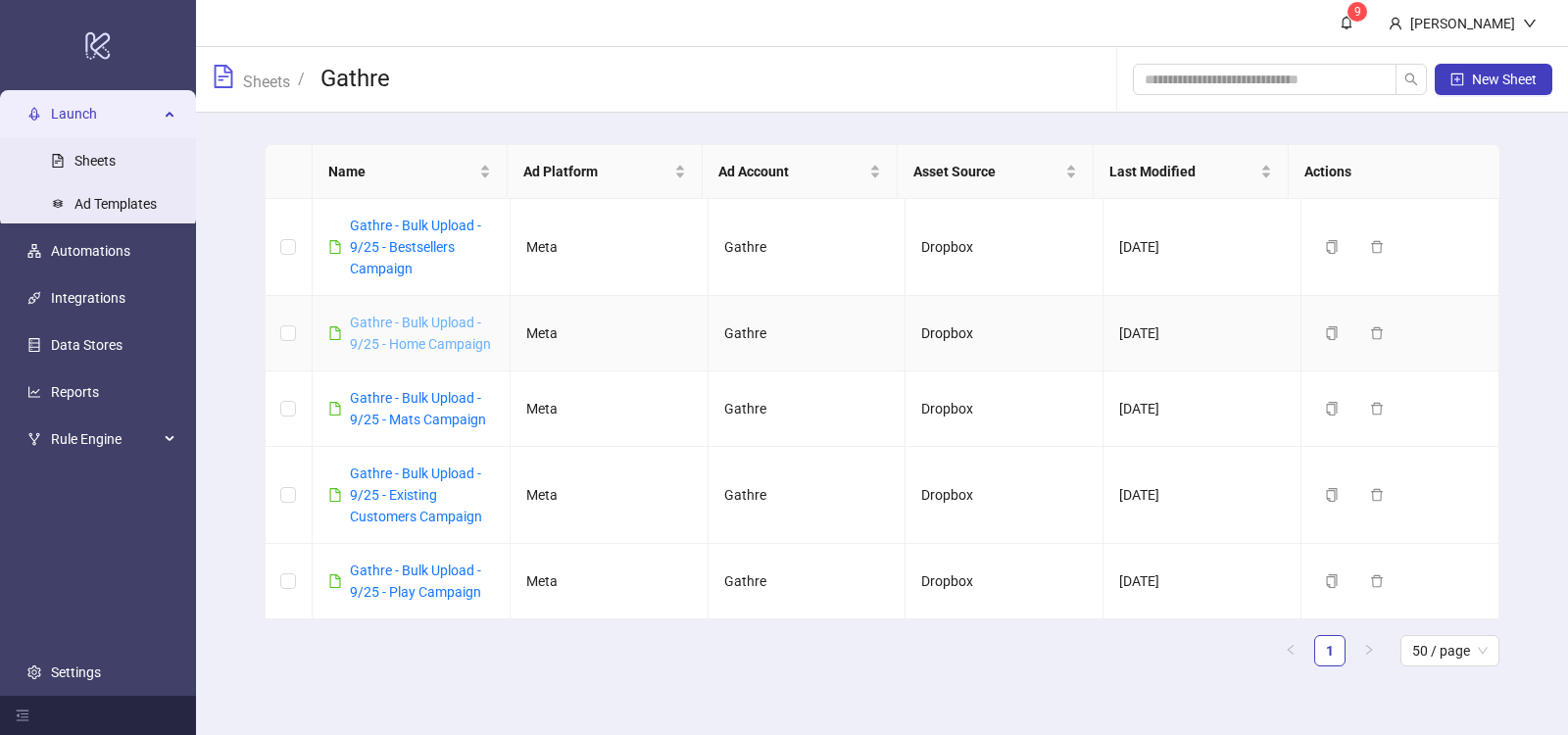
click at [403, 339] on link "Gathre - Bulk Upload - 9/25 - Home Campaign" at bounding box center [421, 333] width 141 height 38
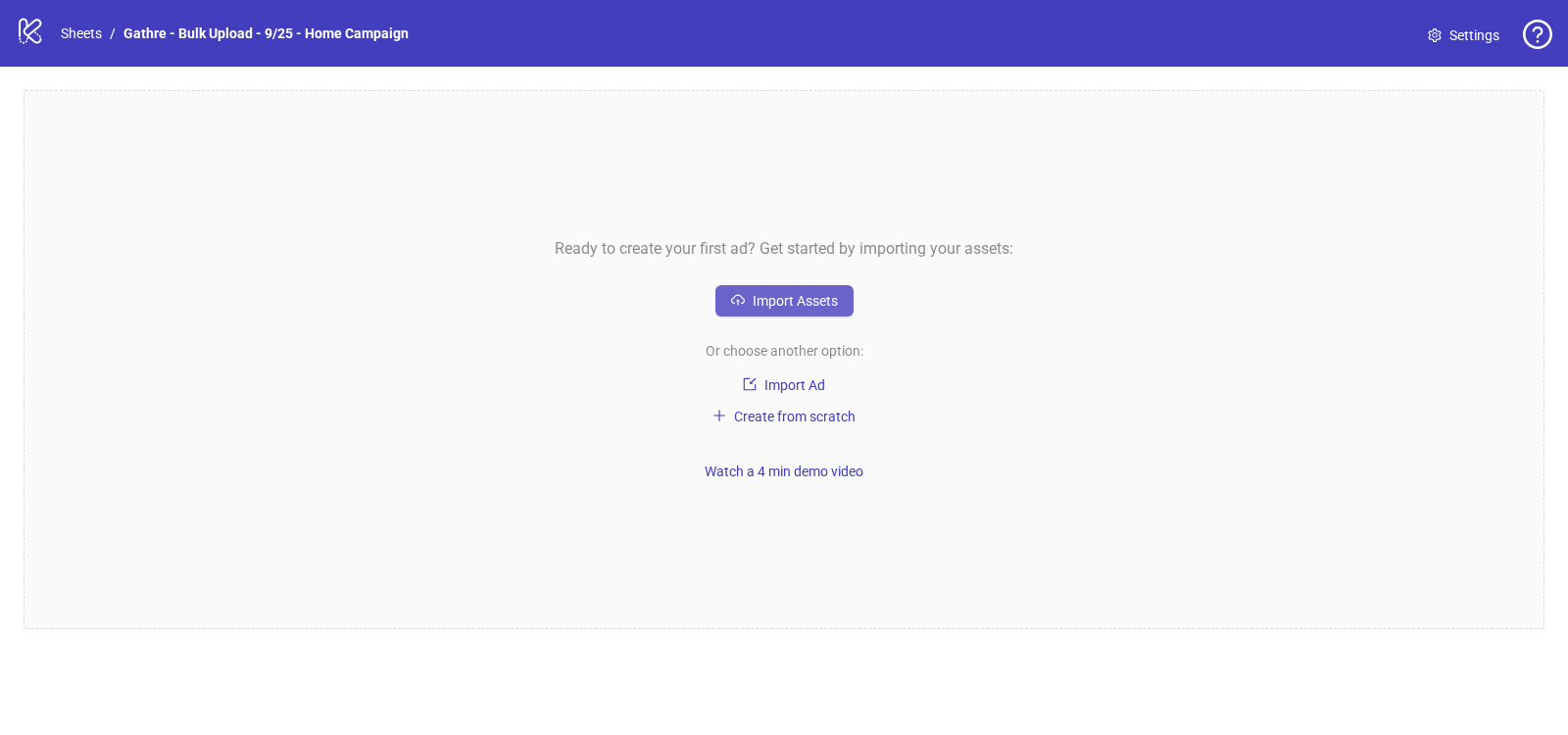
click at [757, 306] on span "Import Assets" at bounding box center [795, 301] width 85 height 16
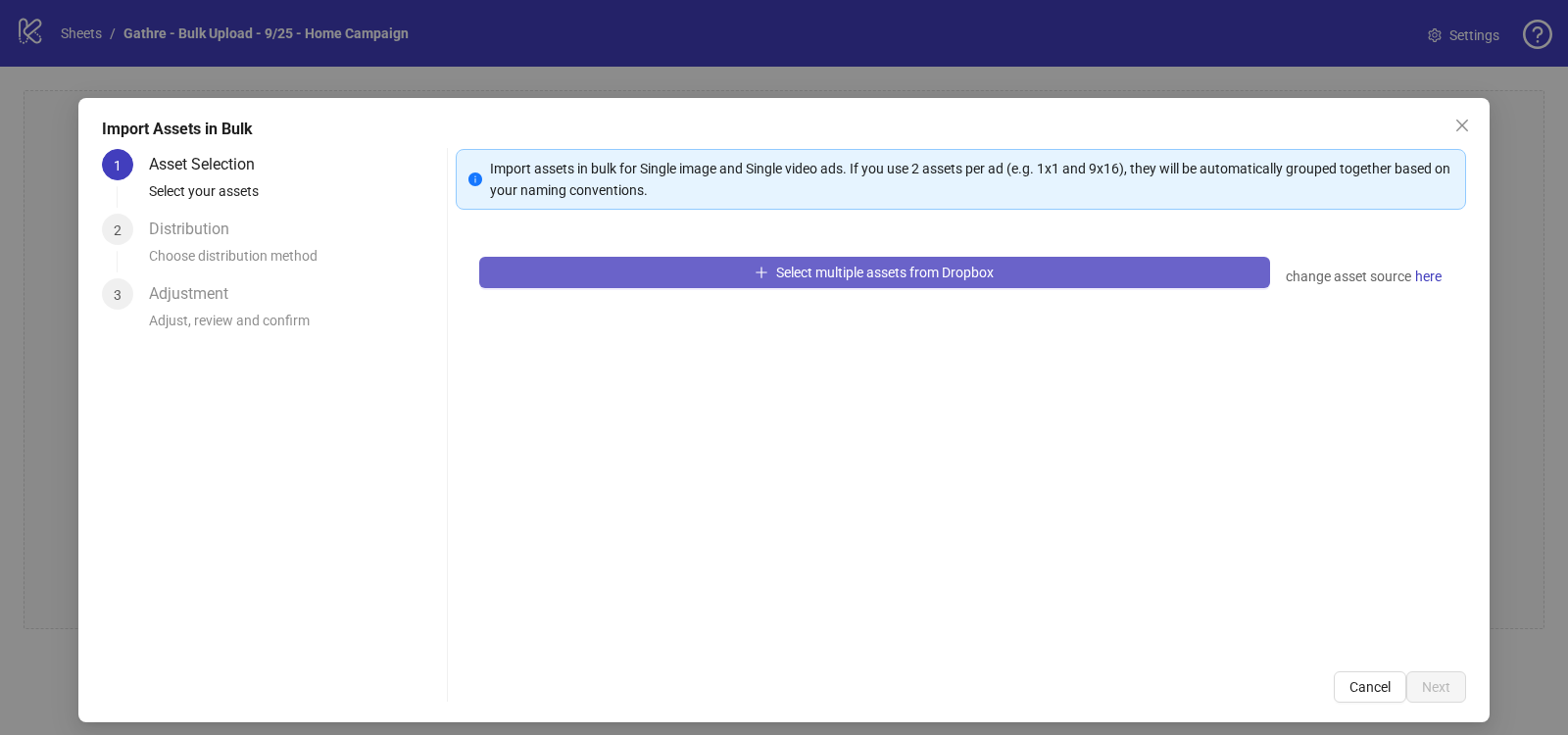
click at [794, 273] on span "Select multiple assets from Dropbox" at bounding box center [884, 273] width 217 height 16
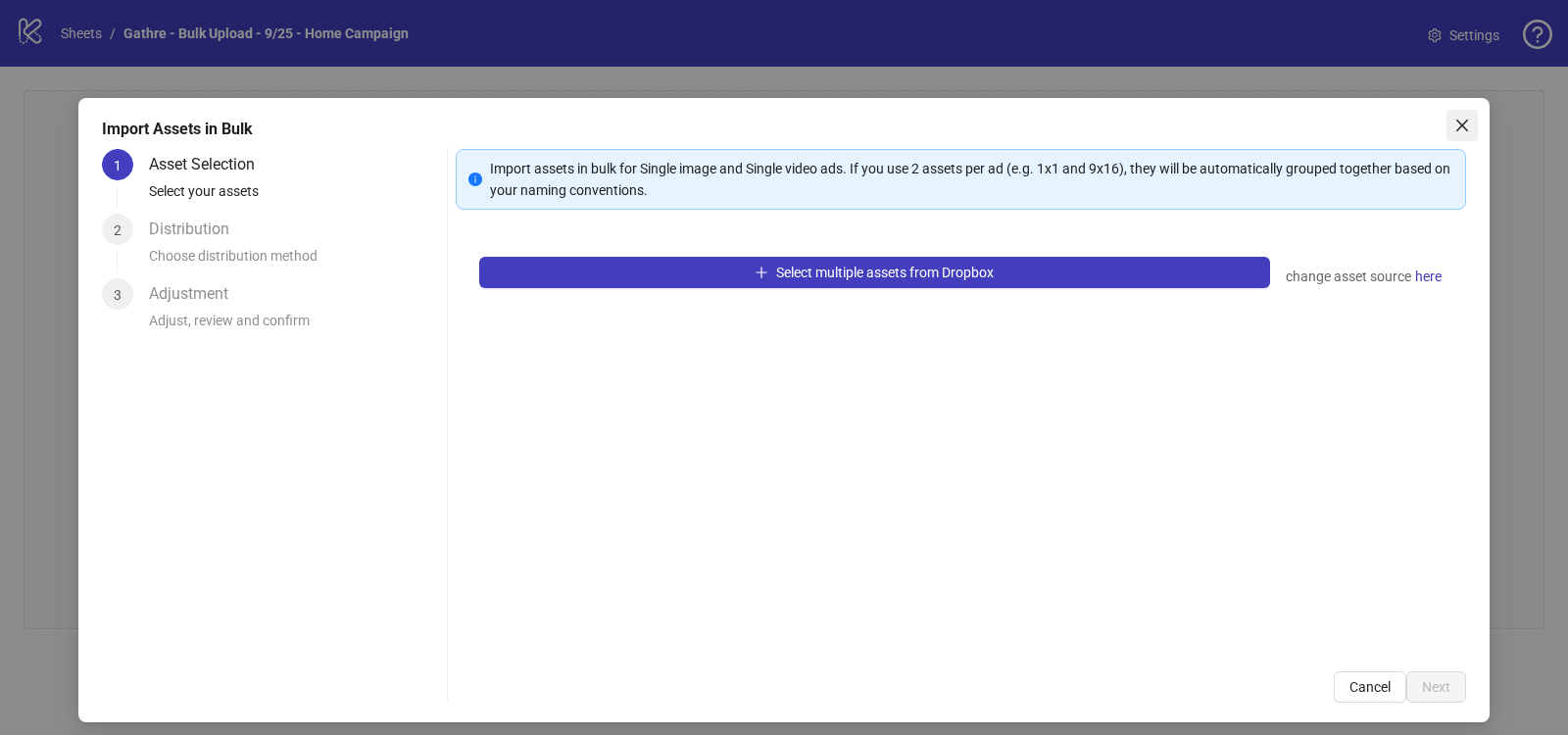
click at [1448, 115] on button "Close" at bounding box center [1462, 126] width 32 height 32
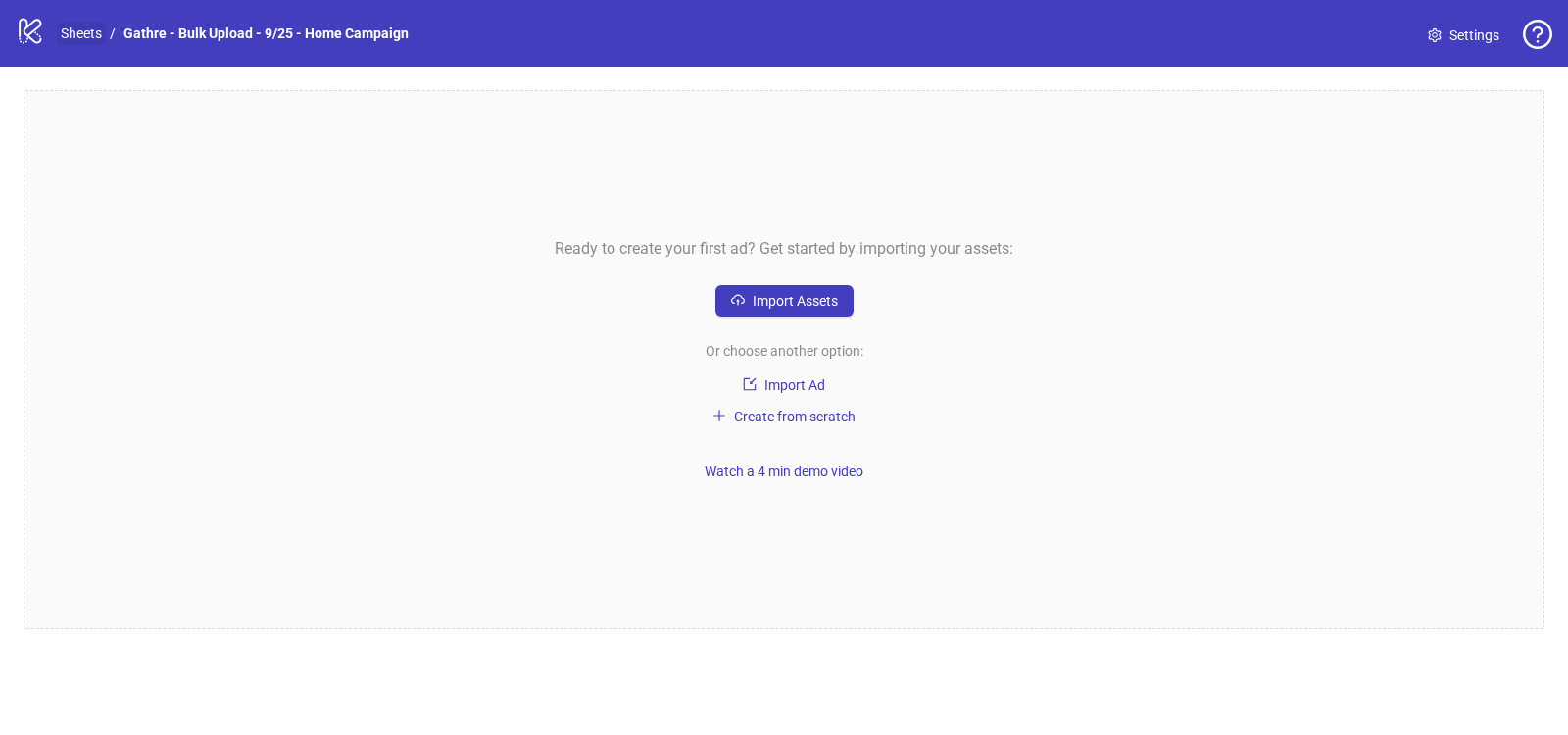
click at [88, 35] on link "Sheets" at bounding box center [80, 34] width 49 height 22
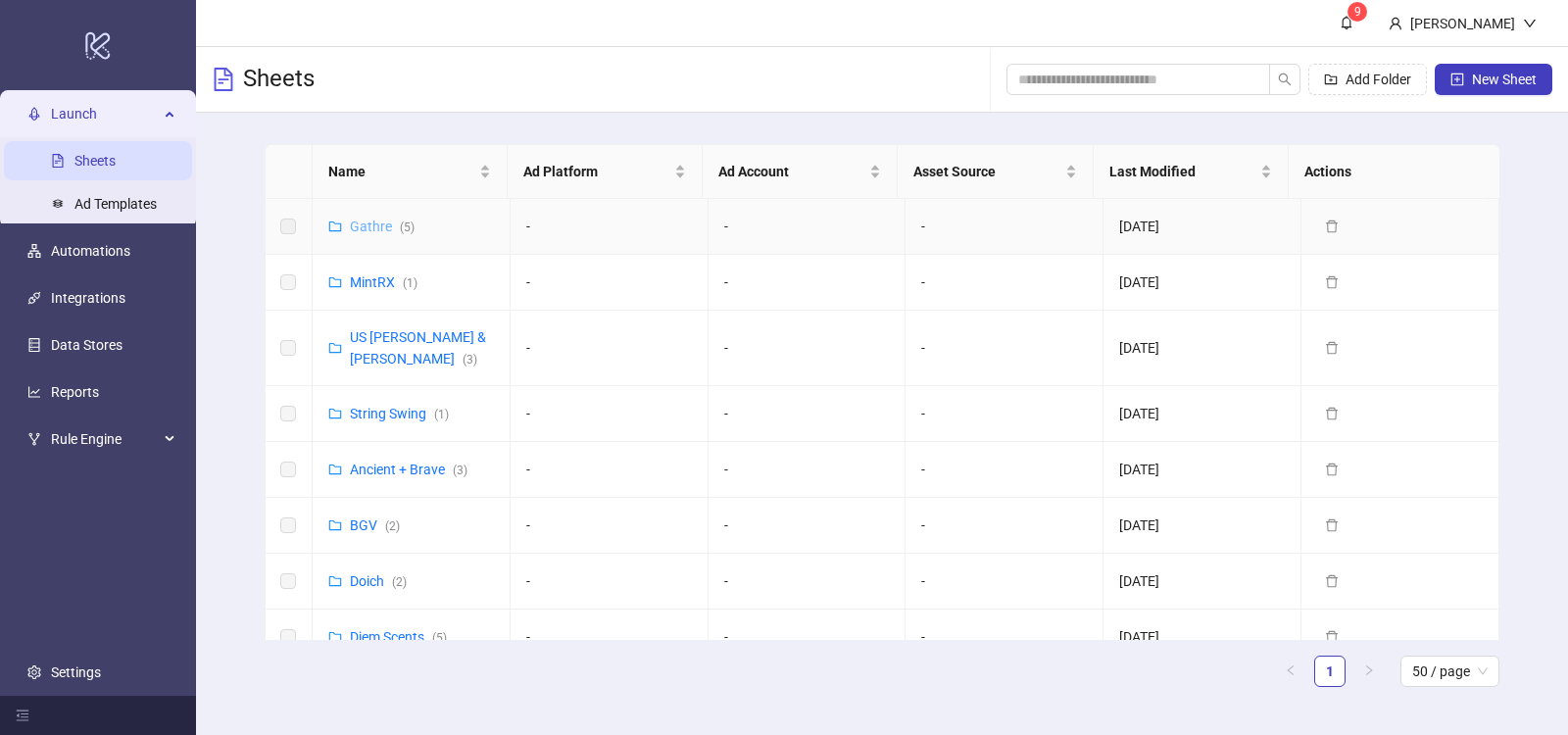
click at [366, 222] on link "Gathre ( 5 )" at bounding box center [382, 226] width 64 height 16
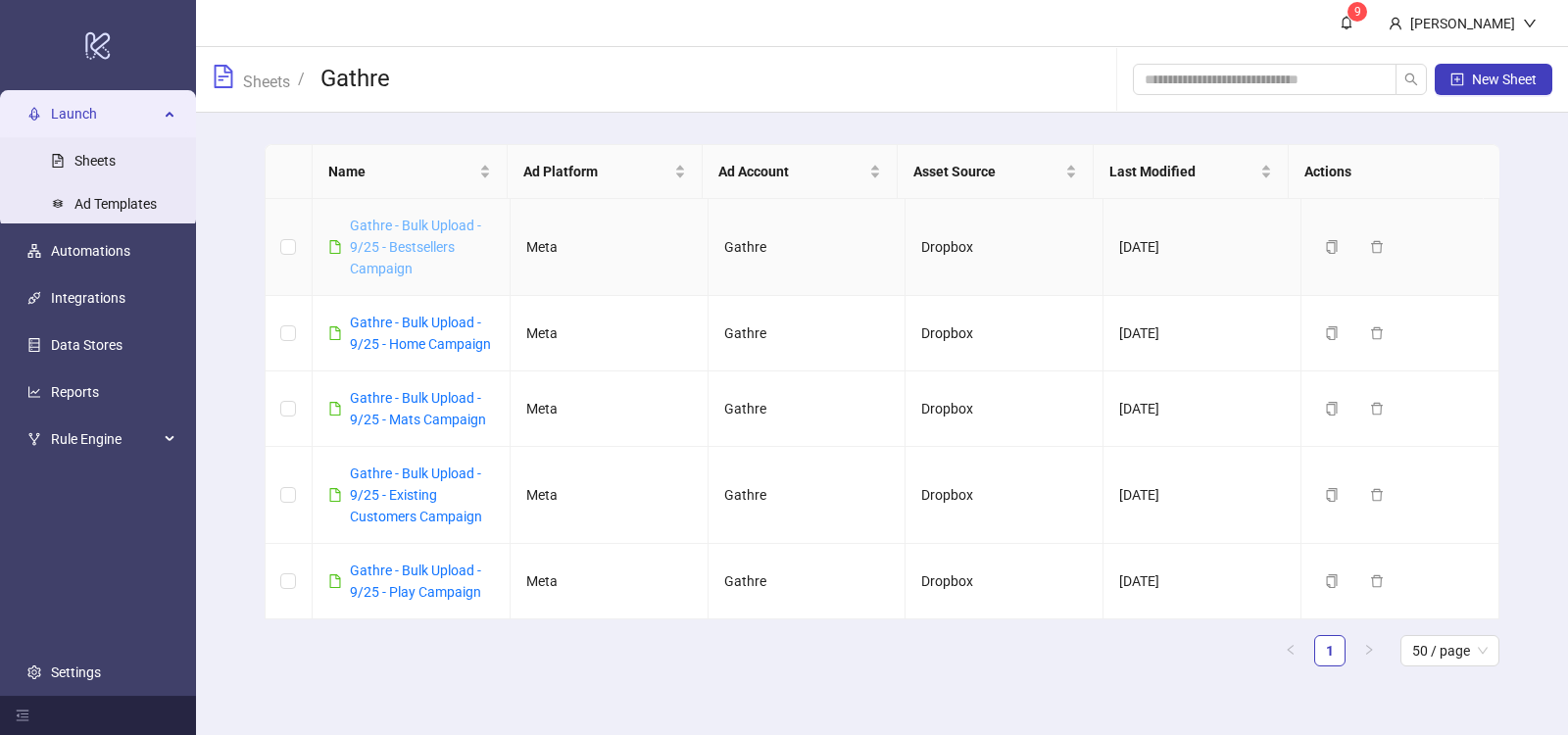
click at [415, 220] on link "Gathre - Bulk Upload - 9/25 - Bestsellers Campaign" at bounding box center [416, 246] width 131 height 59
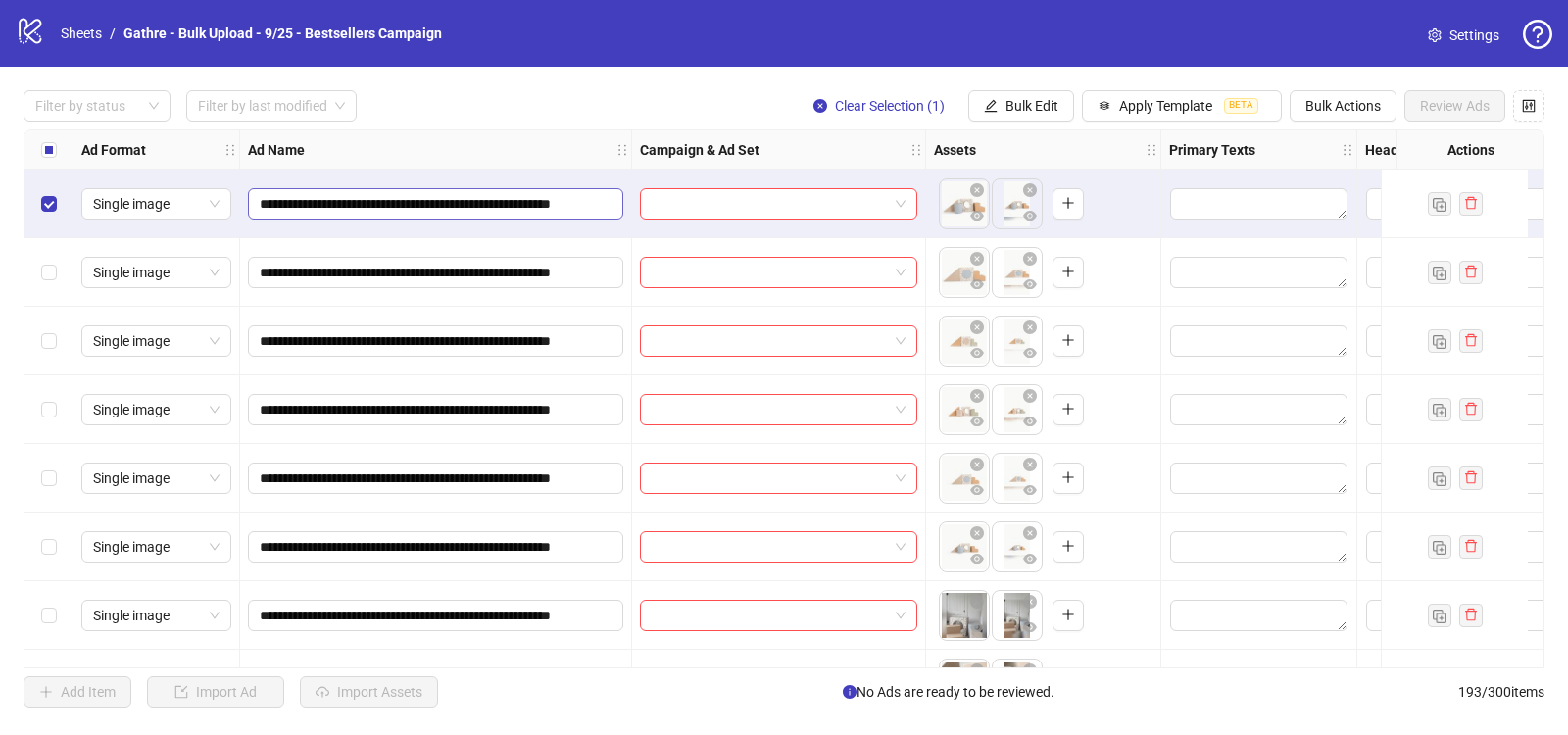
scroll to position [0, 54]
click at [1007, 105] on span "Bulk Edit" at bounding box center [1031, 106] width 53 height 16
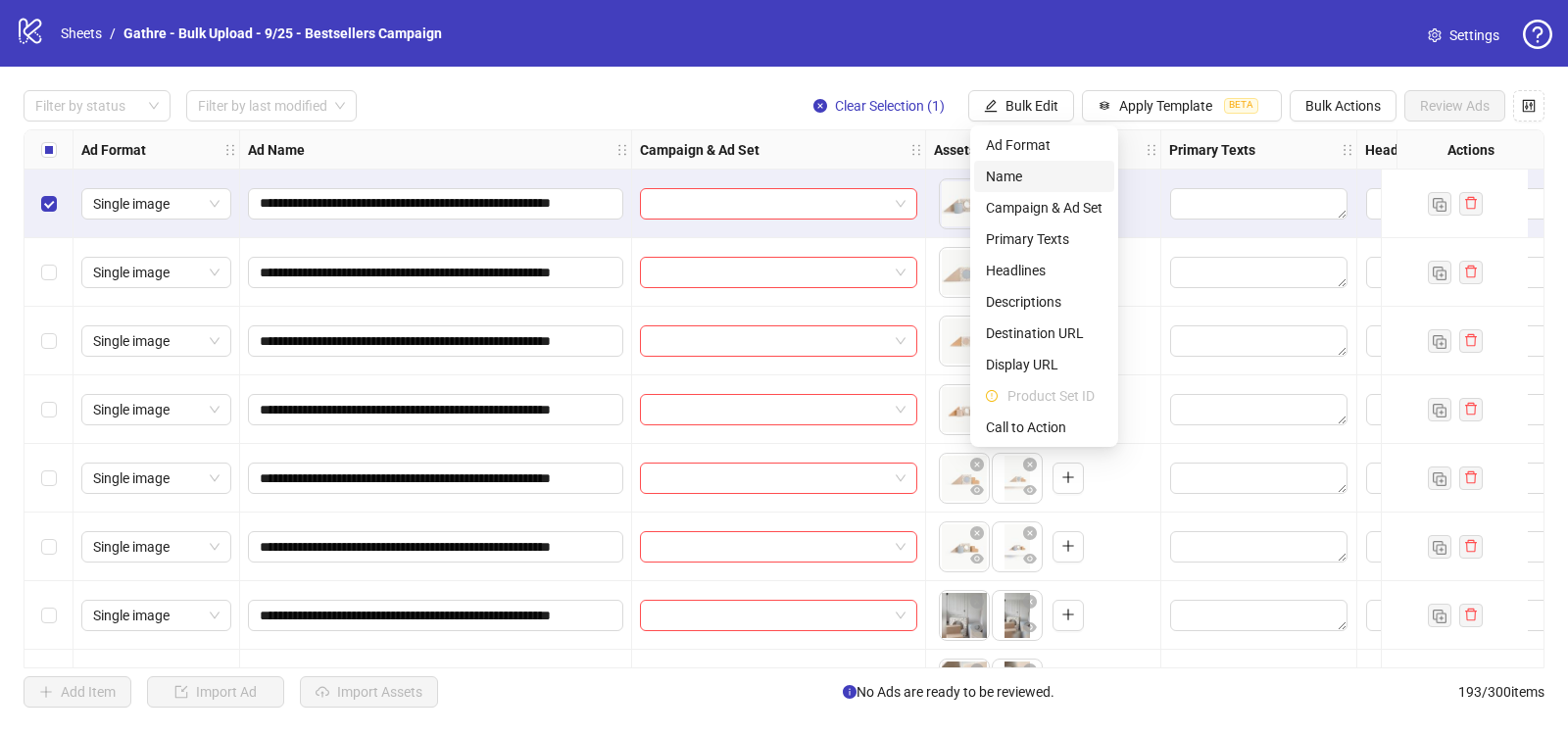
click at [1018, 168] on span "Name" at bounding box center [1044, 177] width 117 height 22
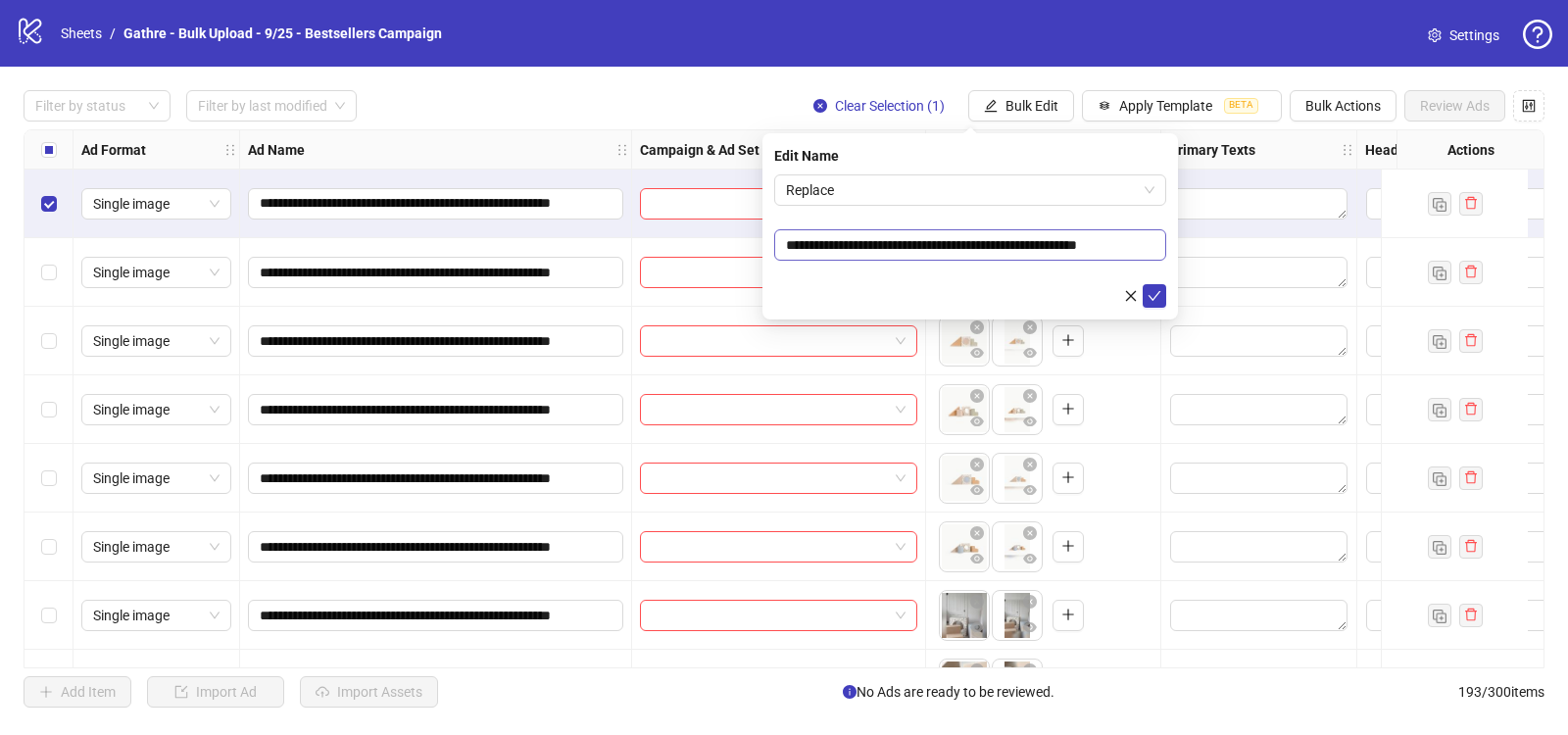
scroll to position [0, 35]
click at [959, 180] on span "Replace" at bounding box center [969, 190] width 368 height 30
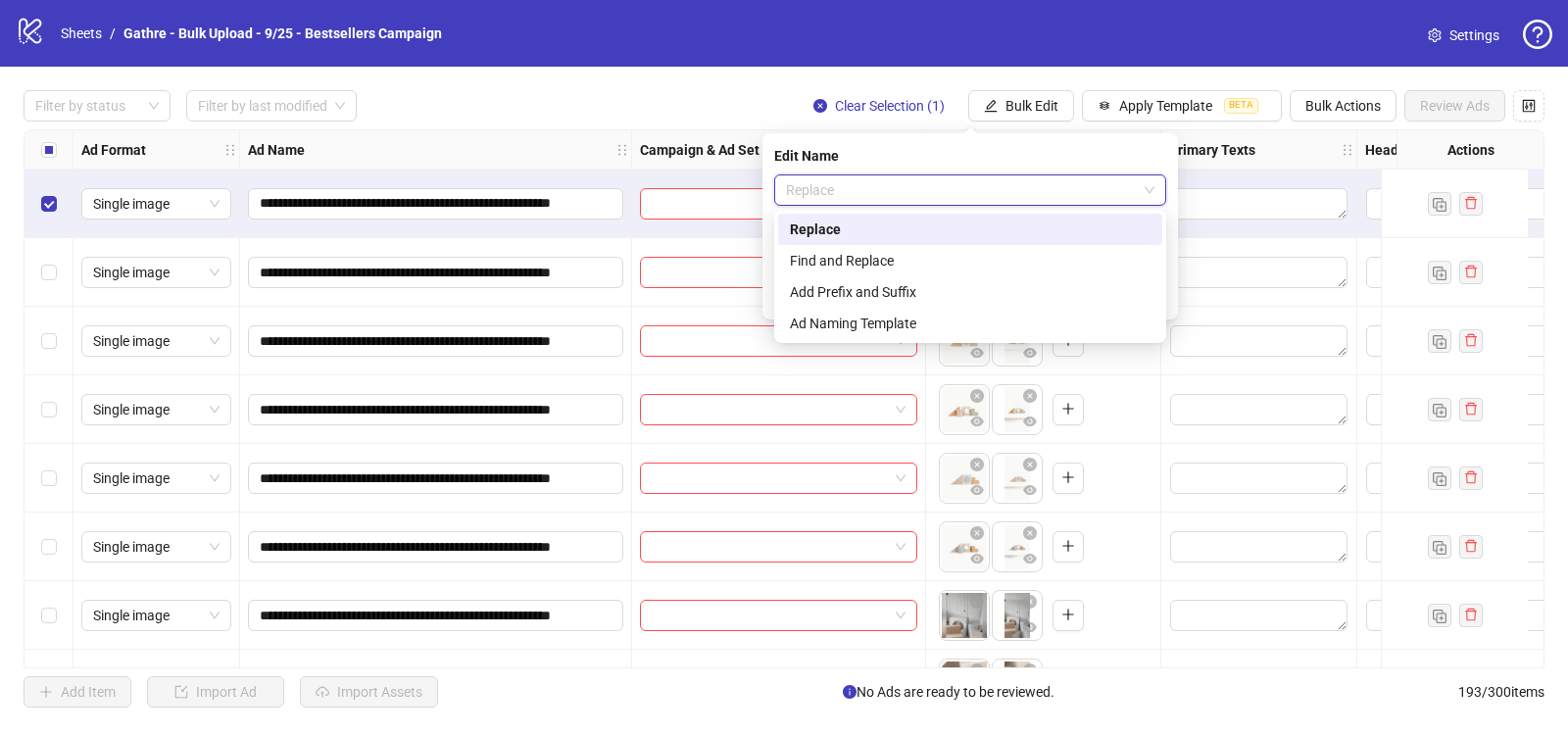
click at [874, 148] on div "Edit Name" at bounding box center [969, 156] width 392 height 22
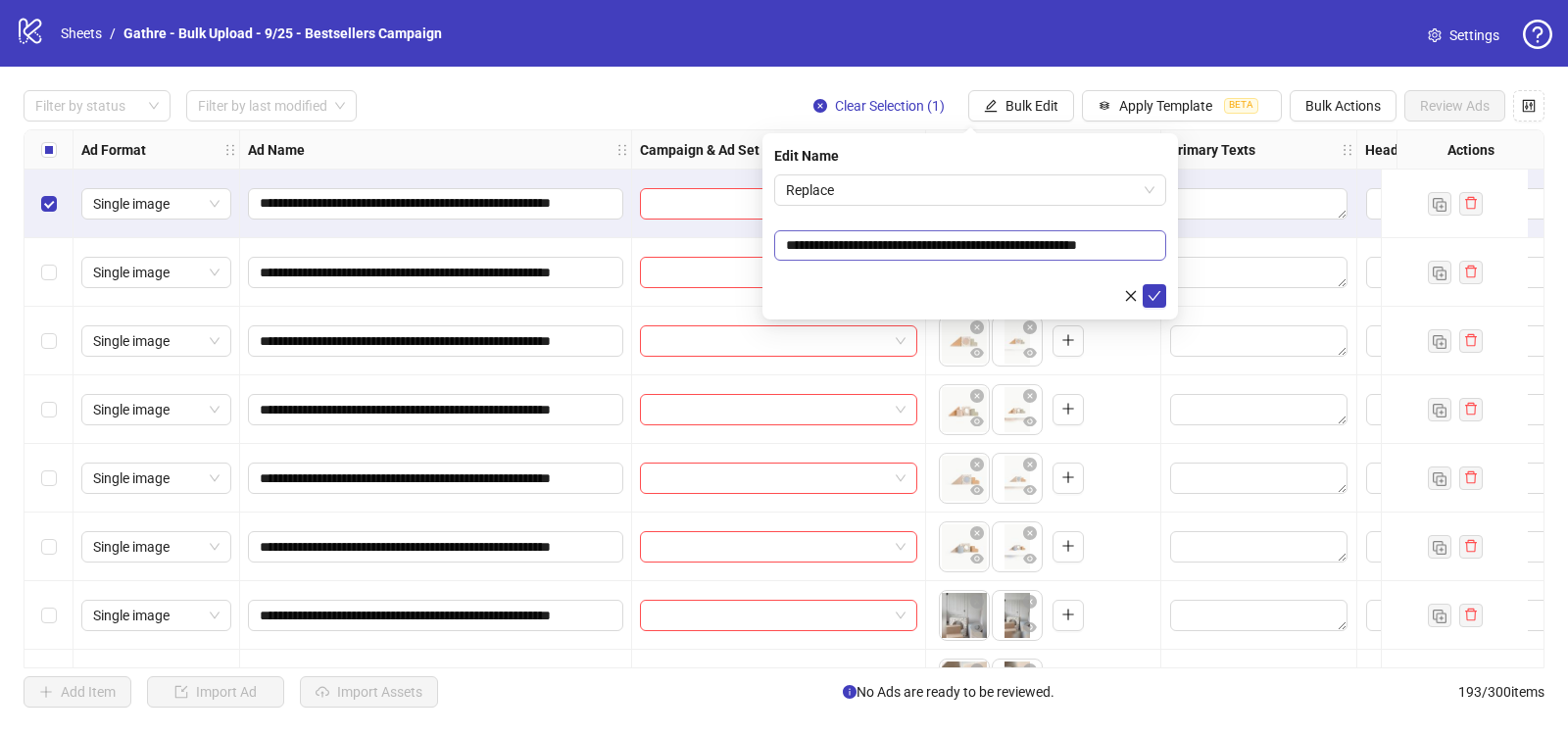
scroll to position [0, 0]
click at [548, 98] on div "Filter by status Filter by last modified Clear Selection (1) Bulk Edit Apply Te…" at bounding box center [784, 106] width 1520 height 32
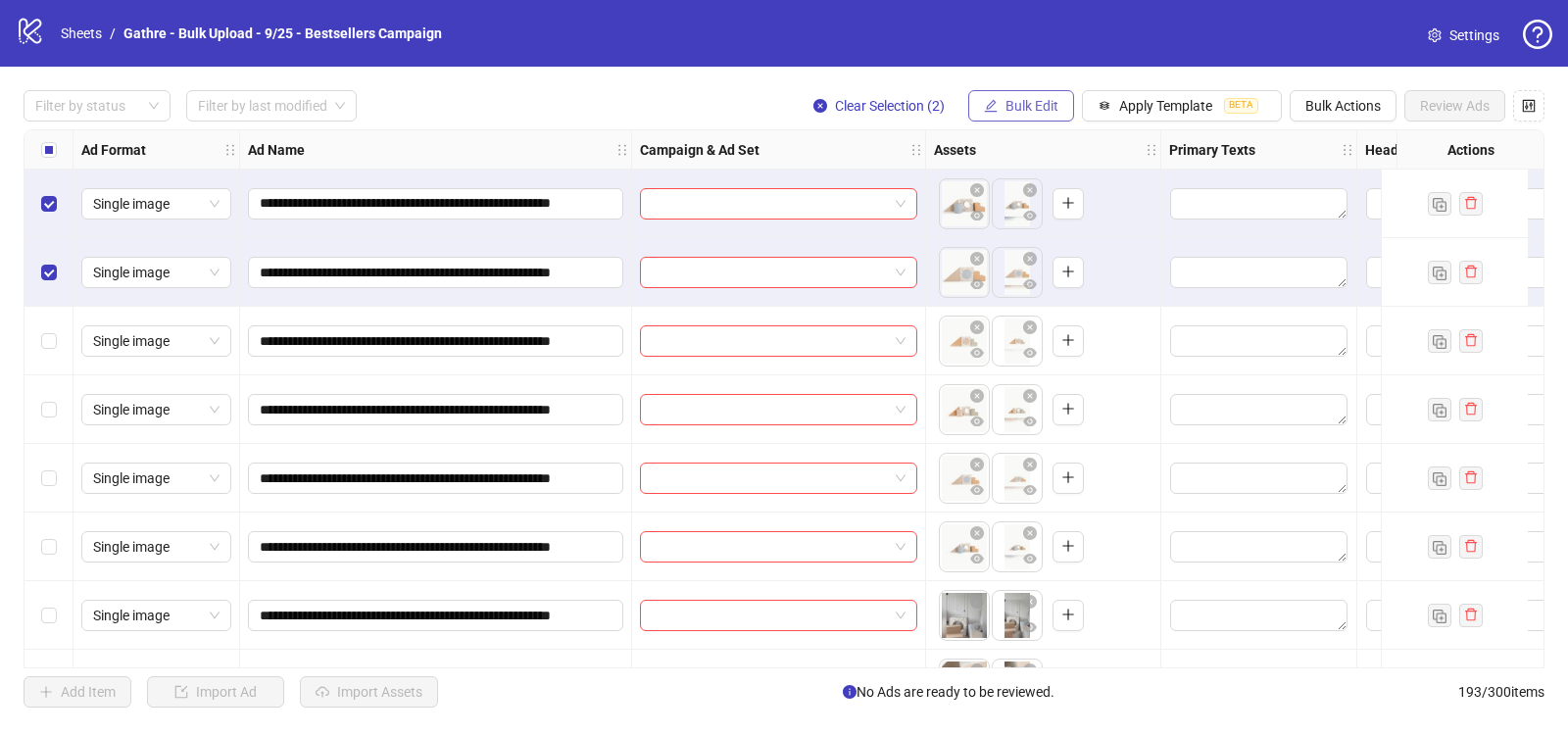
click at [1025, 114] on span "Bulk Edit" at bounding box center [1031, 106] width 53 height 16
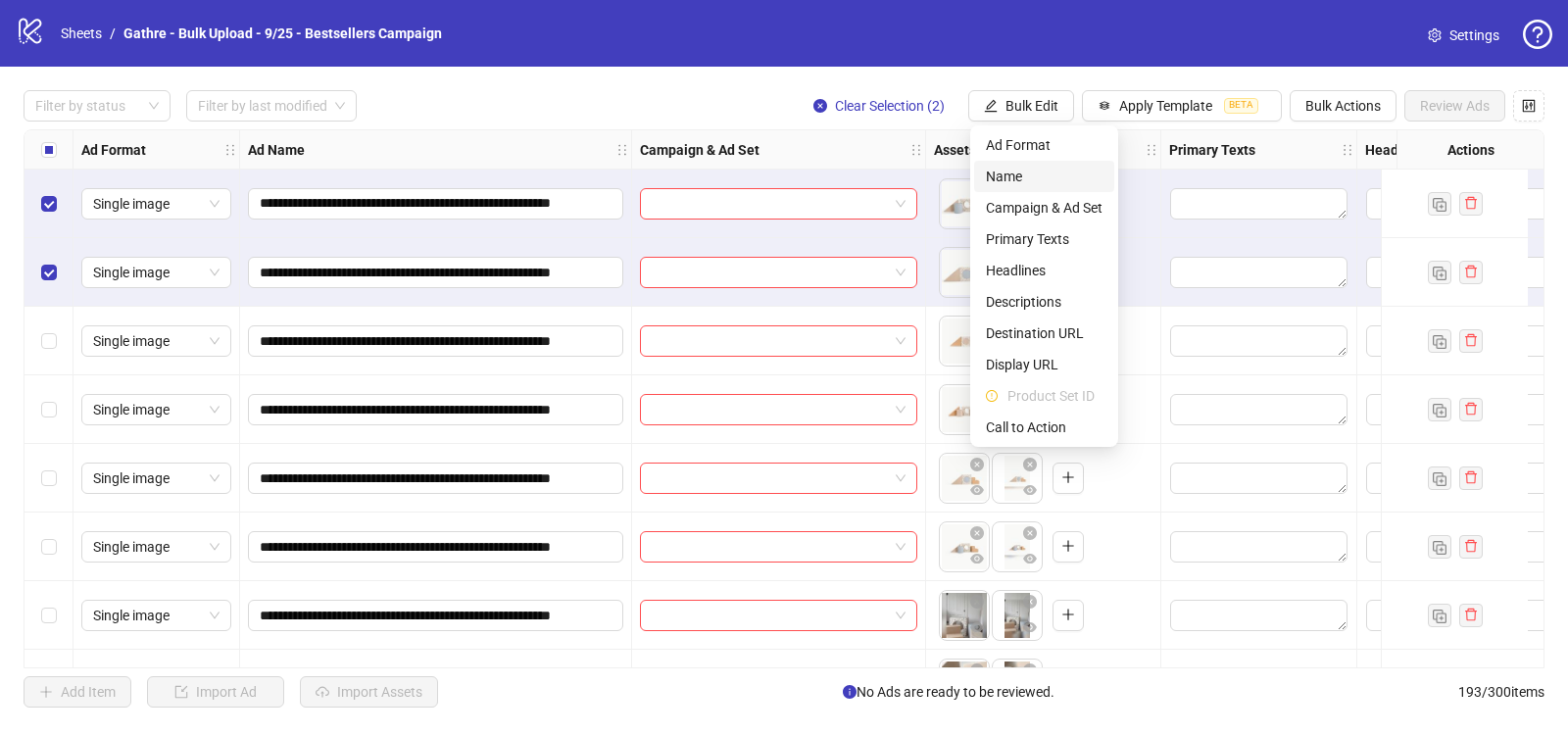
click at [1027, 175] on span "Name" at bounding box center [1044, 177] width 117 height 22
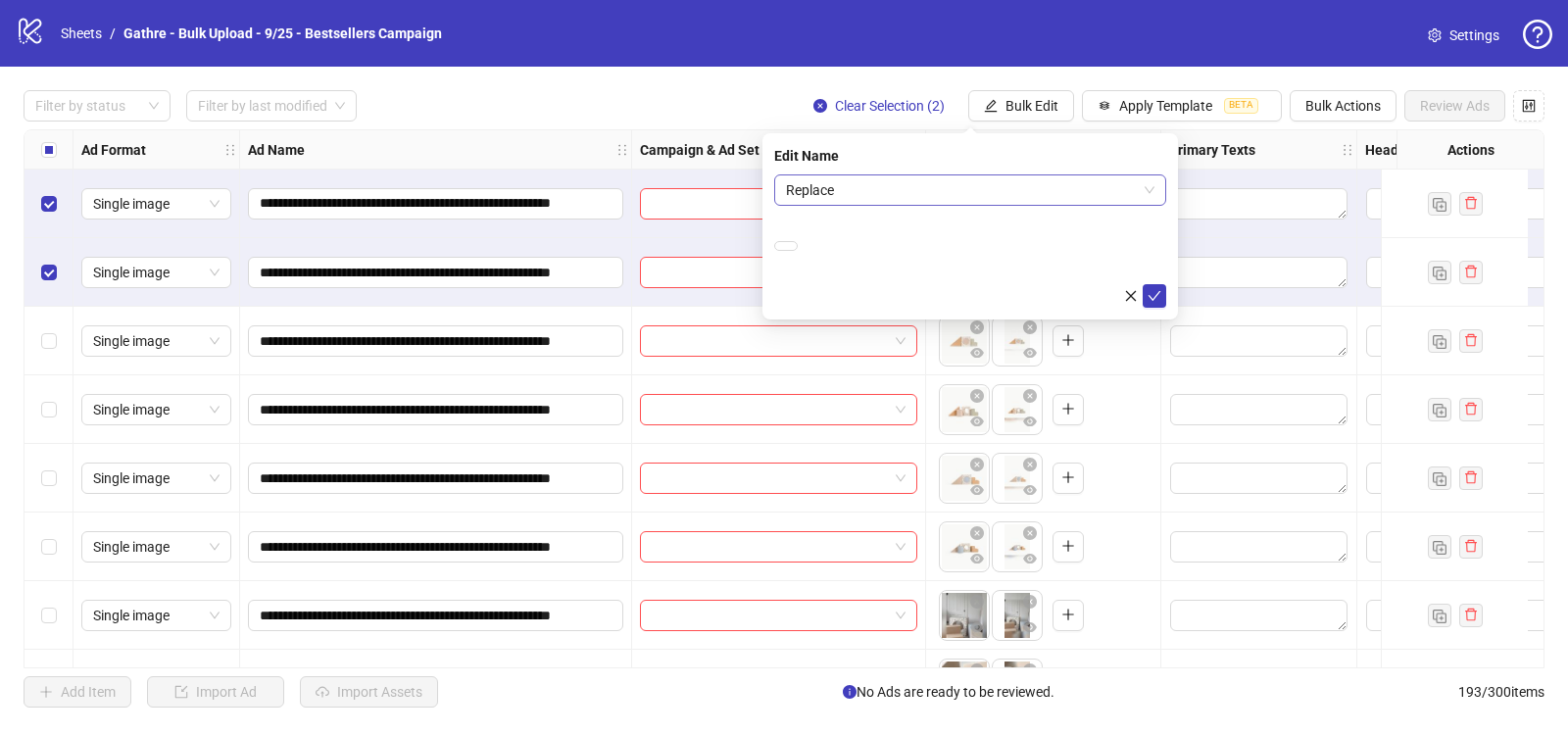
click at [921, 193] on span "Replace" at bounding box center [969, 190] width 368 height 30
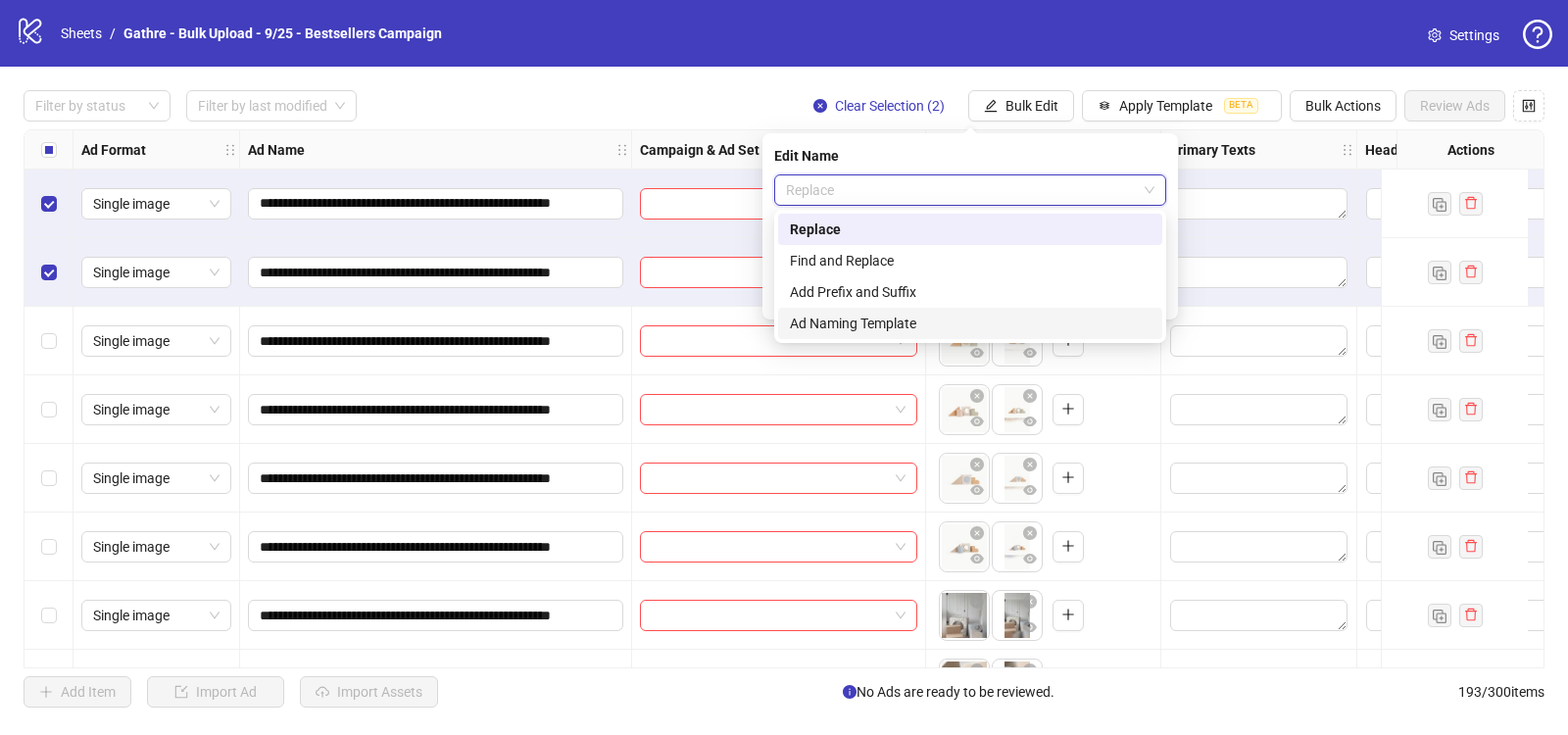
click at [833, 325] on div "Ad Naming Template" at bounding box center [970, 323] width 361 height 22
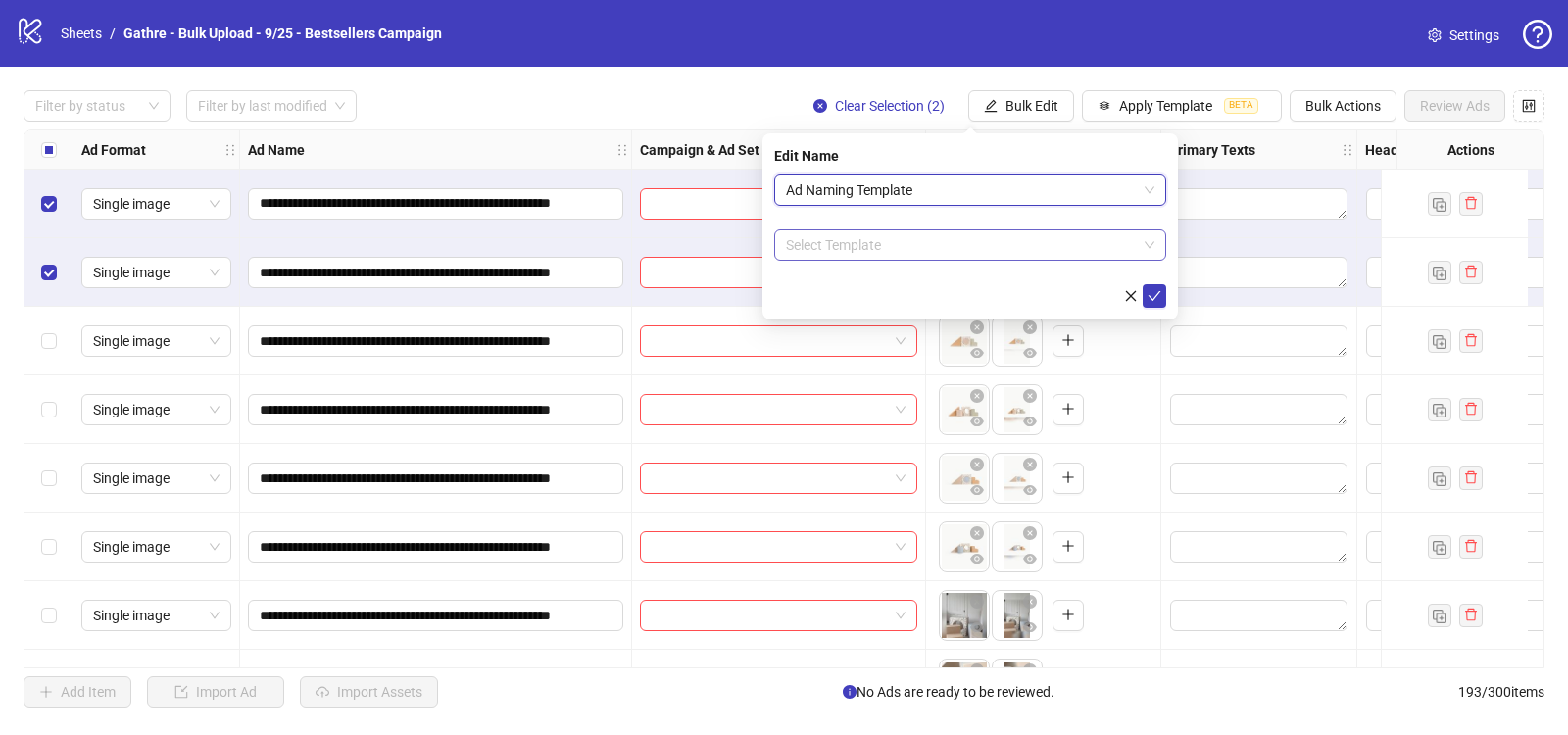
click at [848, 249] on input "search" at bounding box center [961, 245] width 351 height 30
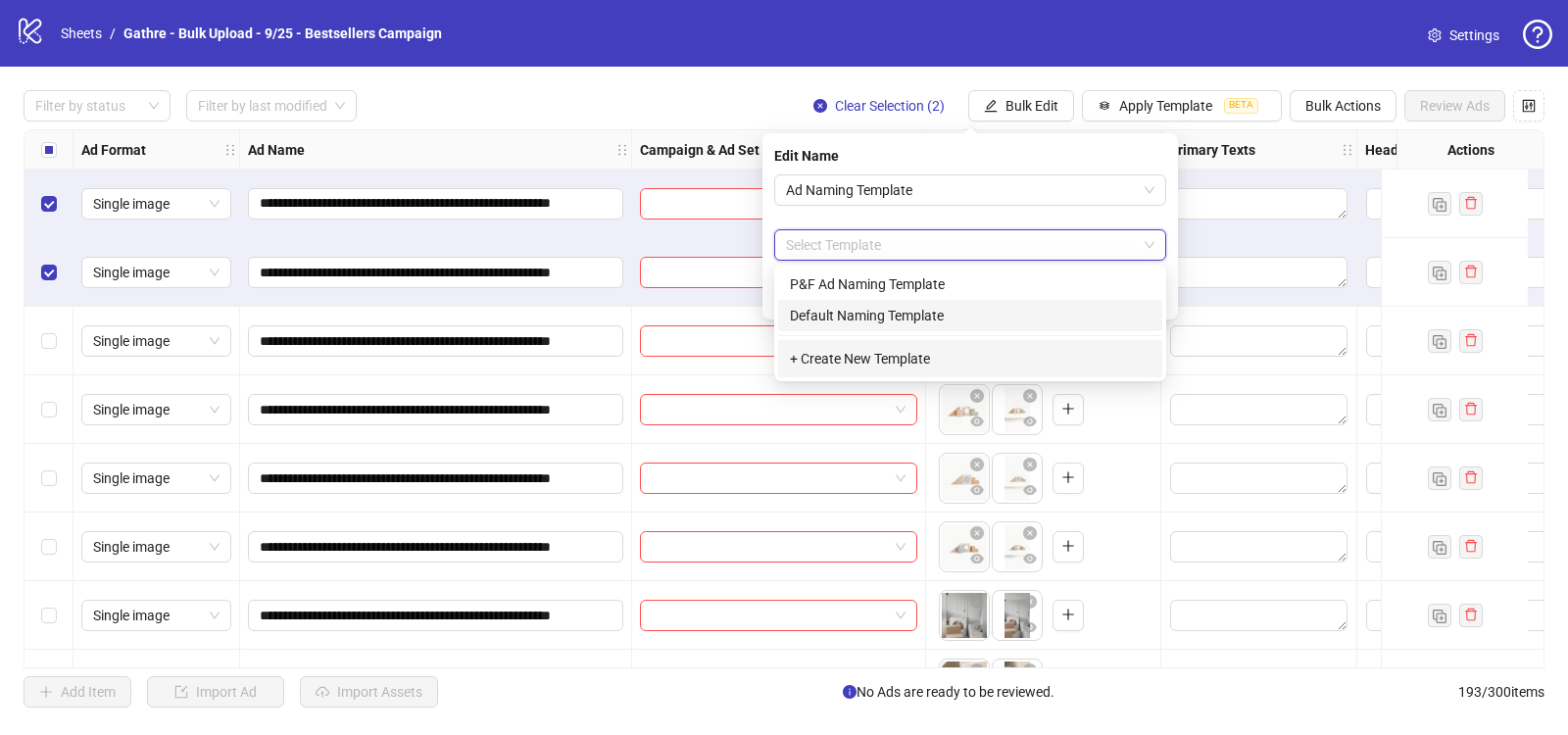
click at [822, 312] on div "Default Naming Template" at bounding box center [970, 315] width 361 height 22
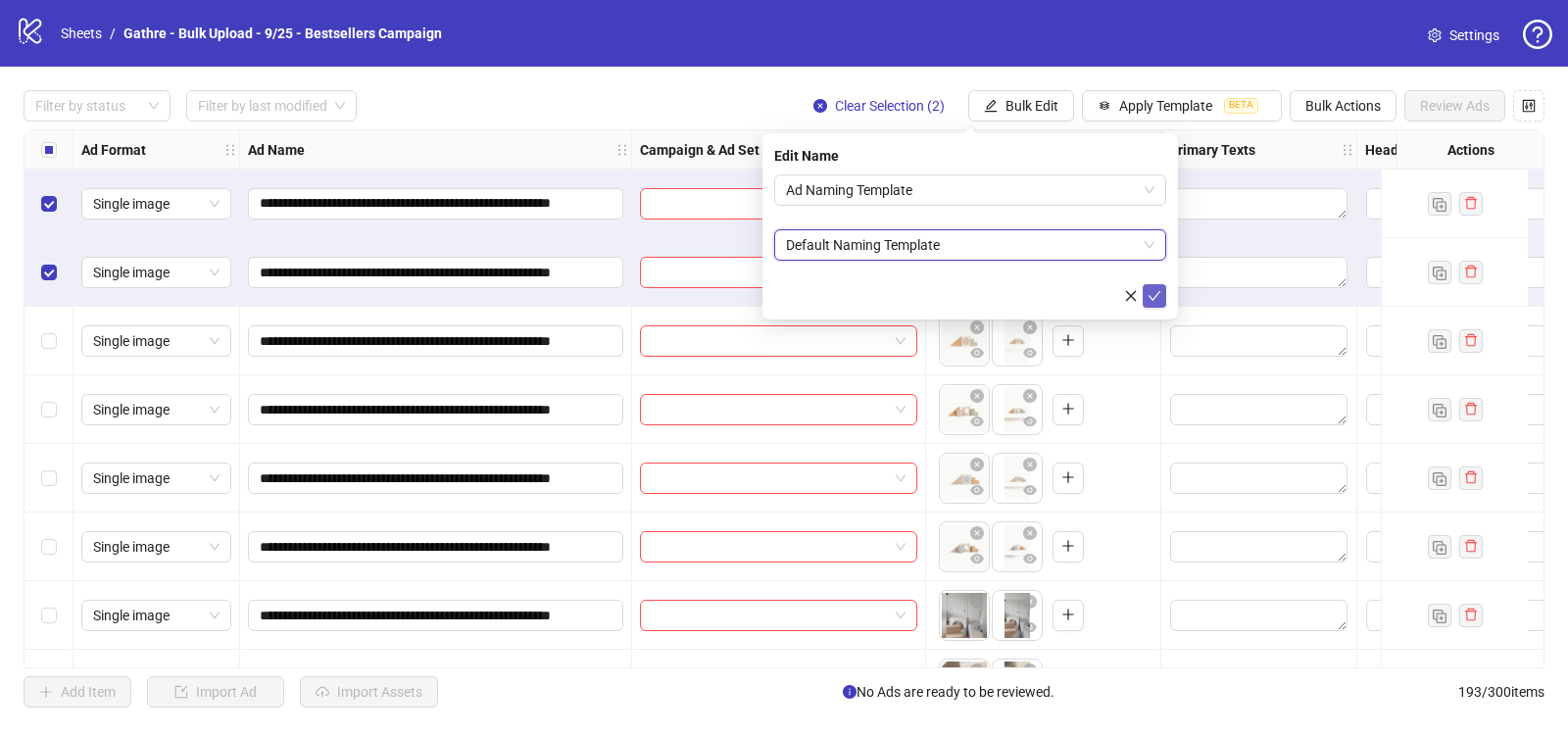
click at [1154, 294] on icon "check" at bounding box center [1154, 296] width 14 height 14
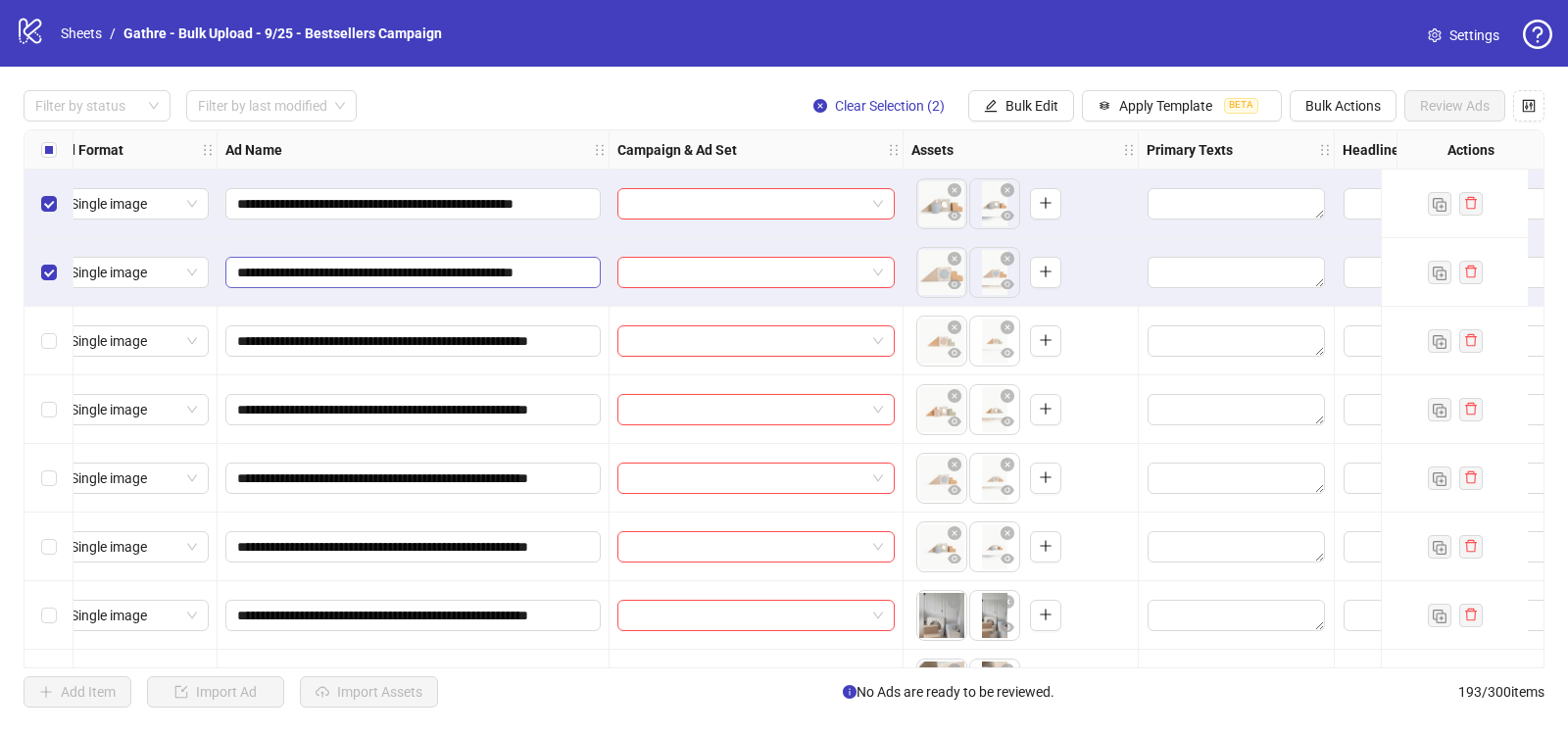
scroll to position [0, 27]
click at [507, 199] on input "**********" at bounding box center [407, 204] width 348 height 22
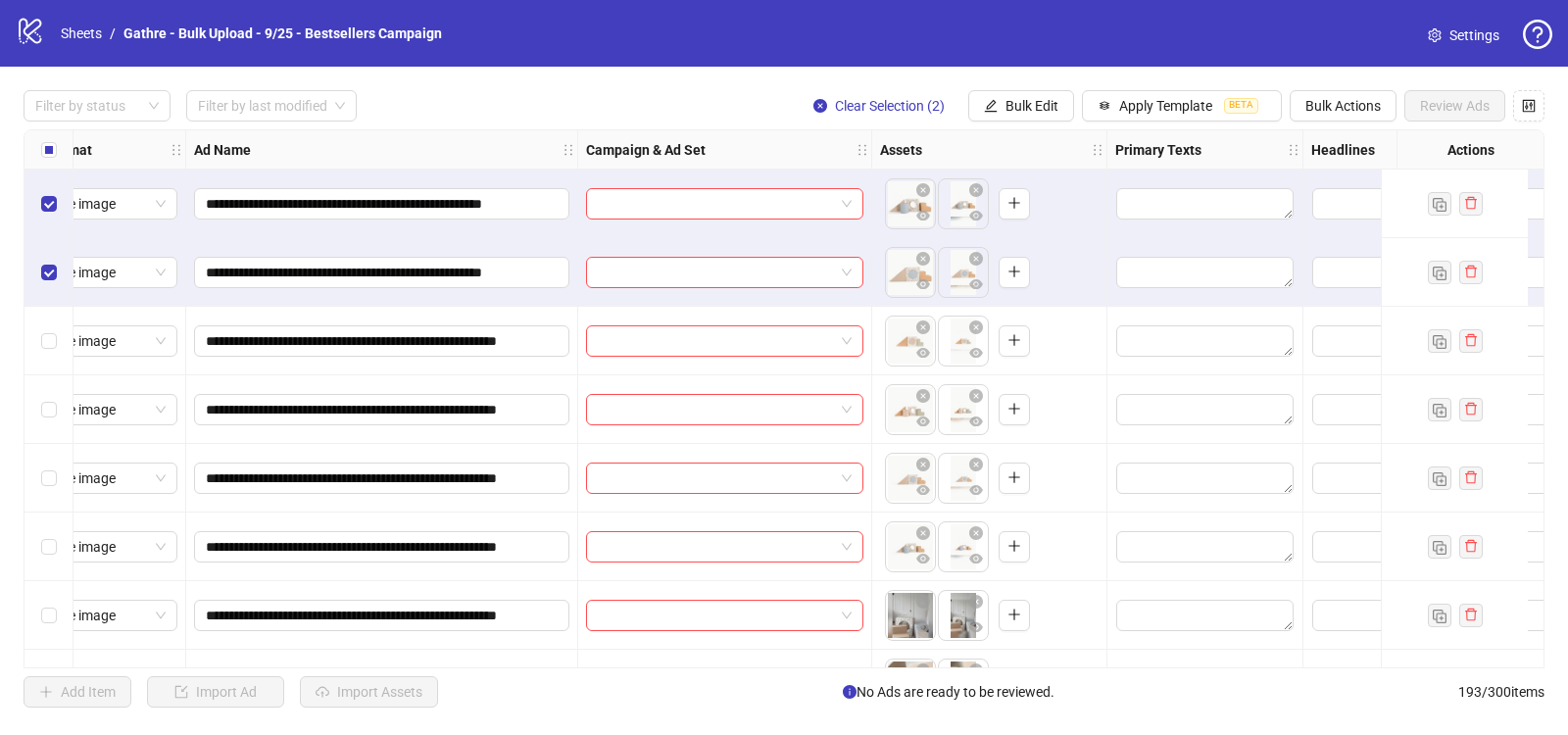
click at [455, 267] on div "**********" at bounding box center [784, 398] width 1520 height 539
click at [476, 338] on input "**********" at bounding box center [379, 341] width 348 height 22
click at [432, 403] on input "**********" at bounding box center [379, 410] width 348 height 22
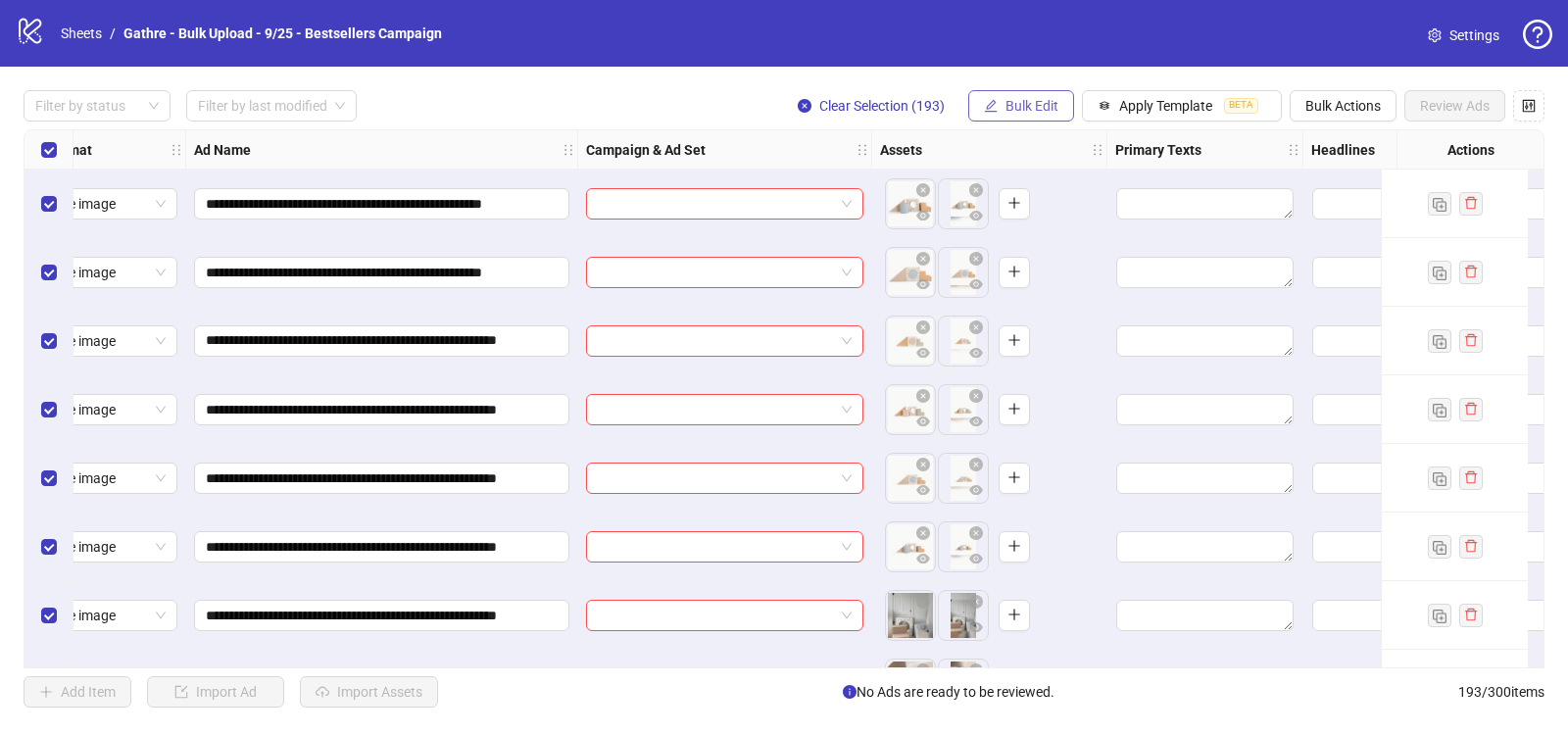
click at [1019, 106] on span "Bulk Edit" at bounding box center [1031, 106] width 53 height 16
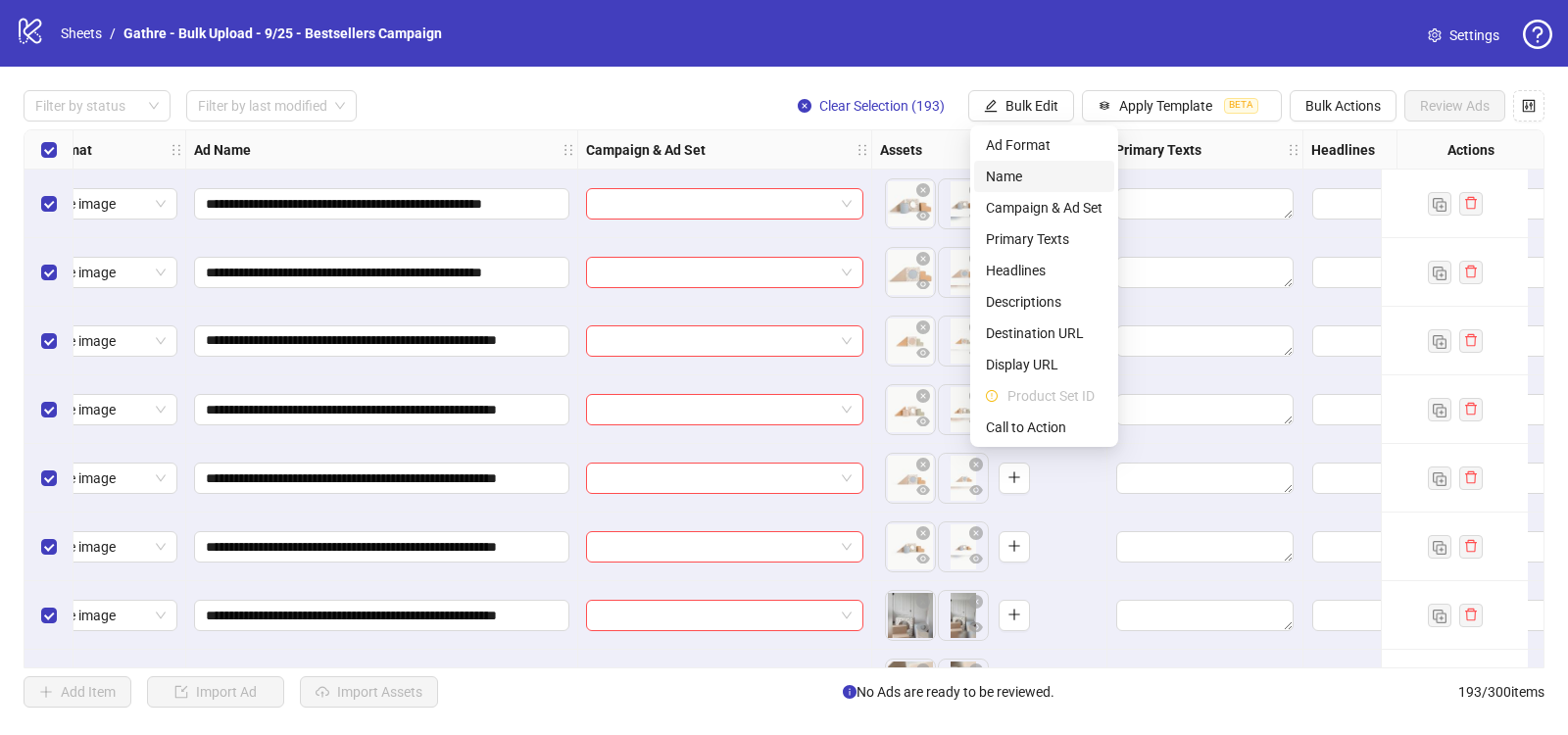
click at [1031, 182] on span "Name" at bounding box center [1044, 177] width 117 height 22
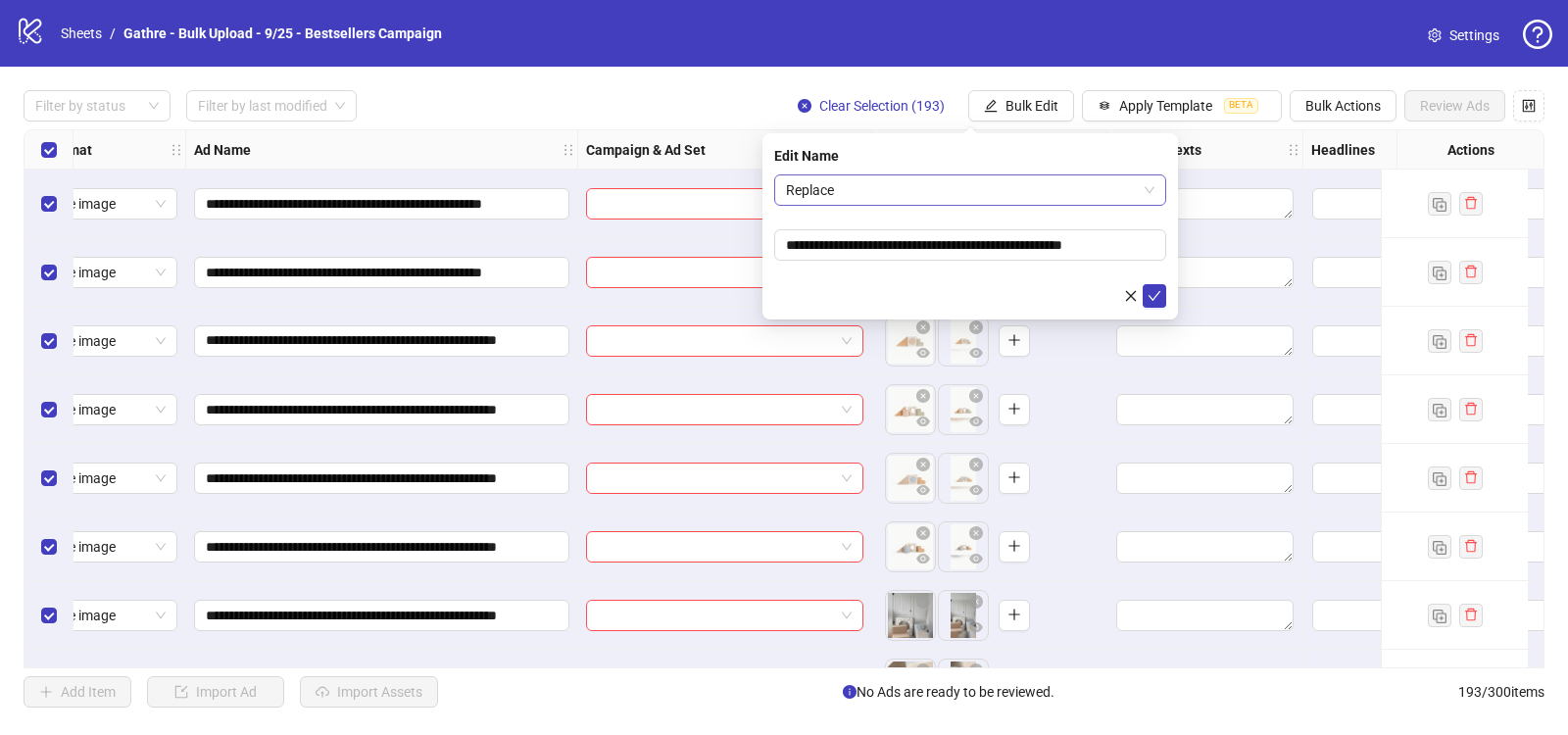
click at [1040, 194] on span "Replace" at bounding box center [969, 190] width 368 height 30
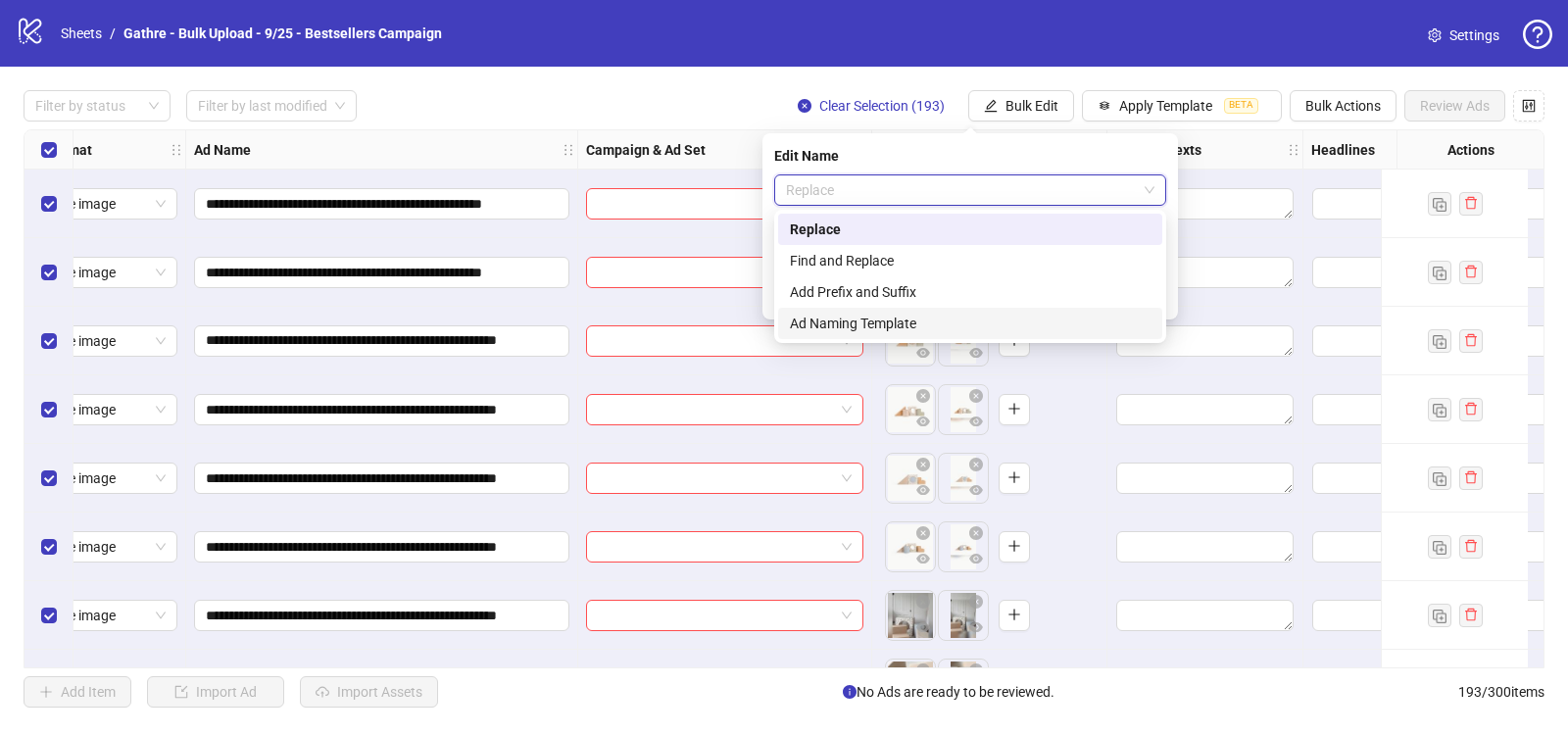
click at [917, 324] on div "Ad Naming Template" at bounding box center [970, 323] width 361 height 22
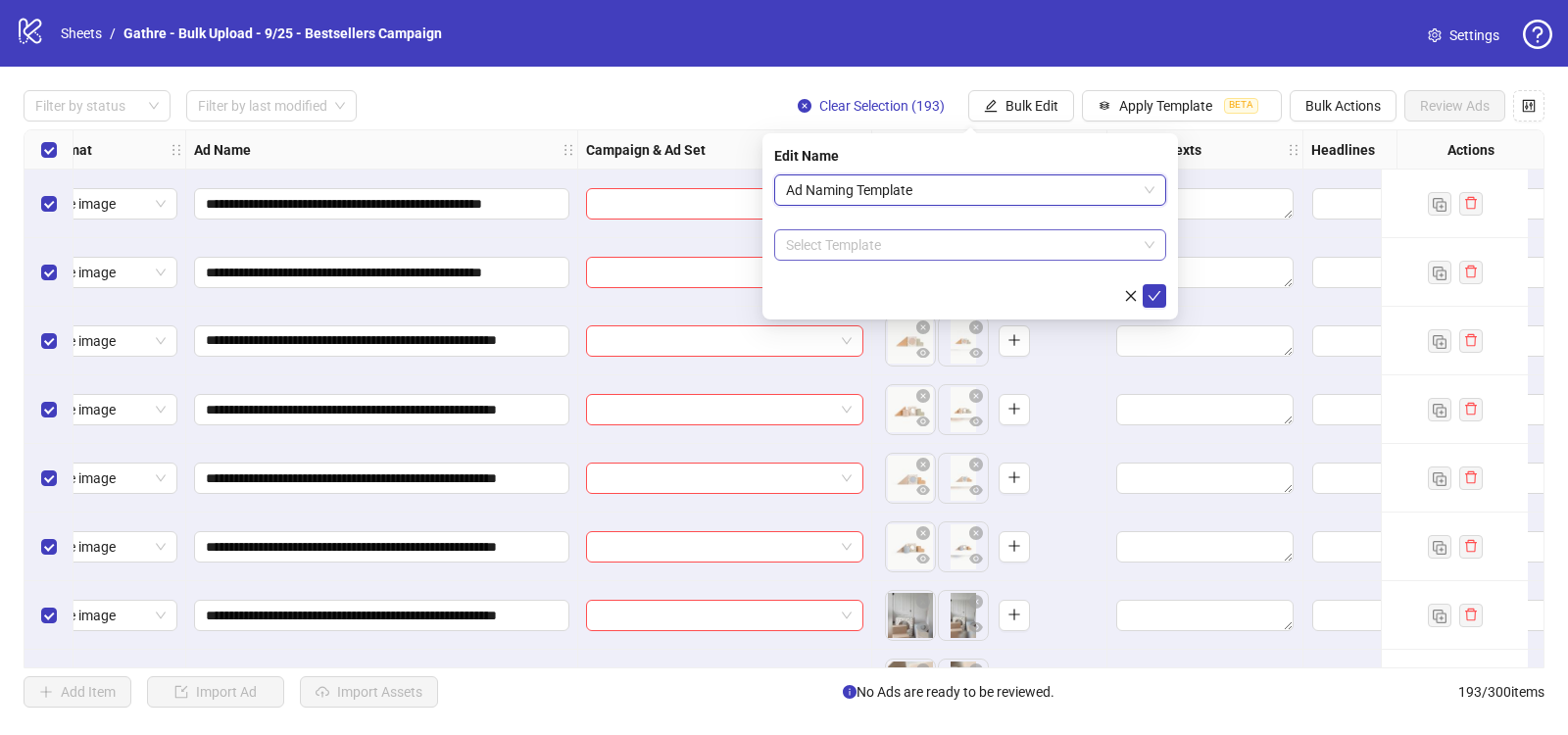
click at [839, 252] on input "search" at bounding box center [961, 245] width 351 height 30
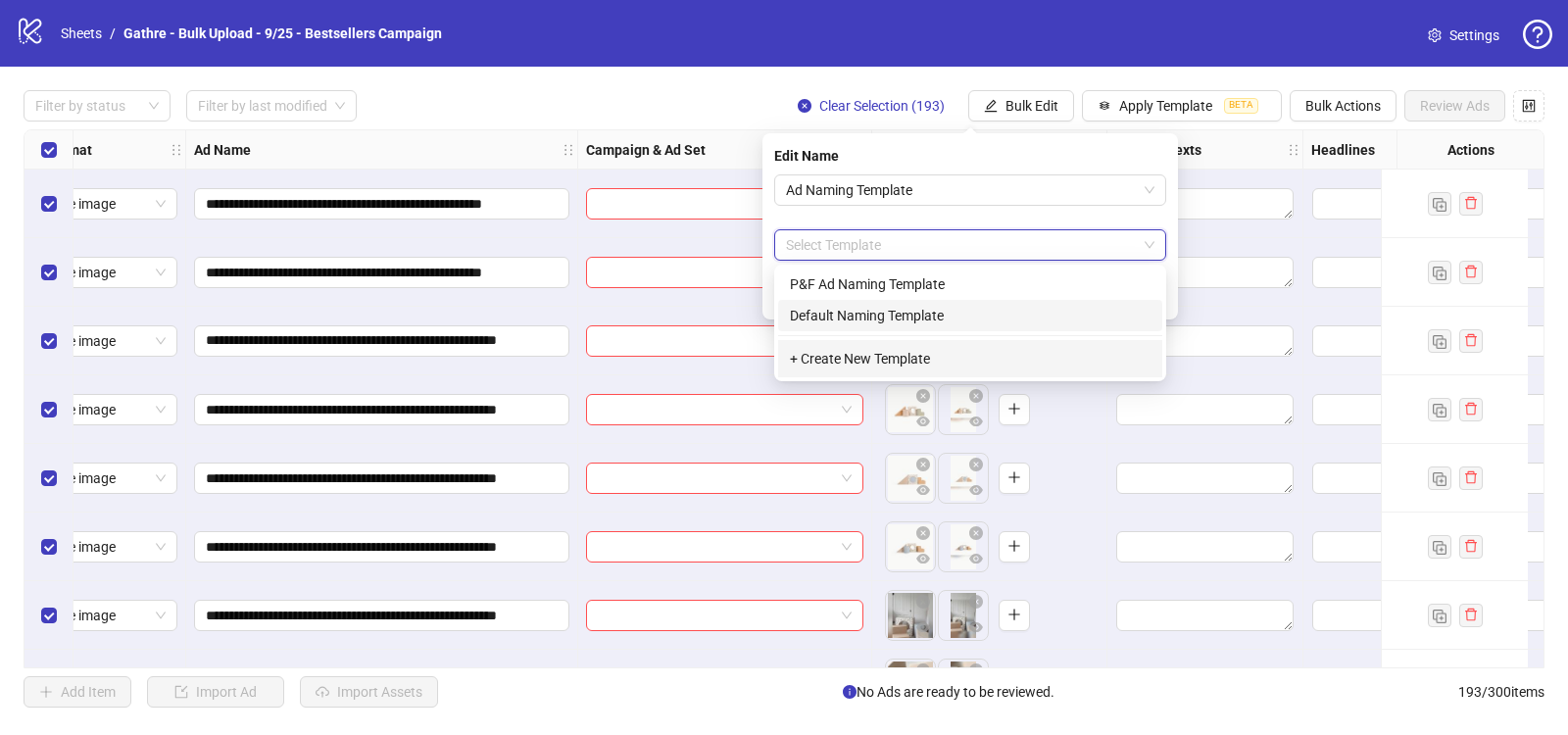
click at [824, 311] on div "Default Naming Template" at bounding box center [970, 315] width 361 height 22
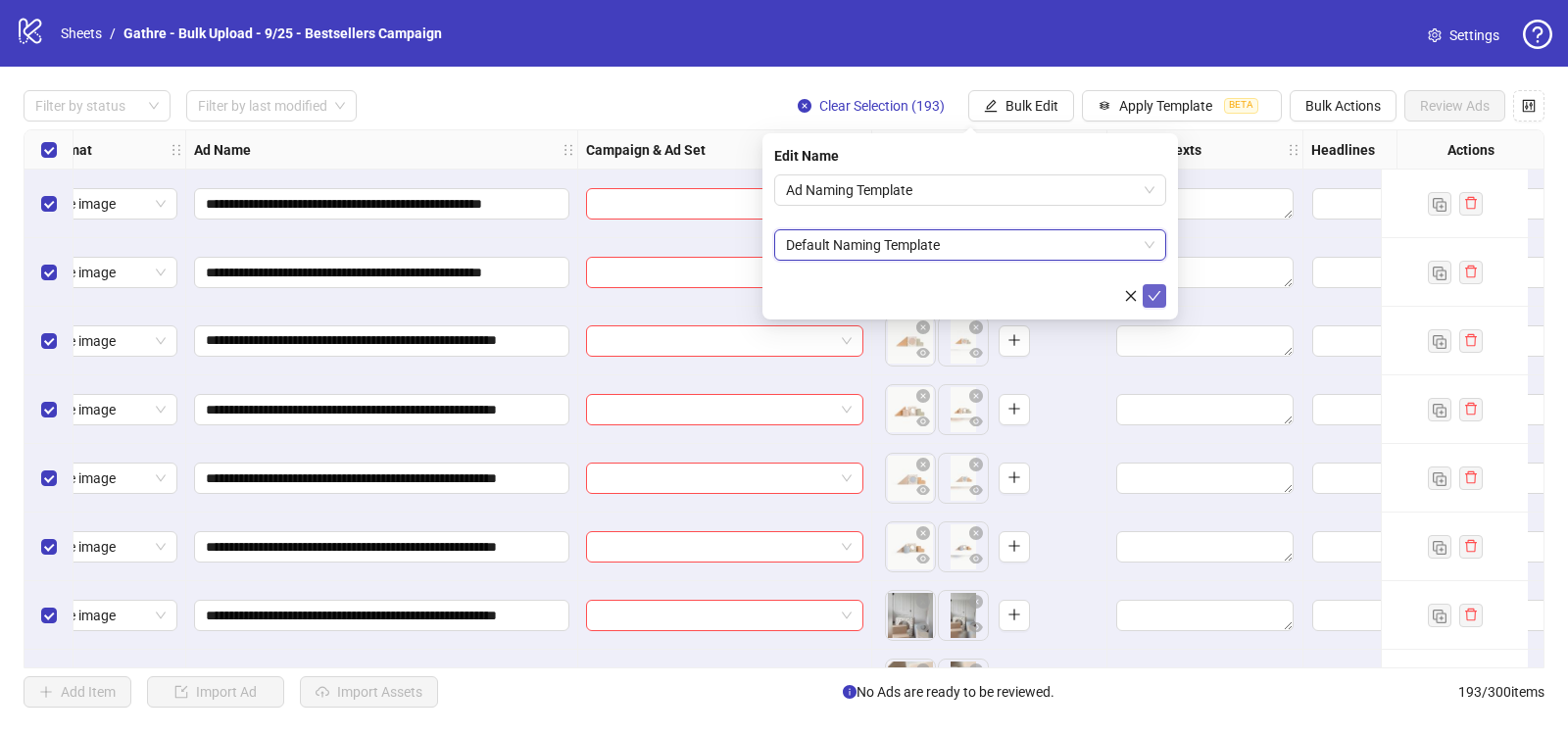
click at [1158, 296] on icon "check" at bounding box center [1154, 296] width 14 height 14
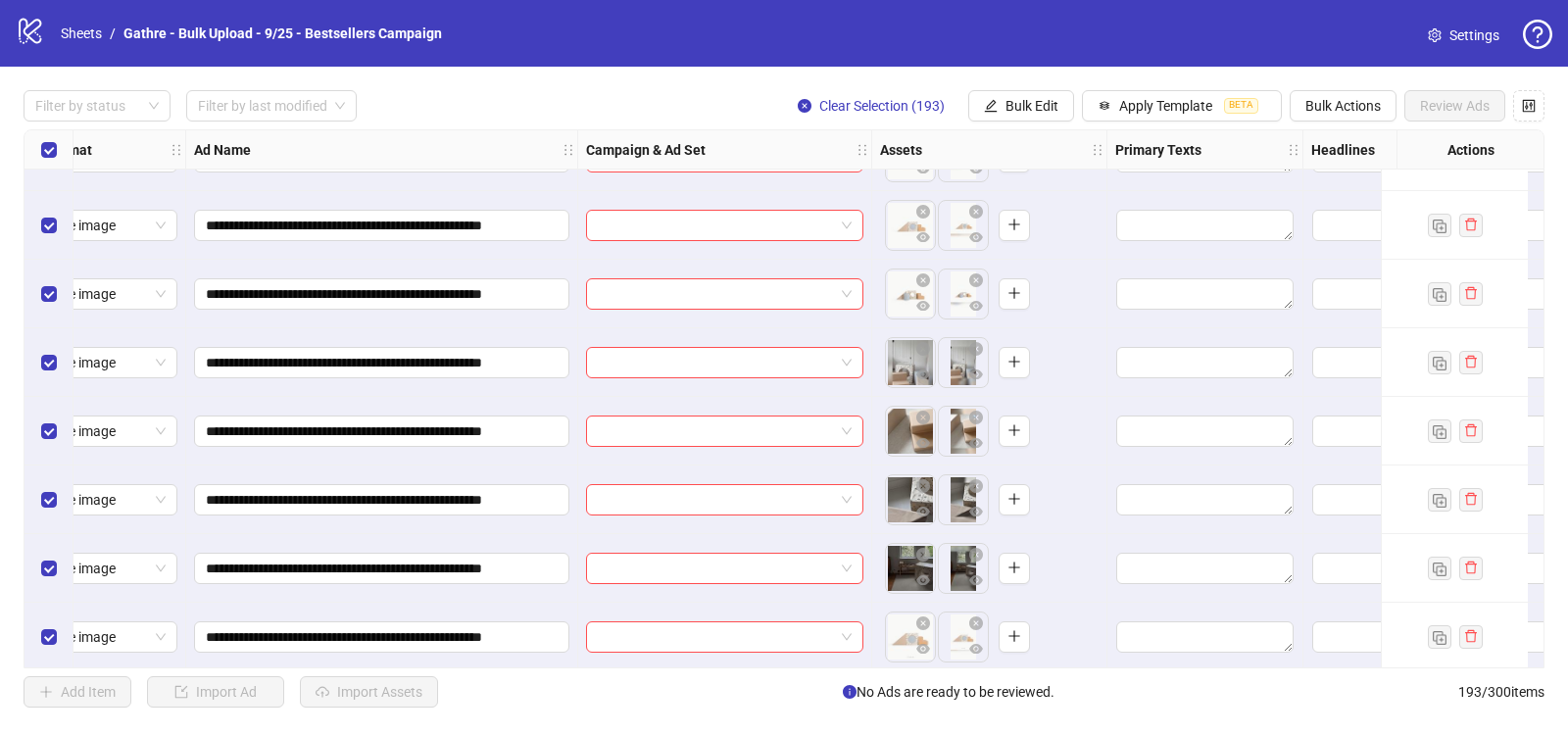
scroll to position [0, 54]
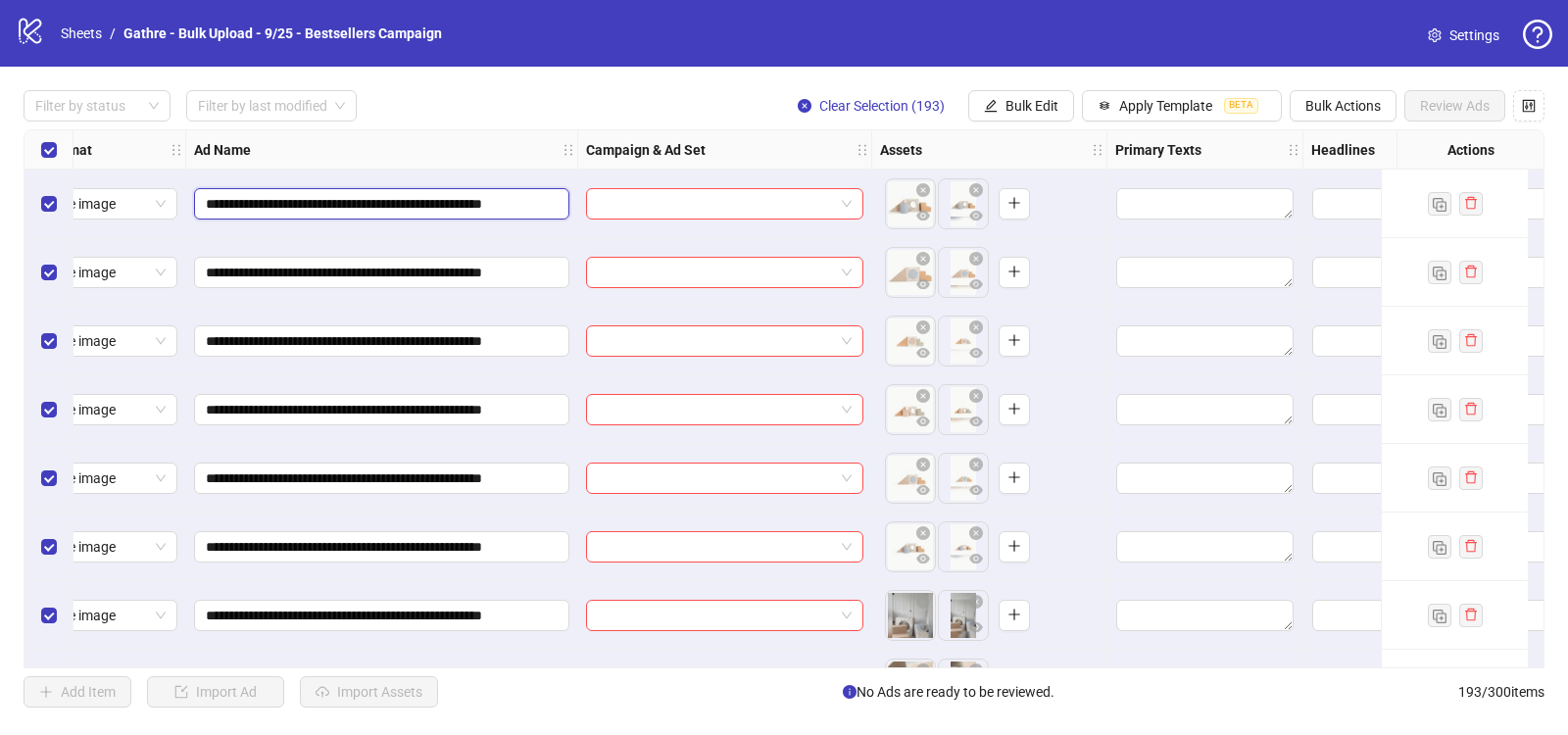
click at [335, 205] on input "**********" at bounding box center [379, 204] width 348 height 22
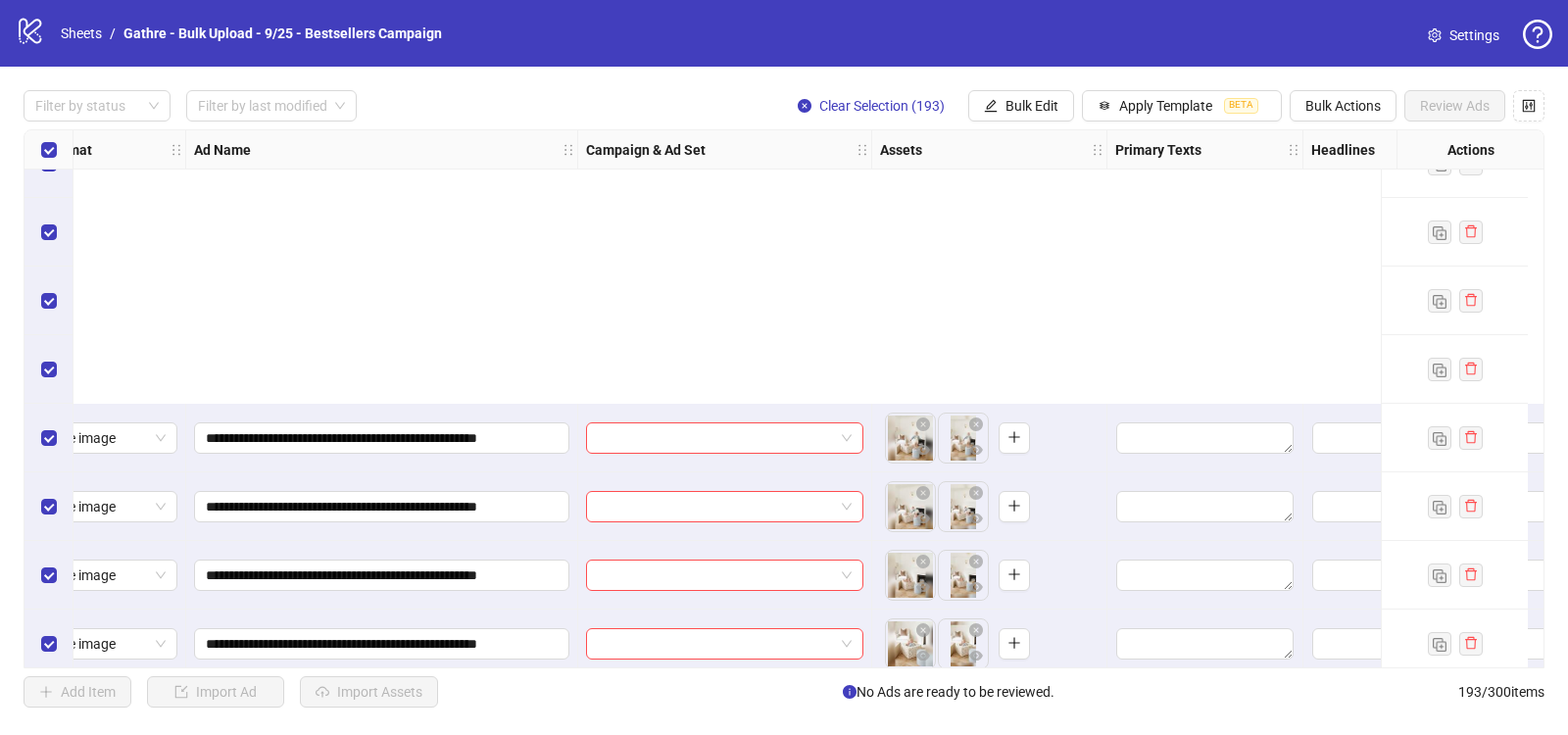
scroll to position [3827, 54]
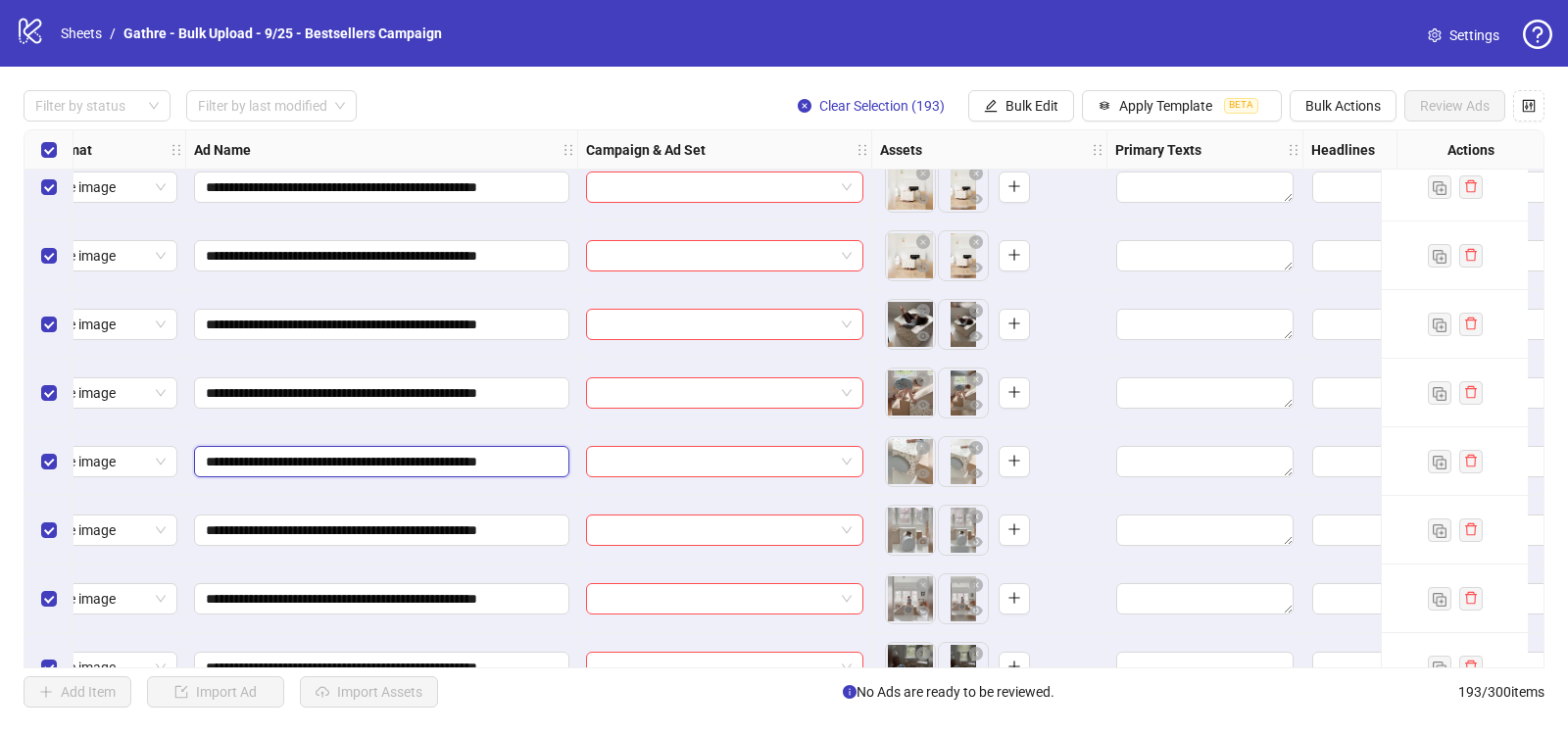
click at [465, 465] on input "**********" at bounding box center [379, 461] width 348 height 22
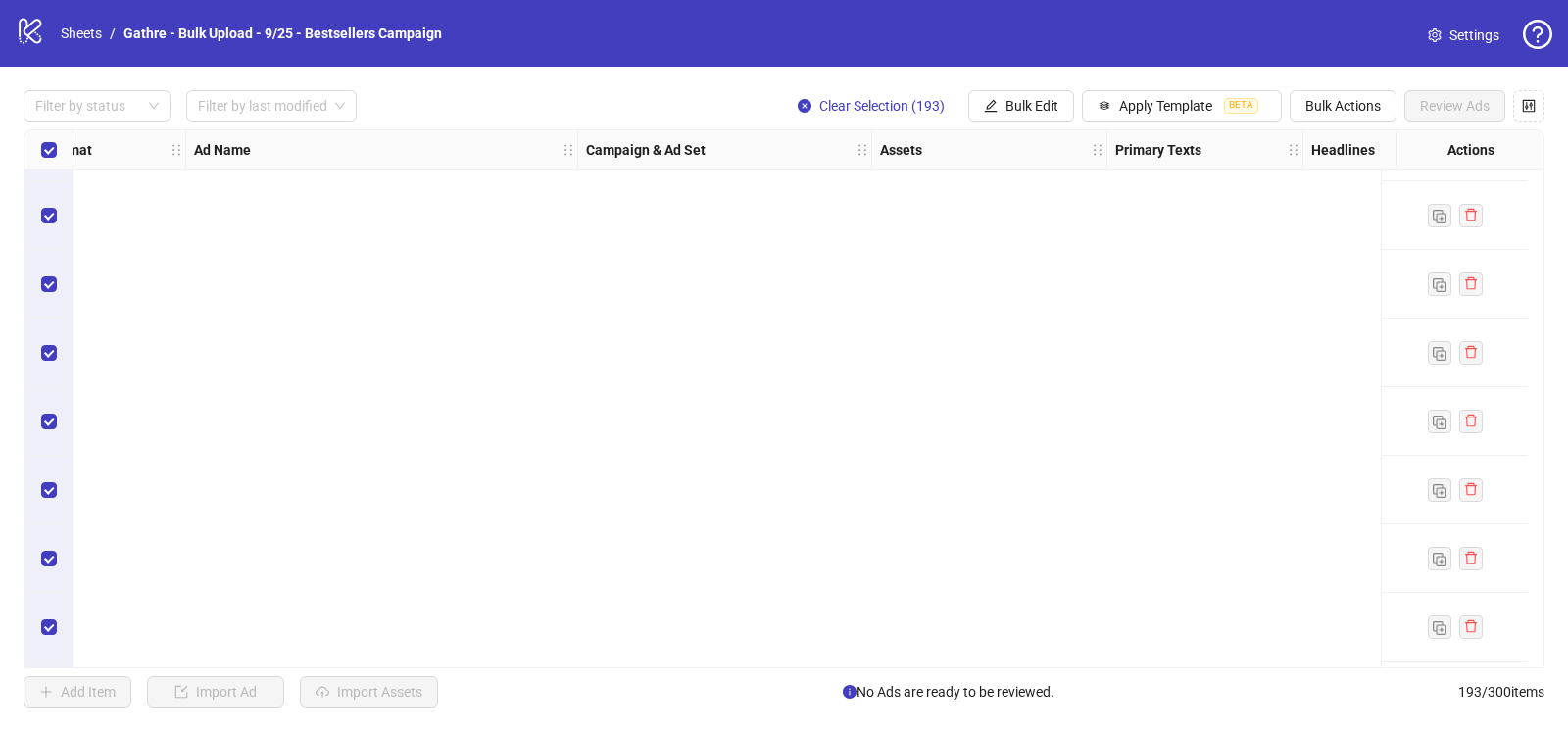
scroll to position [0, 54]
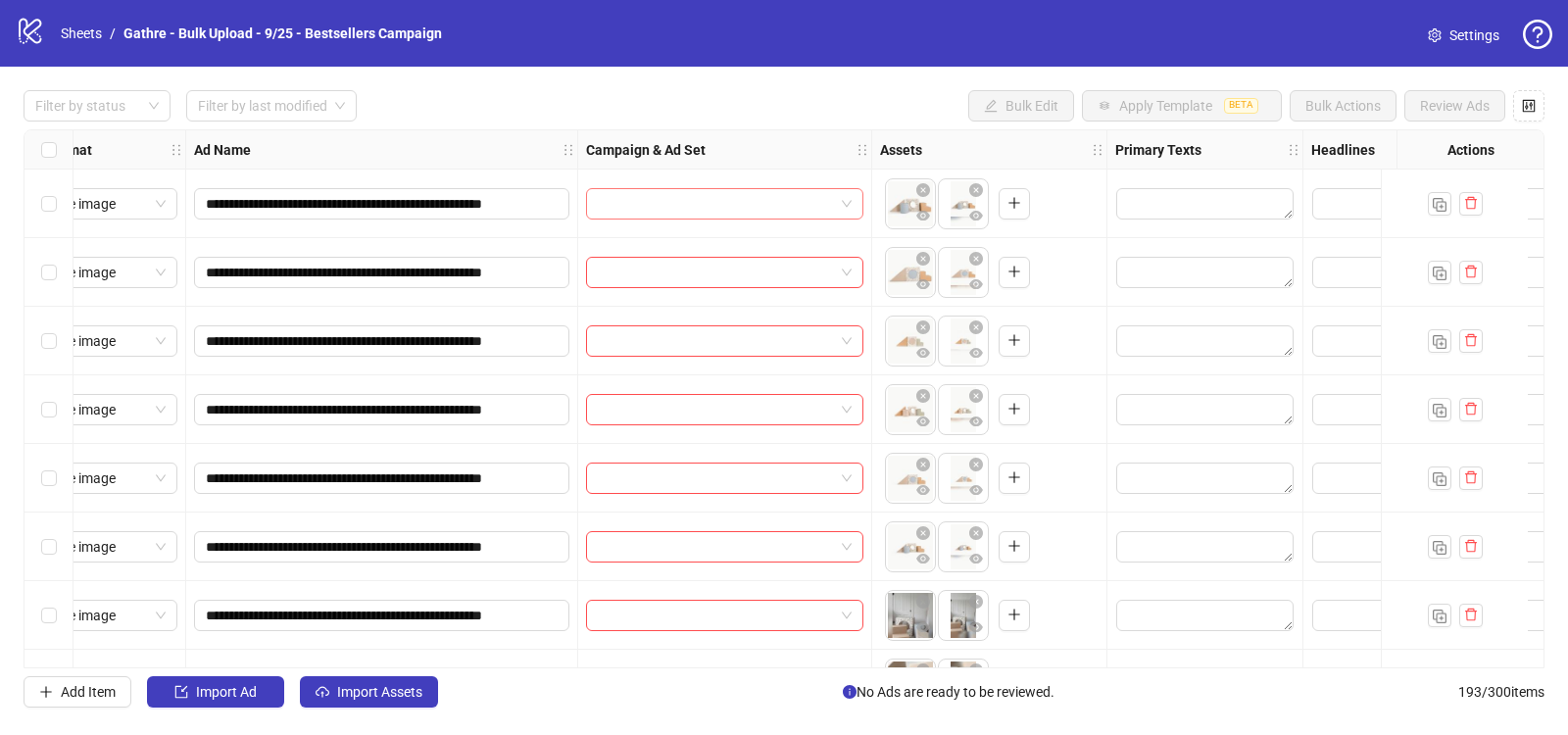
click at [686, 204] on input "search" at bounding box center [716, 204] width 236 height 30
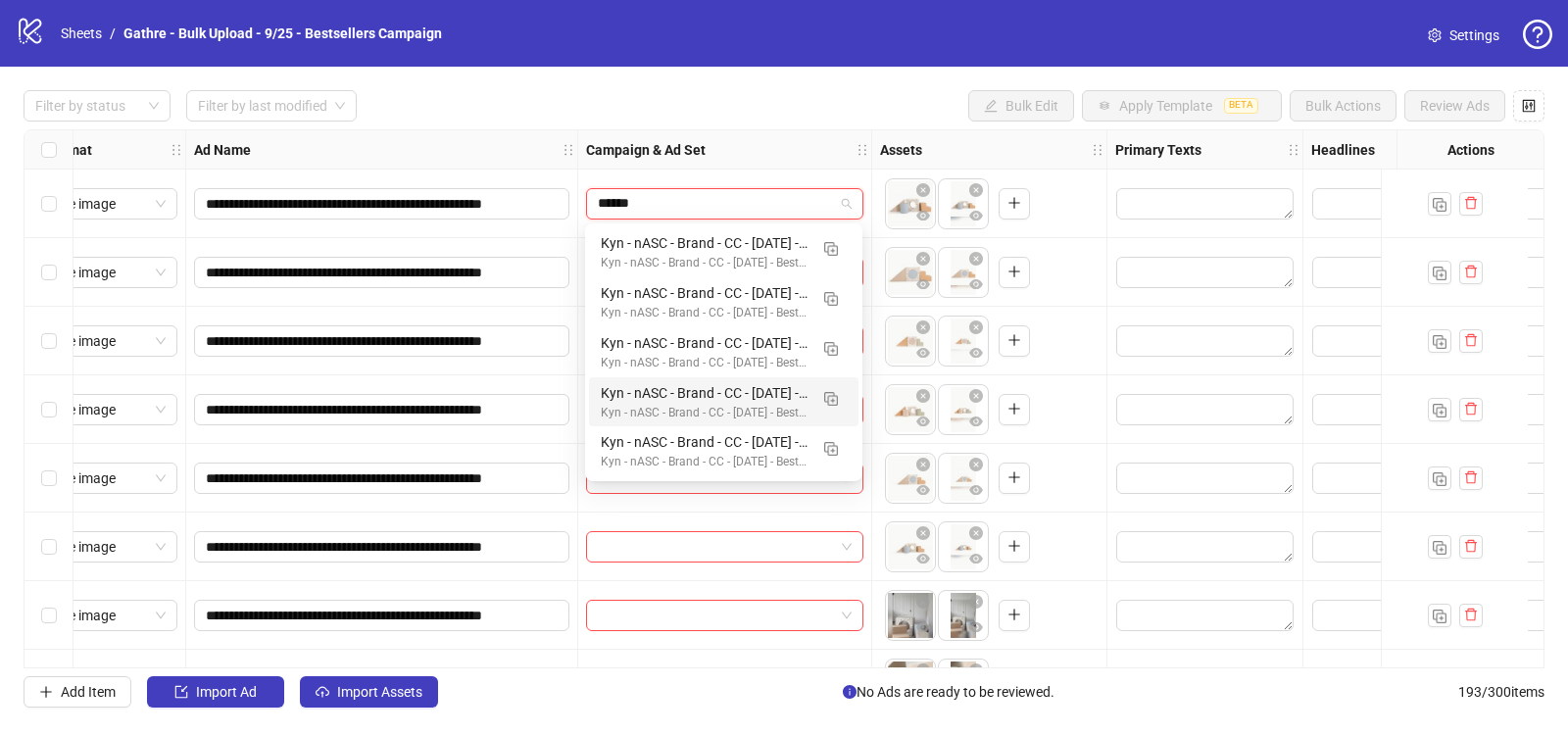
type input "******"
click at [634, 91] on div "Filter by status Filter by last modified Bulk Edit Apply Template BETA Bulk Act…" at bounding box center [784, 106] width 1520 height 32
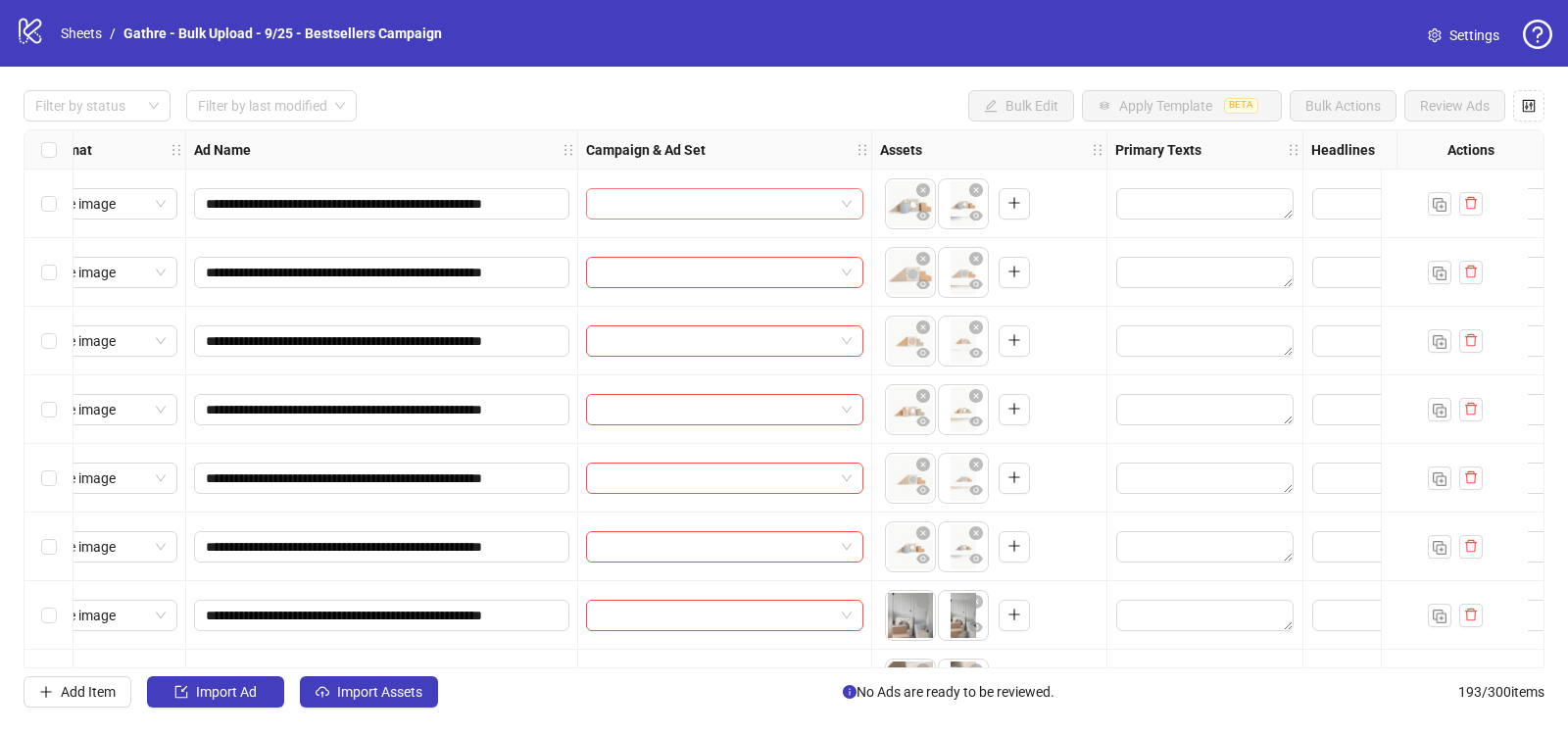
click at [622, 196] on input "search" at bounding box center [716, 204] width 236 height 30
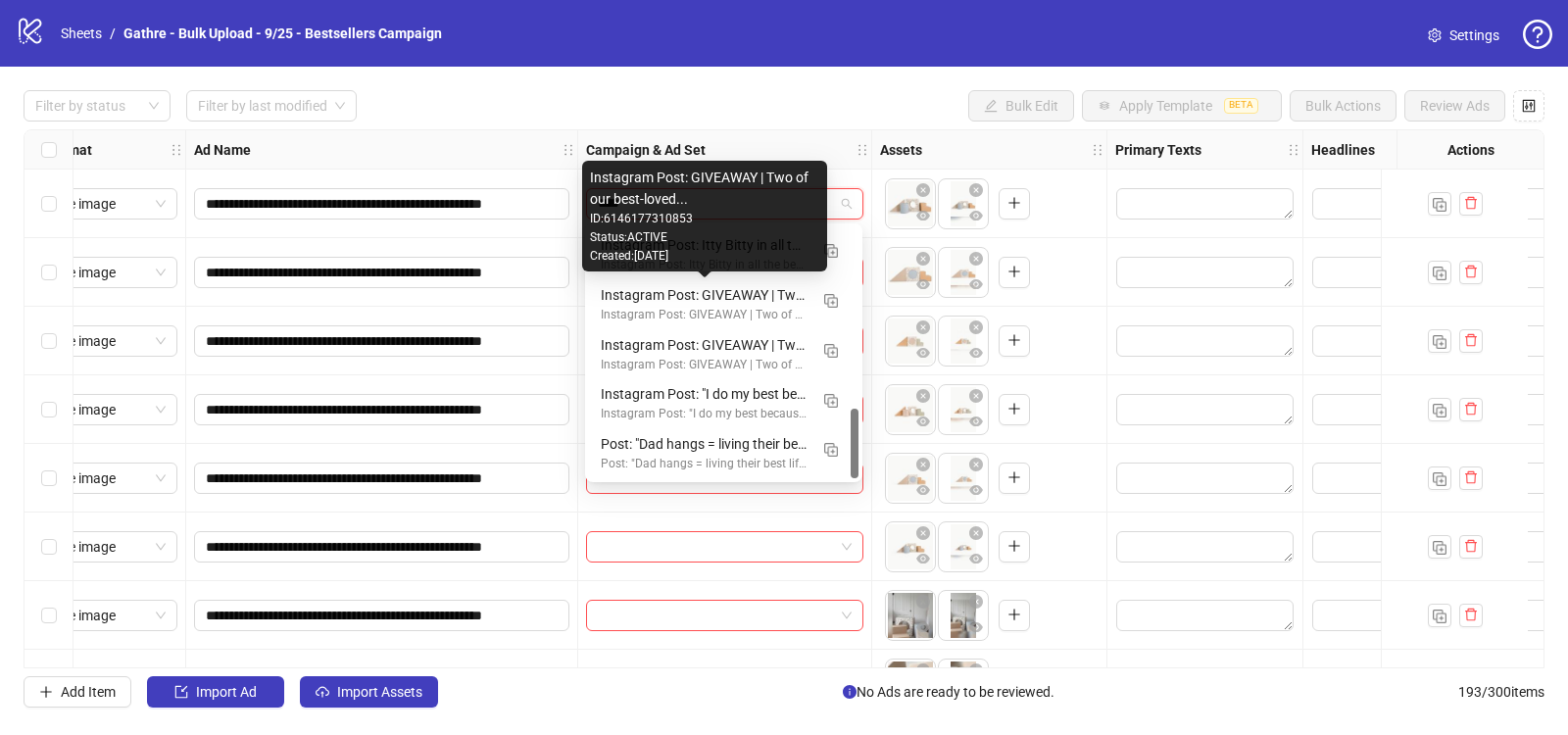
scroll to position [0, 0]
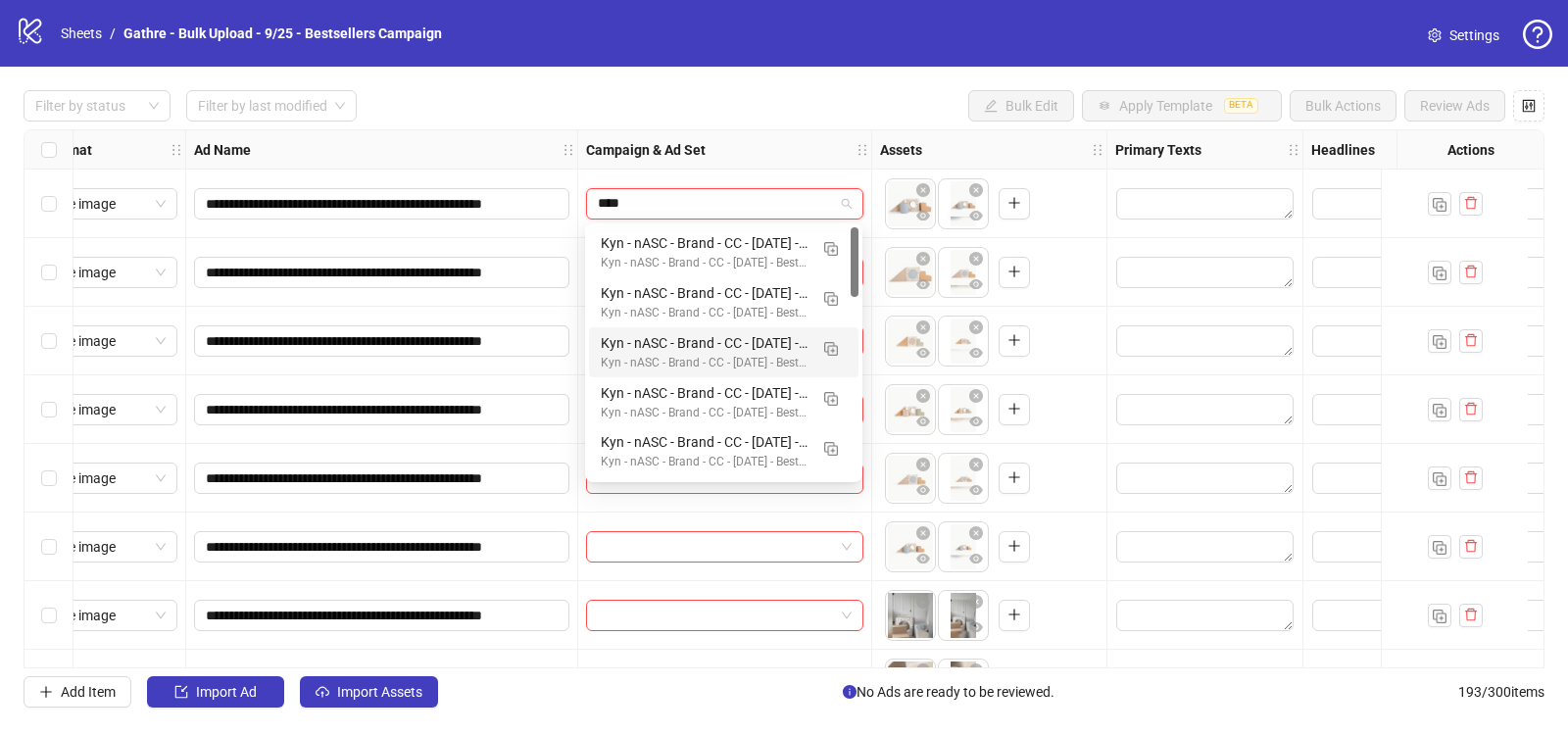
type input "****"
click at [658, 91] on div "Filter by status Filter by last modified Bulk Edit Apply Template BETA Bulk Act…" at bounding box center [784, 106] width 1520 height 32
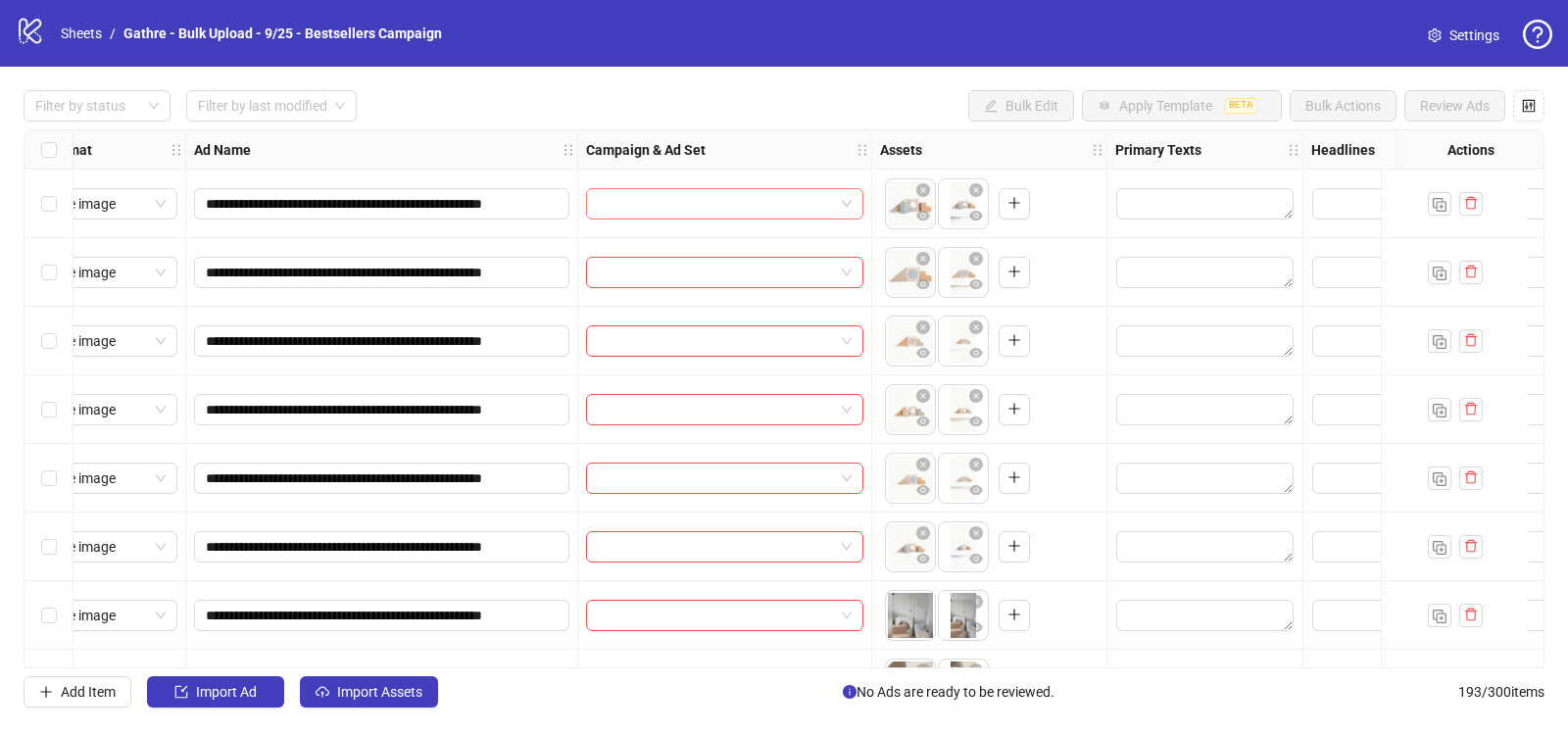
click at [843, 203] on span at bounding box center [725, 204] width 254 height 30
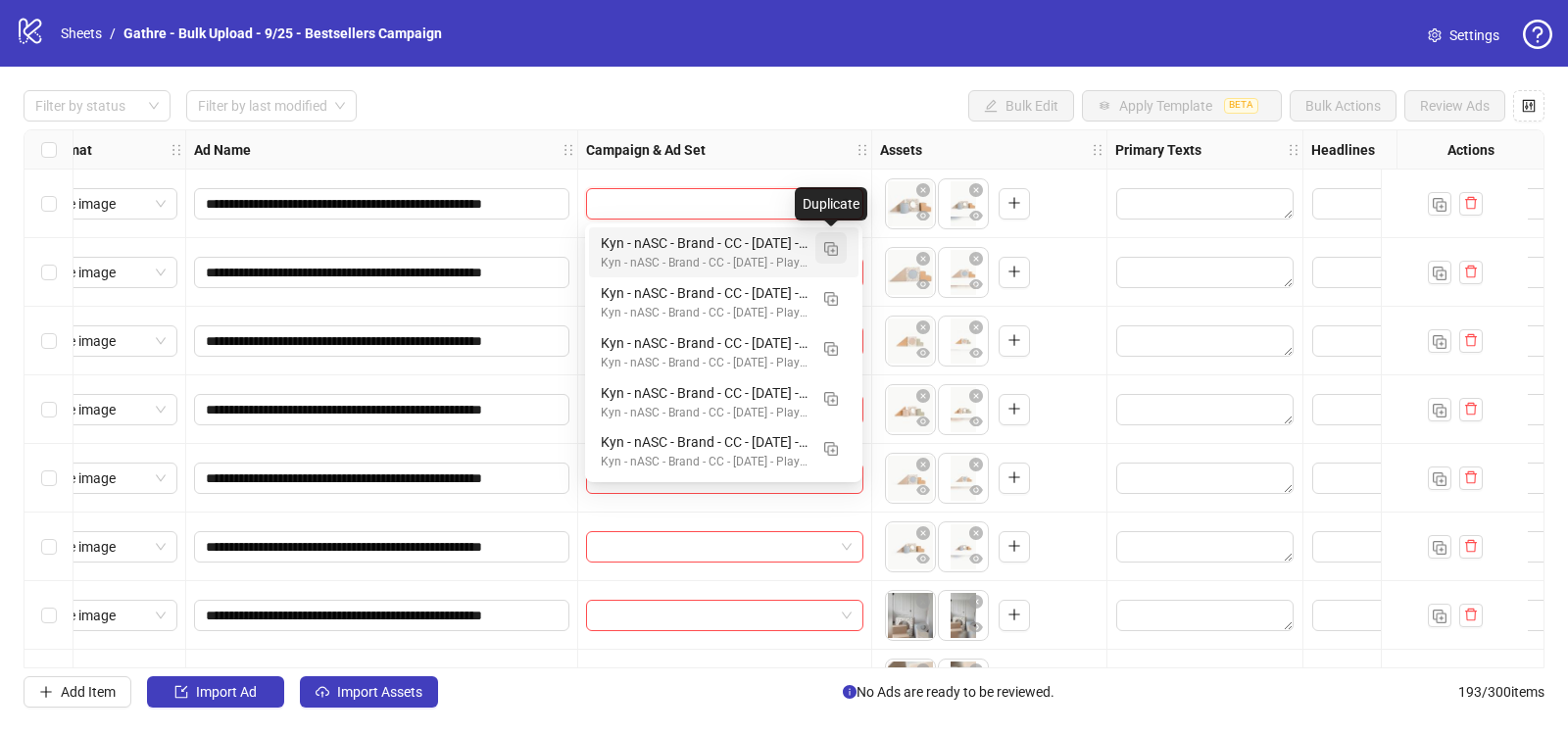
click at [832, 245] on img "button" at bounding box center [831, 249] width 14 height 14
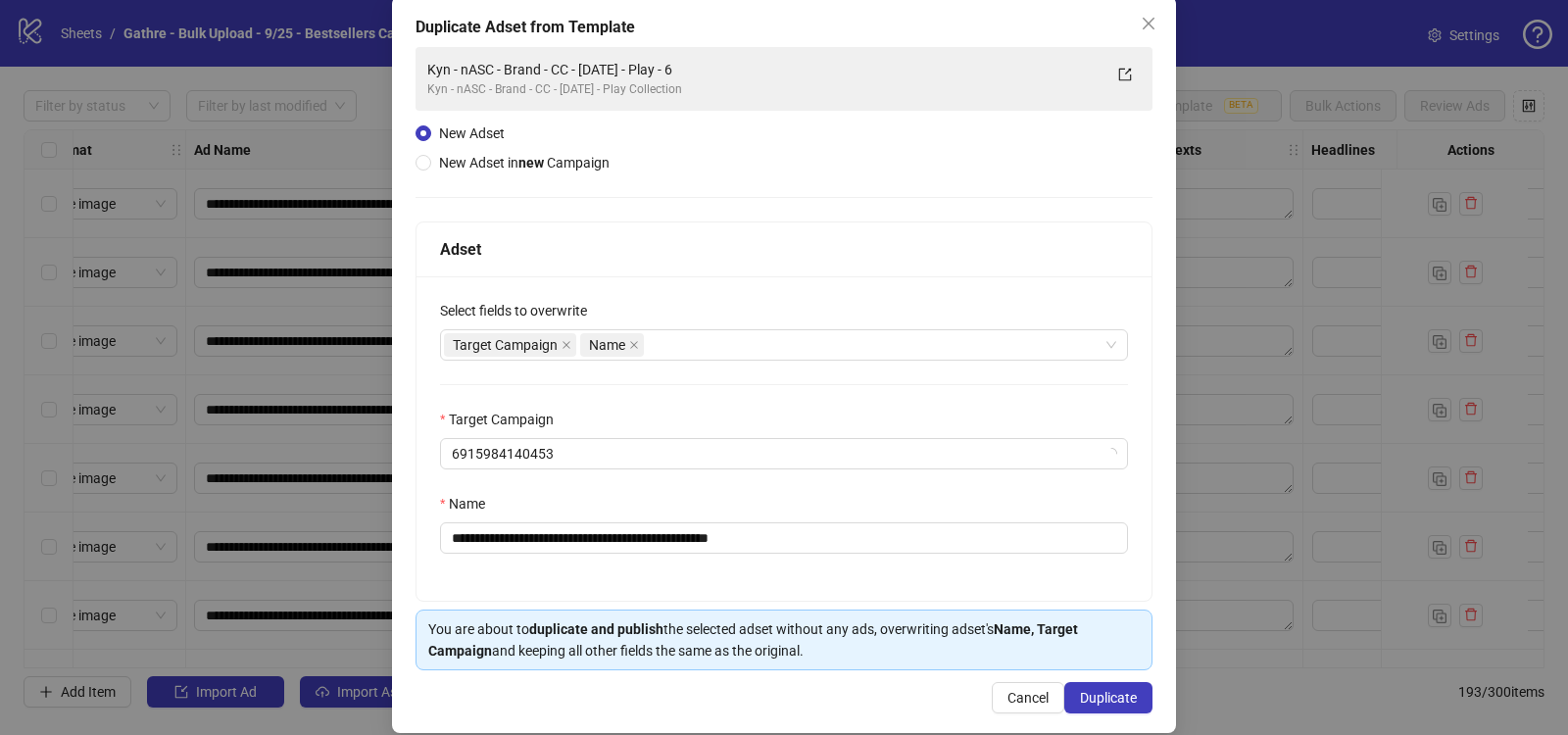
scroll to position [121, 0]
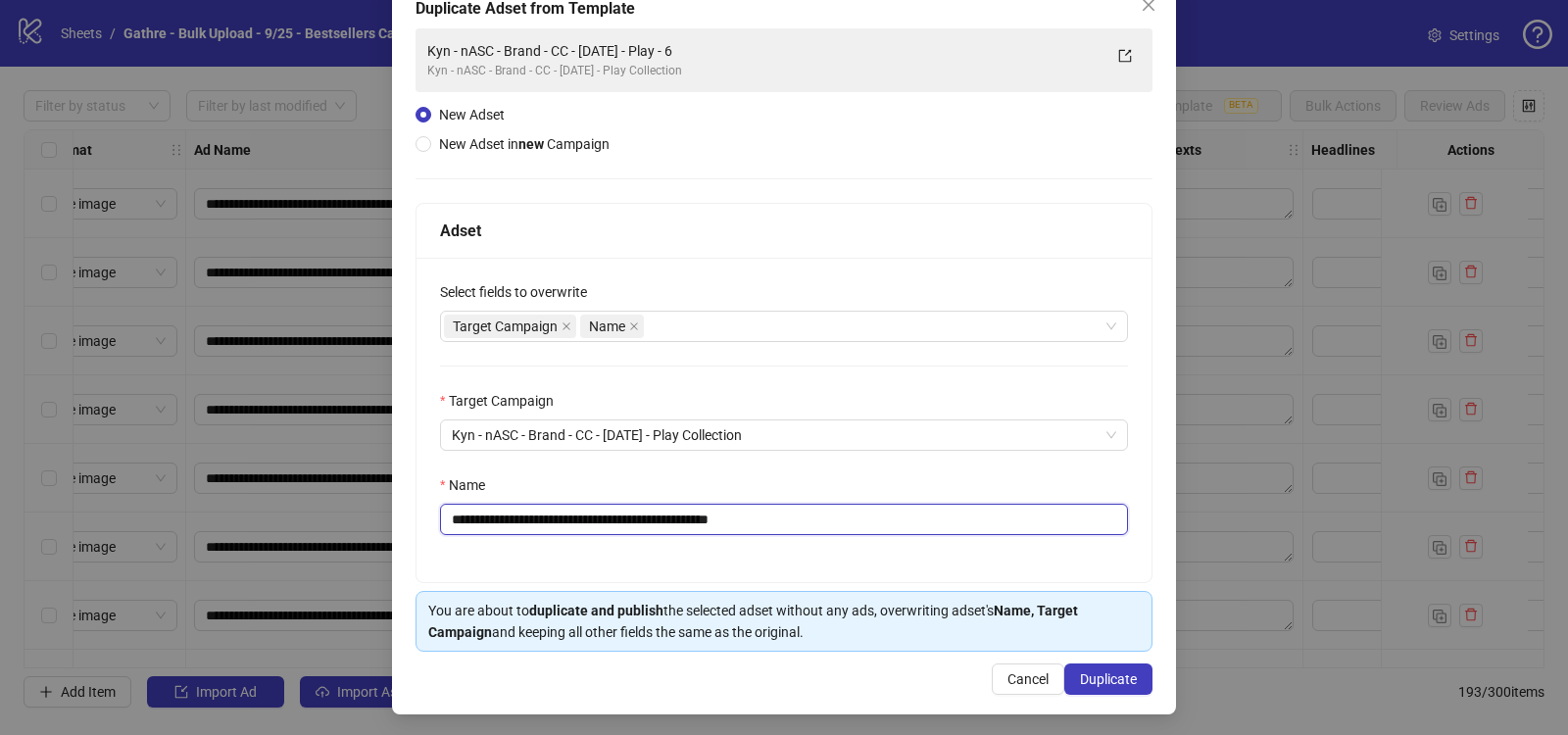
drag, startPoint x: 769, startPoint y: 517, endPoint x: 705, endPoint y: 515, distance: 64.0
click at [705, 515] on input "**********" at bounding box center [784, 520] width 688 height 32
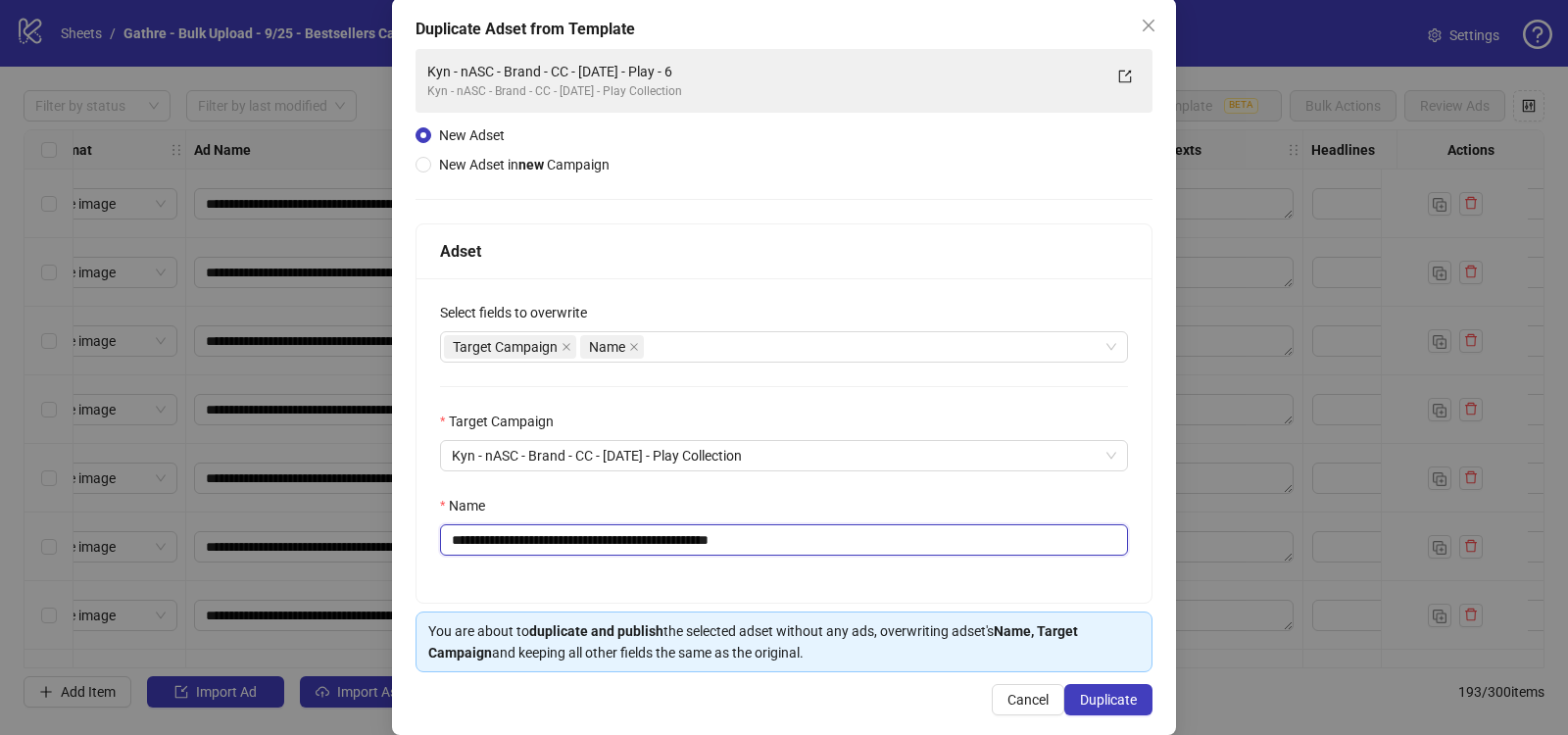
scroll to position [95, 0]
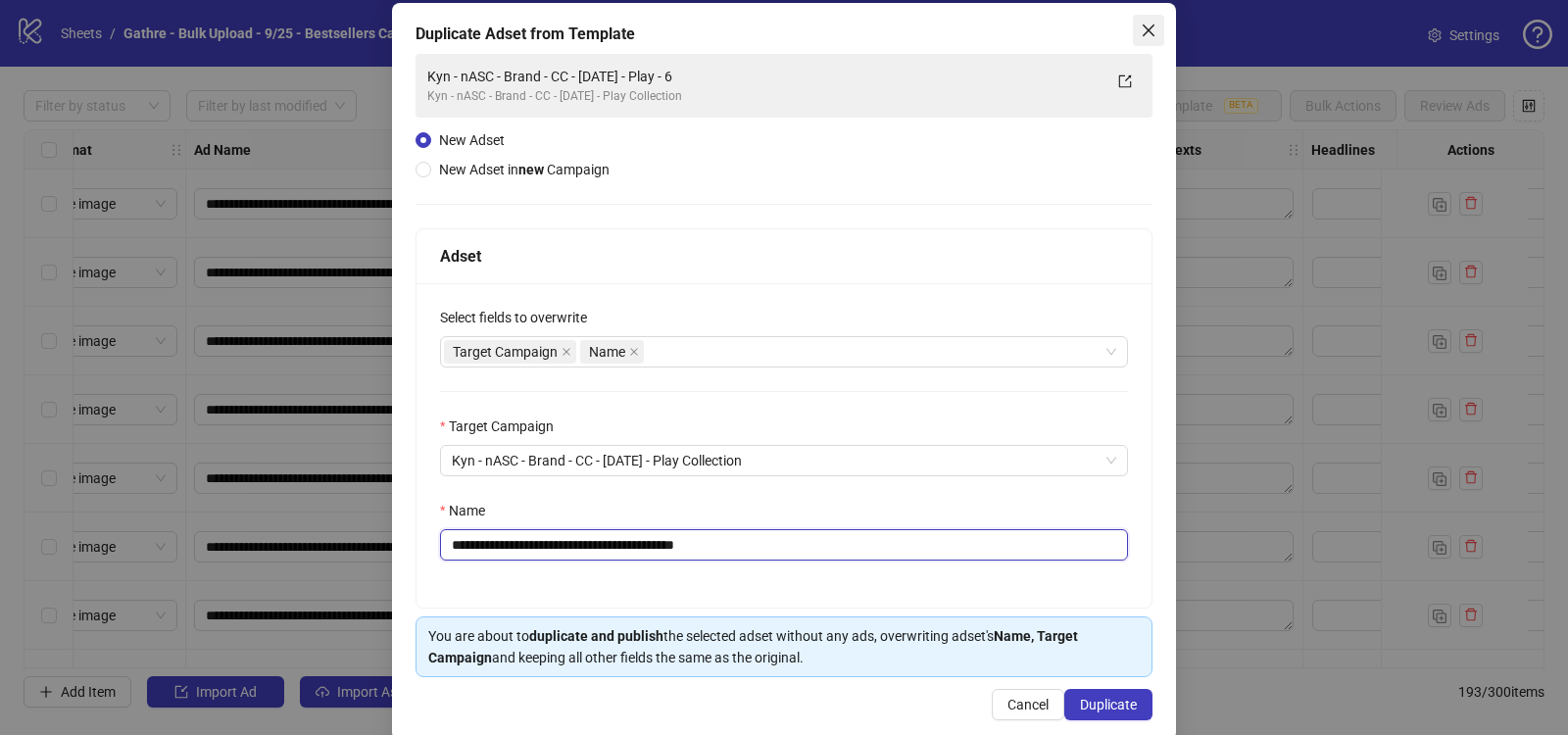
type input "**********"
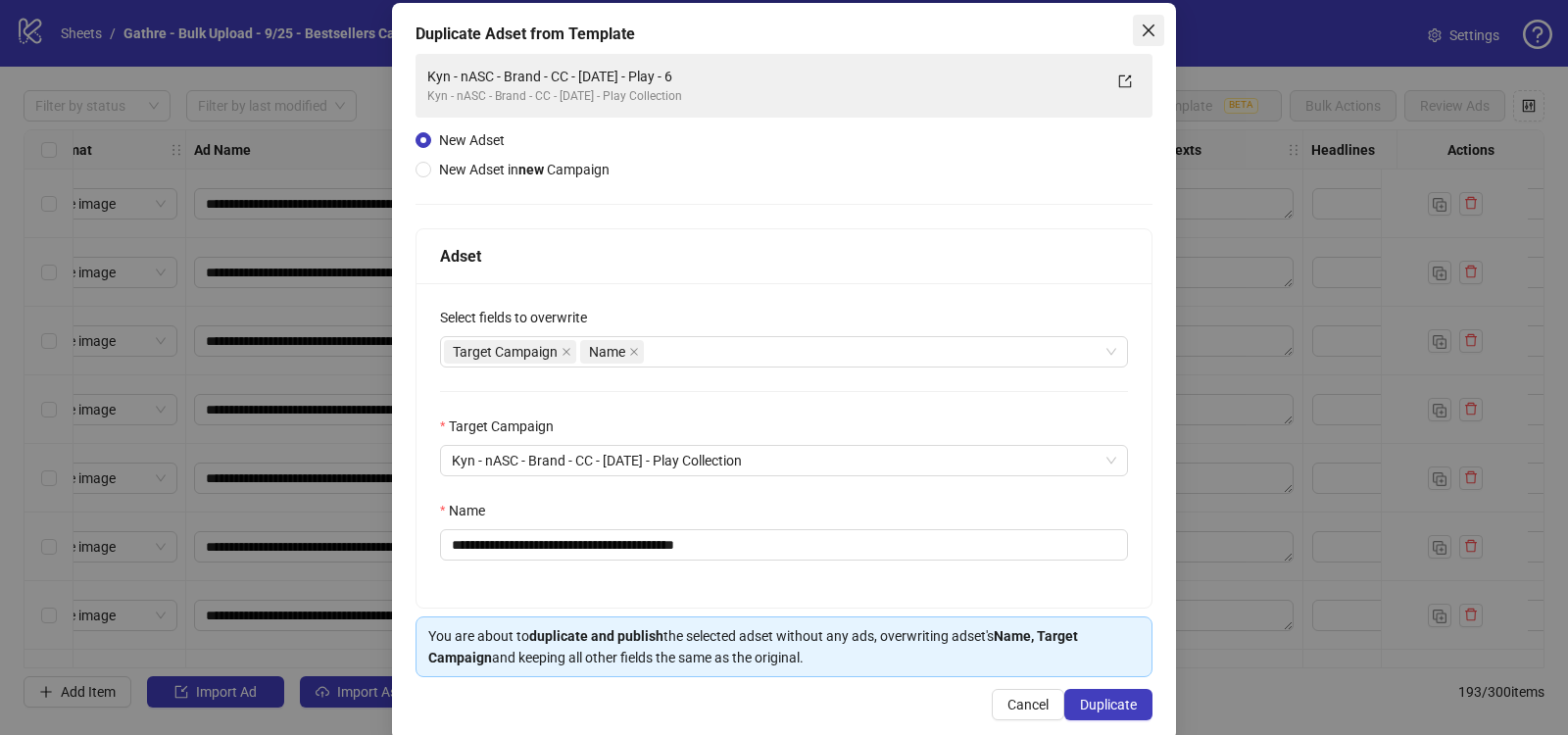
click at [1141, 25] on icon "close" at bounding box center [1148, 31] width 16 height 16
